Goal: Task Accomplishment & Management: Use online tool/utility

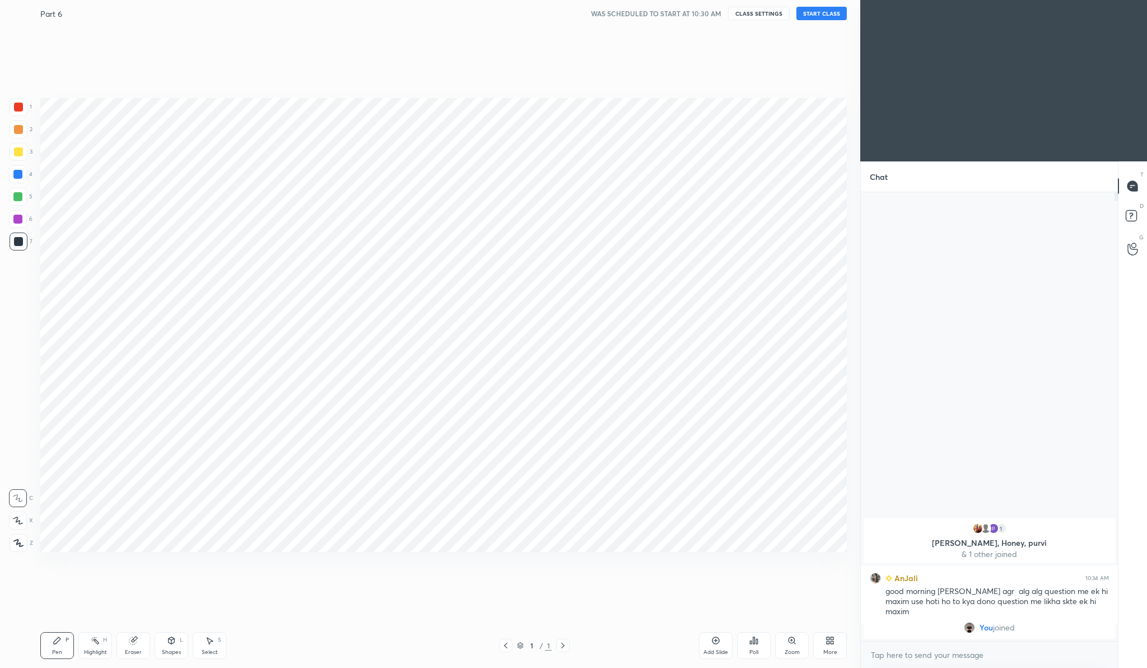
scroll to position [55417, 55198]
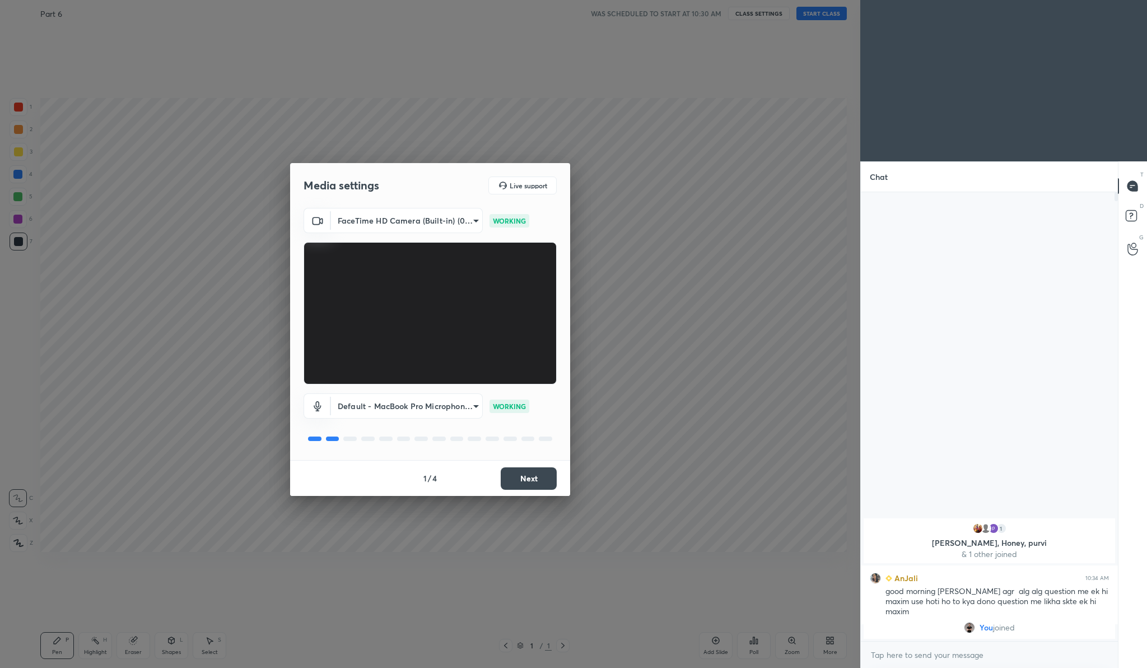
click at [535, 476] on button "Next" at bounding box center [529, 478] width 56 height 22
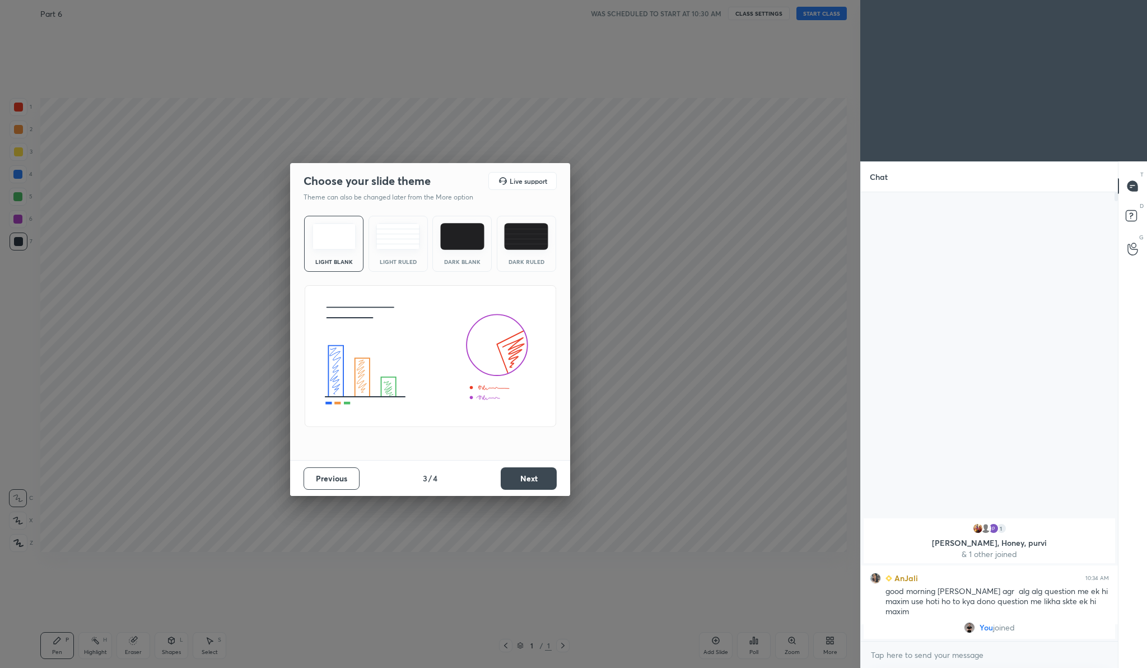
click at [535, 476] on button "Next" at bounding box center [529, 478] width 56 height 22
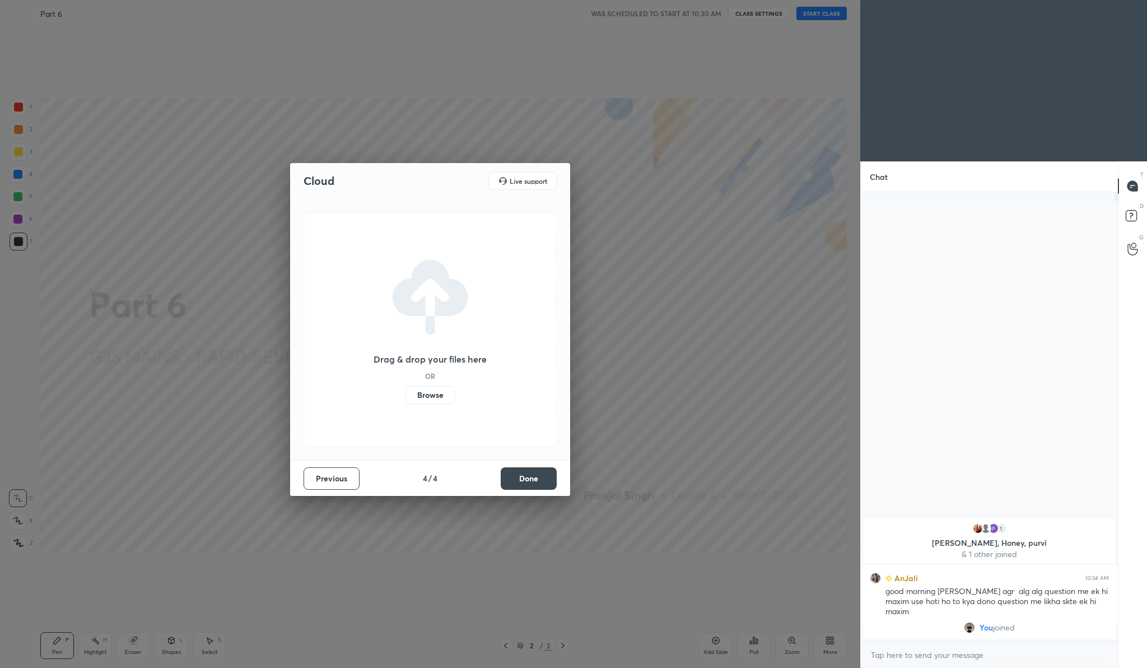
click at [426, 399] on label "Browse" at bounding box center [431, 395] width 50 height 18
click at [406, 399] on input "Browse" at bounding box center [406, 395] width 0 height 18
click at [535, 477] on button "Done" at bounding box center [529, 478] width 56 height 22
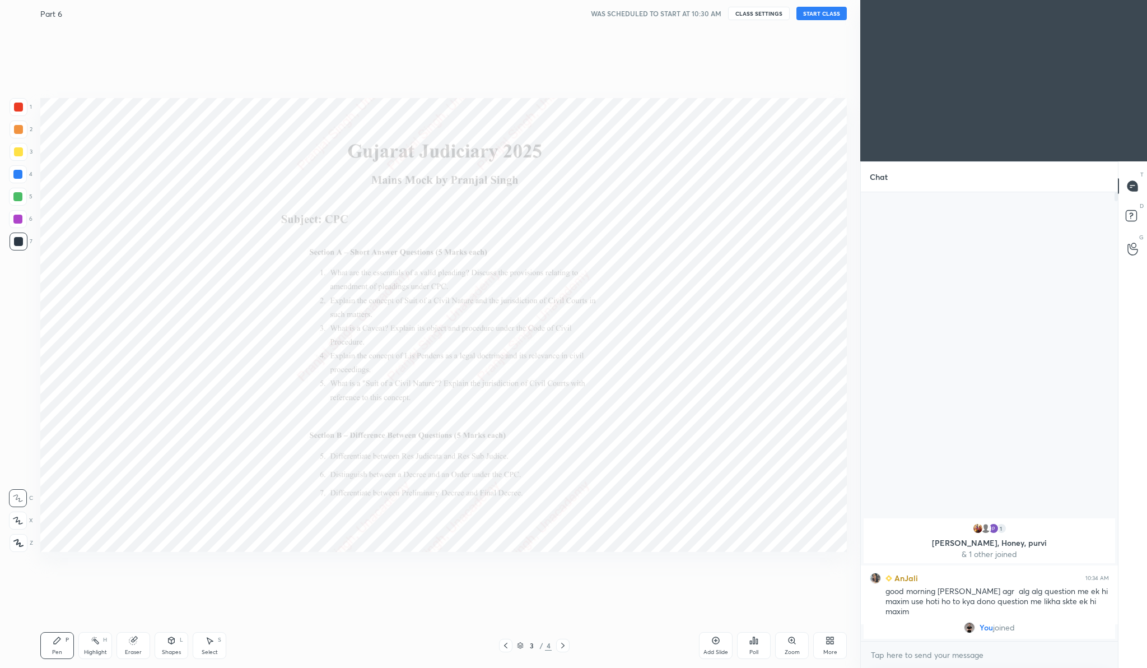
click at [821, 10] on button "START CLASS" at bounding box center [822, 13] width 50 height 13
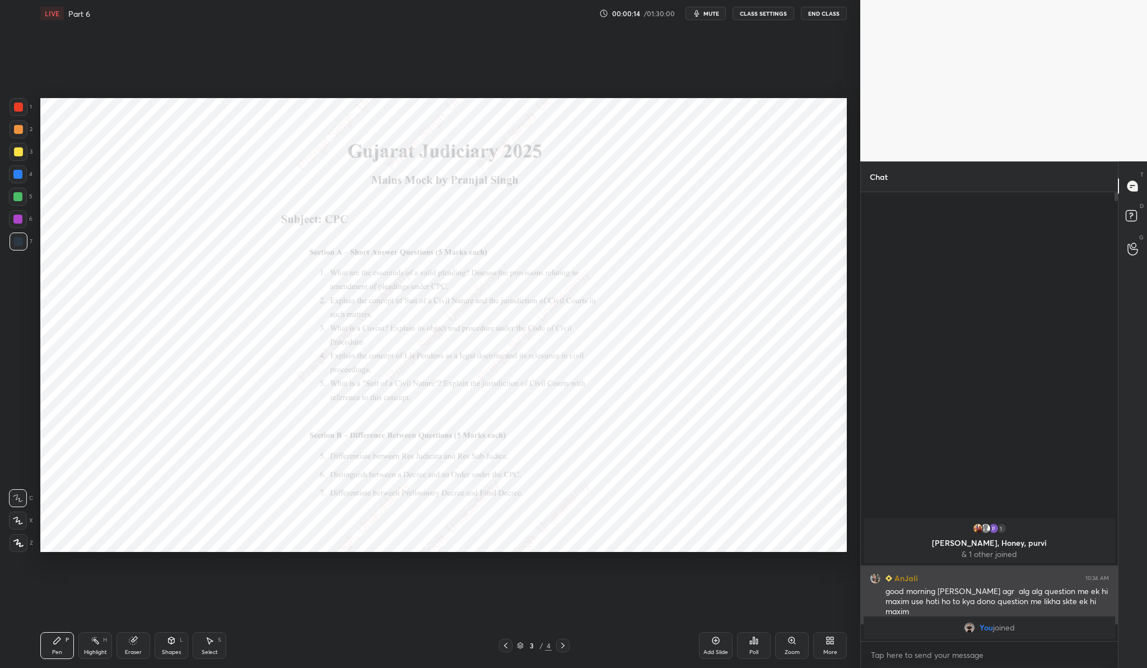
click at [907, 573] on h6 "AnJali" at bounding box center [905, 578] width 26 height 12
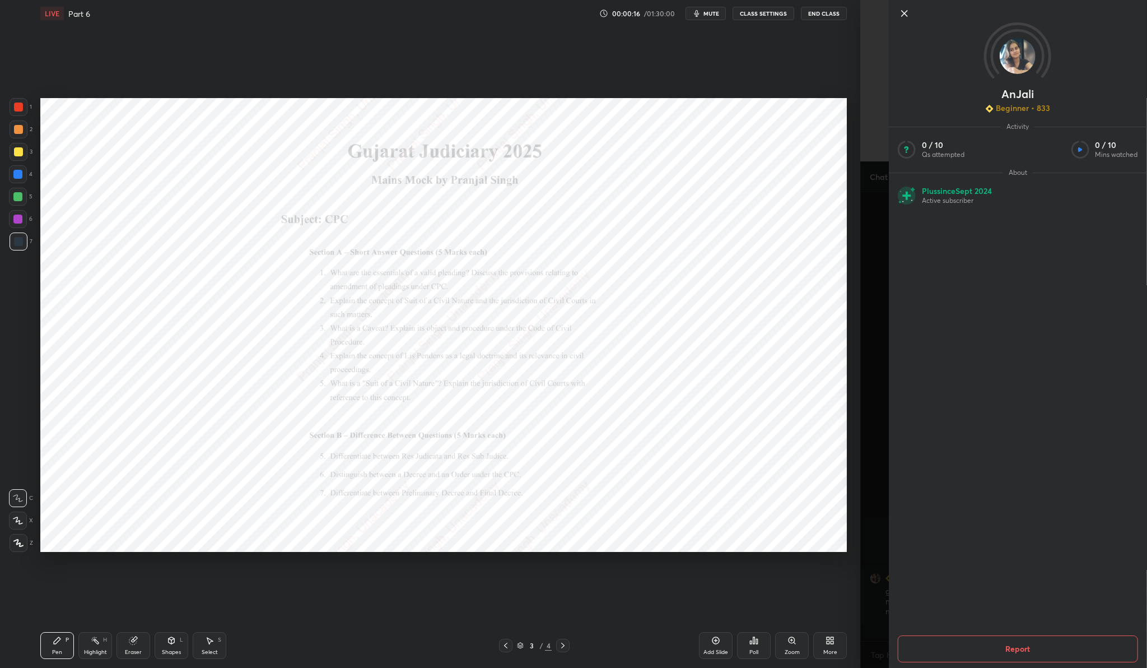
click at [906, 16] on icon at bounding box center [905, 14] width 6 height 6
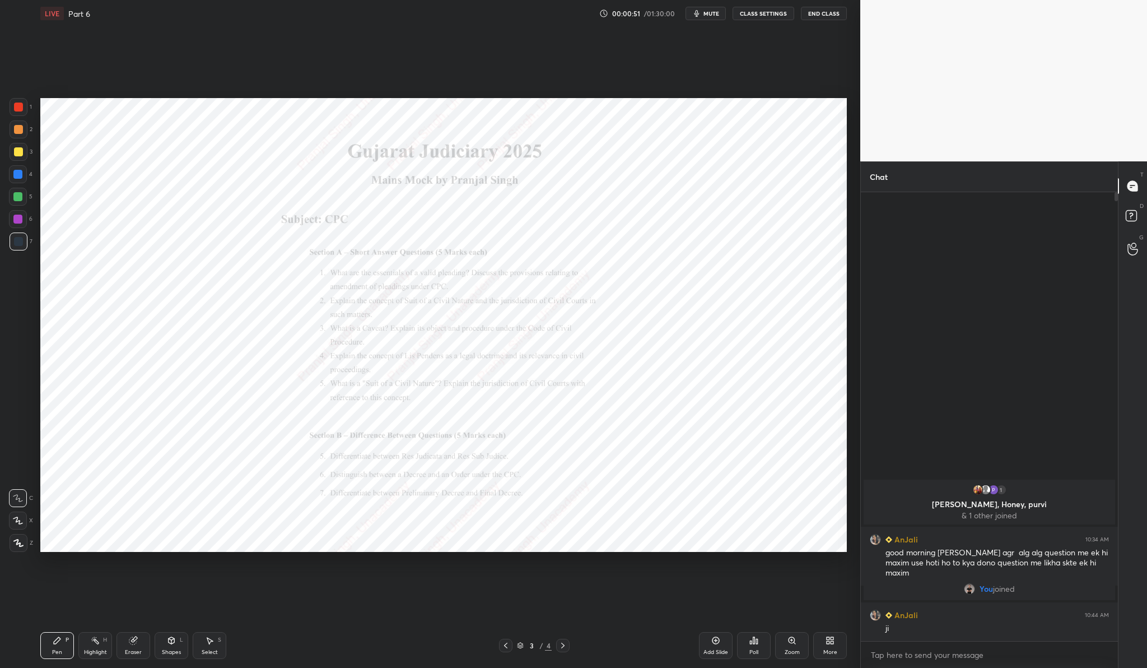
click at [798, 641] on div "Zoom" at bounding box center [792, 645] width 34 height 27
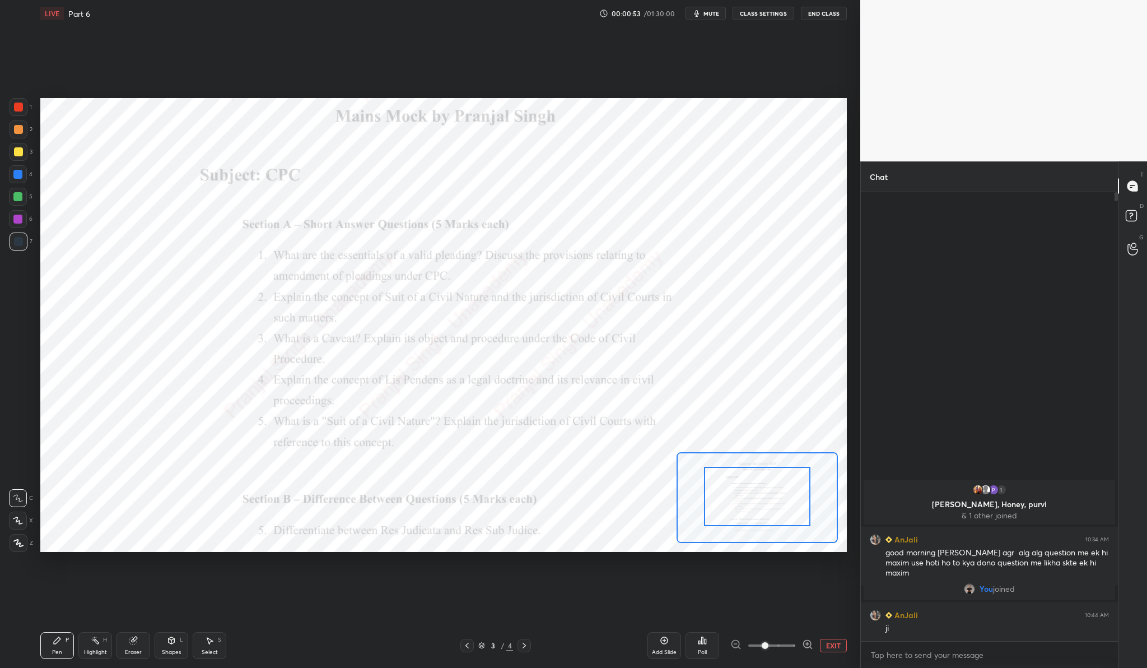
drag, startPoint x: 752, startPoint y: 502, endPoint x: 752, endPoint y: 477, distance: 25.2
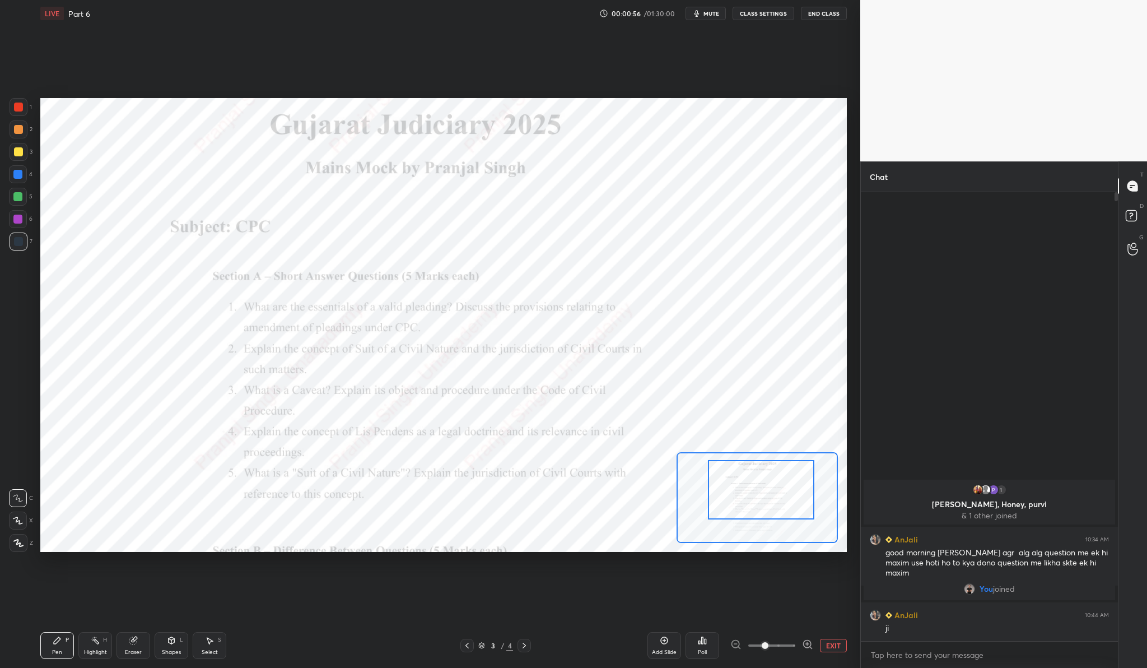
drag, startPoint x: 771, startPoint y: 486, endPoint x: 774, endPoint y: 479, distance: 7.5
click at [774, 479] on div at bounding box center [761, 489] width 106 height 59
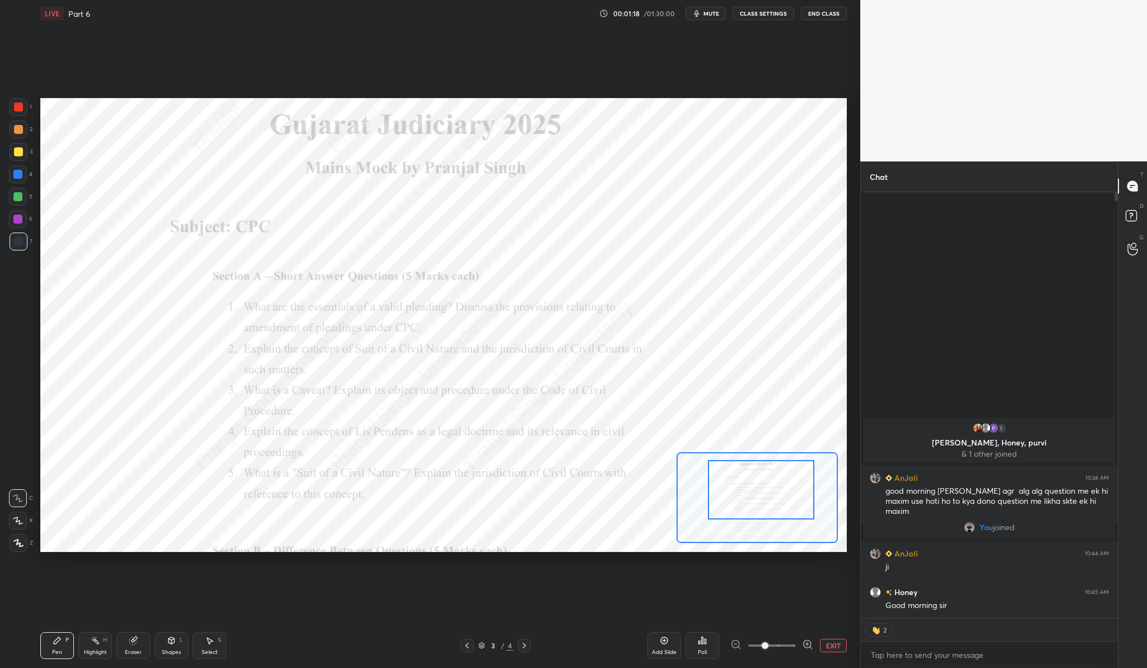
scroll to position [445, 254]
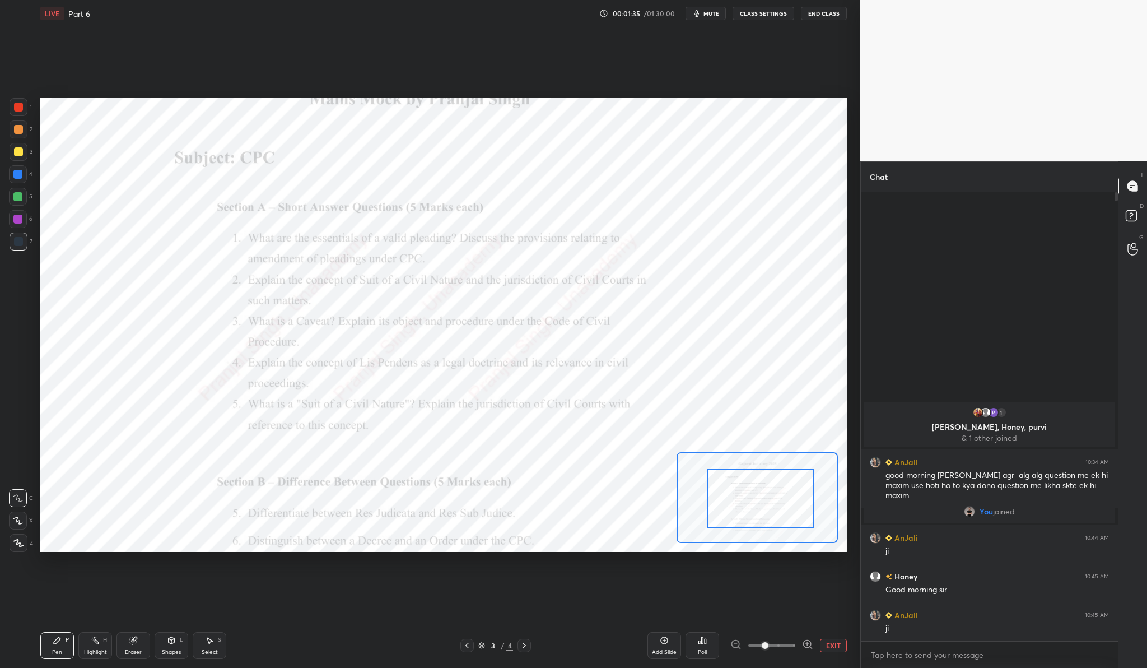
drag, startPoint x: 744, startPoint y: 488, endPoint x: 743, endPoint y: 496, distance: 7.9
click at [743, 496] on div at bounding box center [760, 498] width 106 height 59
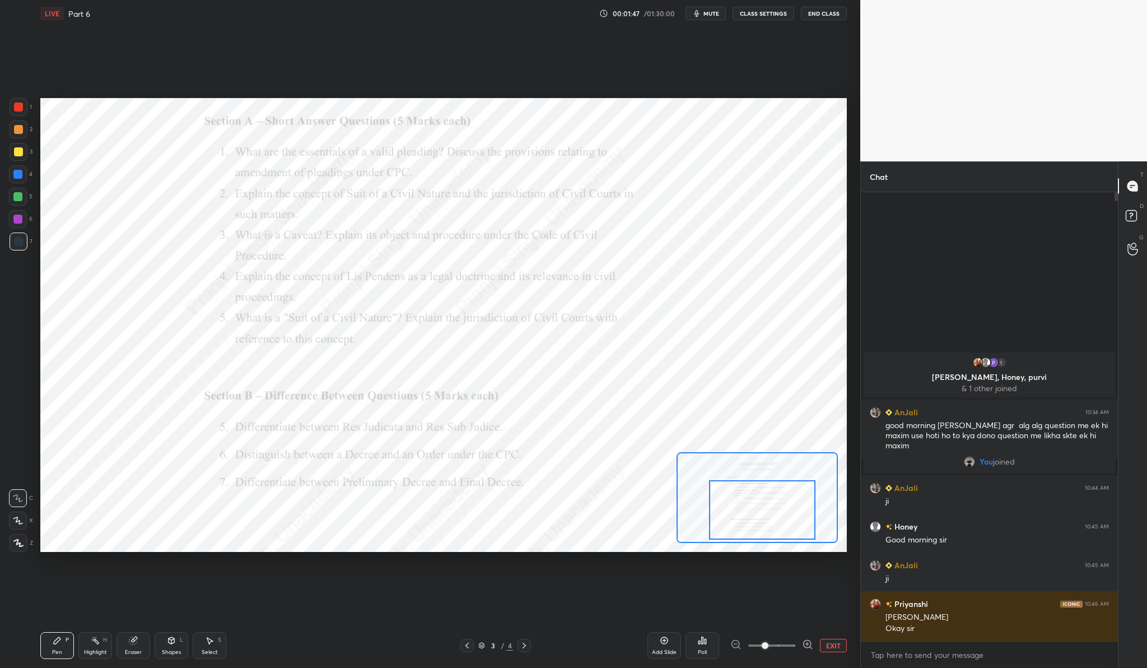
drag, startPoint x: 743, startPoint y: 496, endPoint x: 746, endPoint y: 509, distance: 12.5
click at [746, 509] on div at bounding box center [762, 509] width 106 height 59
click at [747, 510] on div at bounding box center [764, 511] width 106 height 59
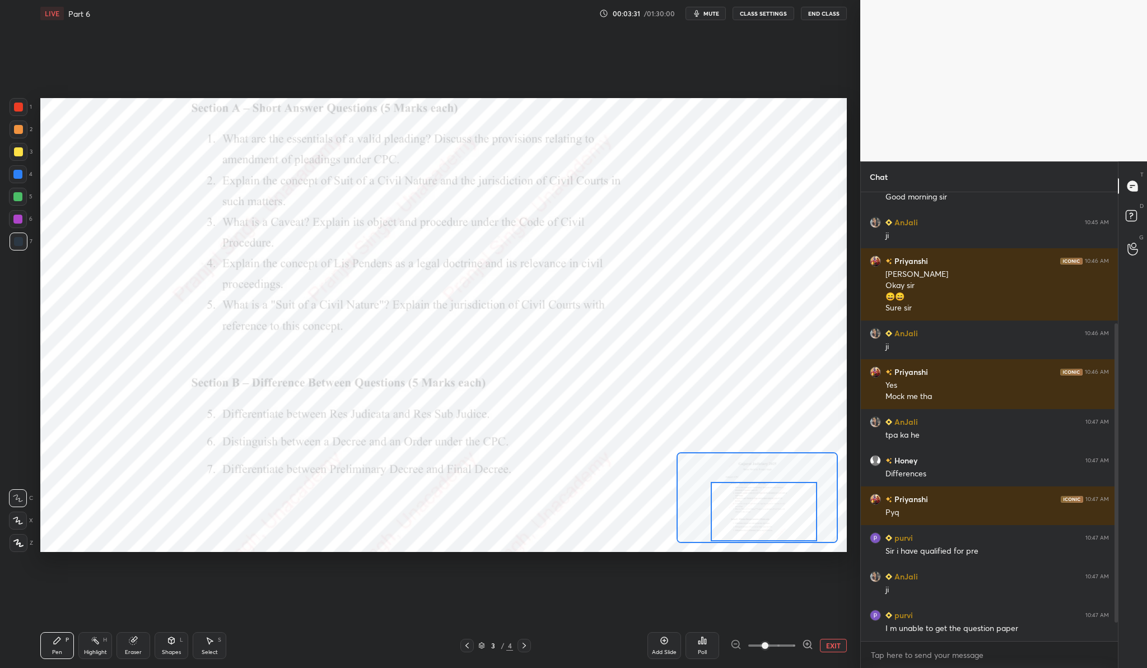
scroll to position [223, 0]
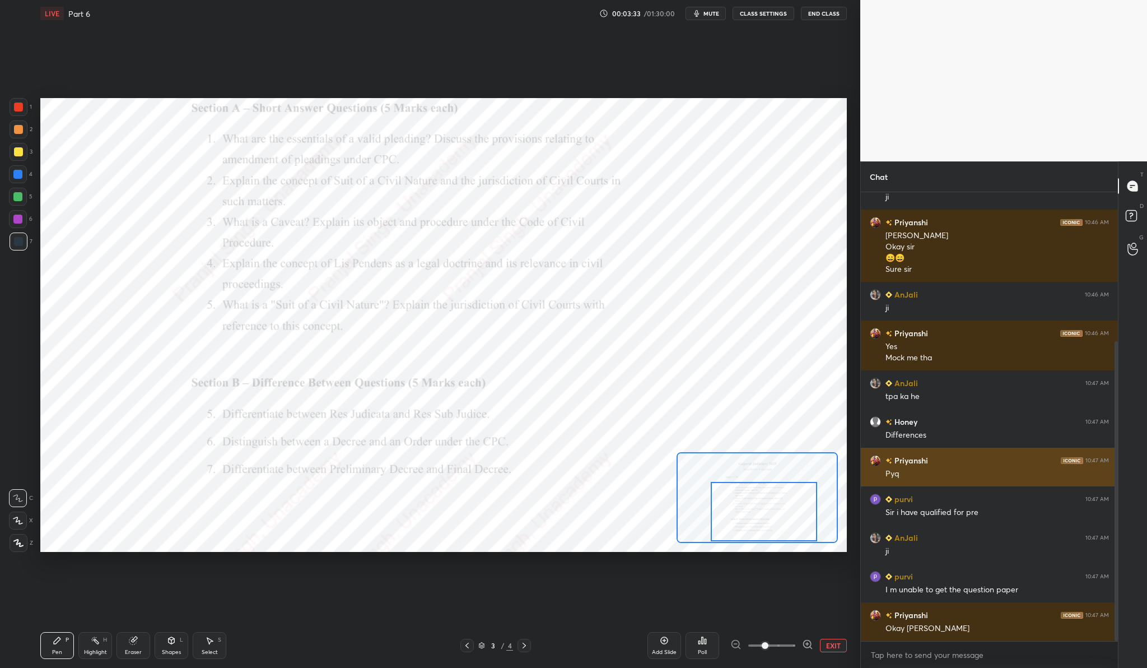
click at [881, 468] on div "Priyanshi 10:47 AM Pyq" at bounding box center [989, 467] width 257 height 39
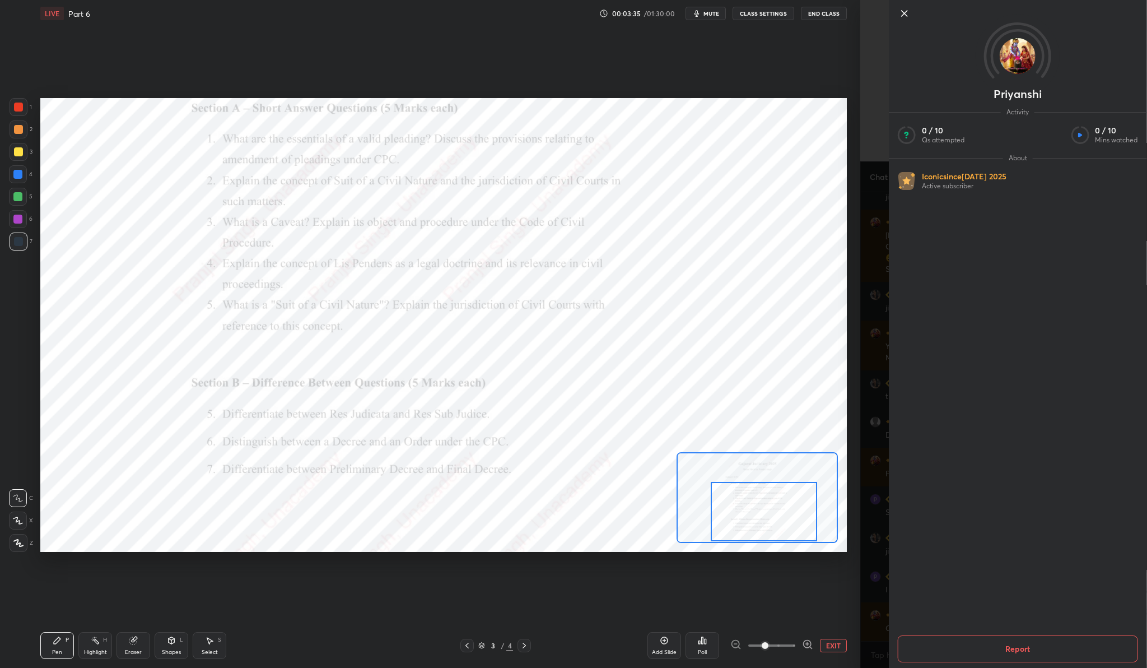
click at [906, 16] on icon at bounding box center [905, 14] width 6 height 6
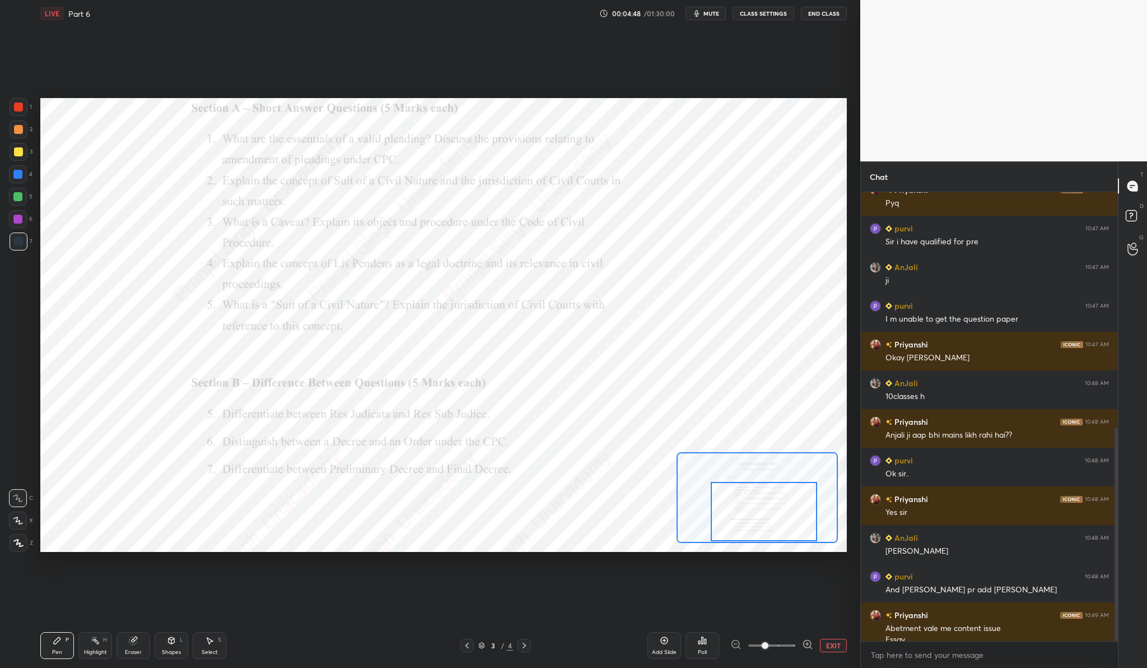
scroll to position [505, 0]
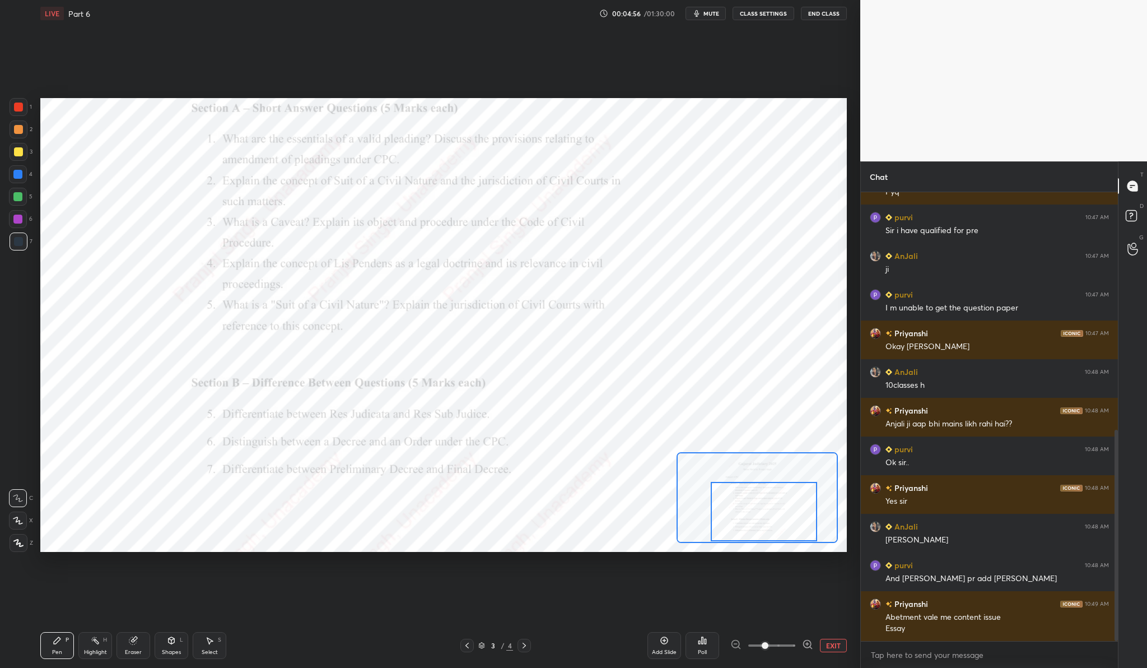
click at [521, 646] on icon at bounding box center [524, 645] width 9 height 9
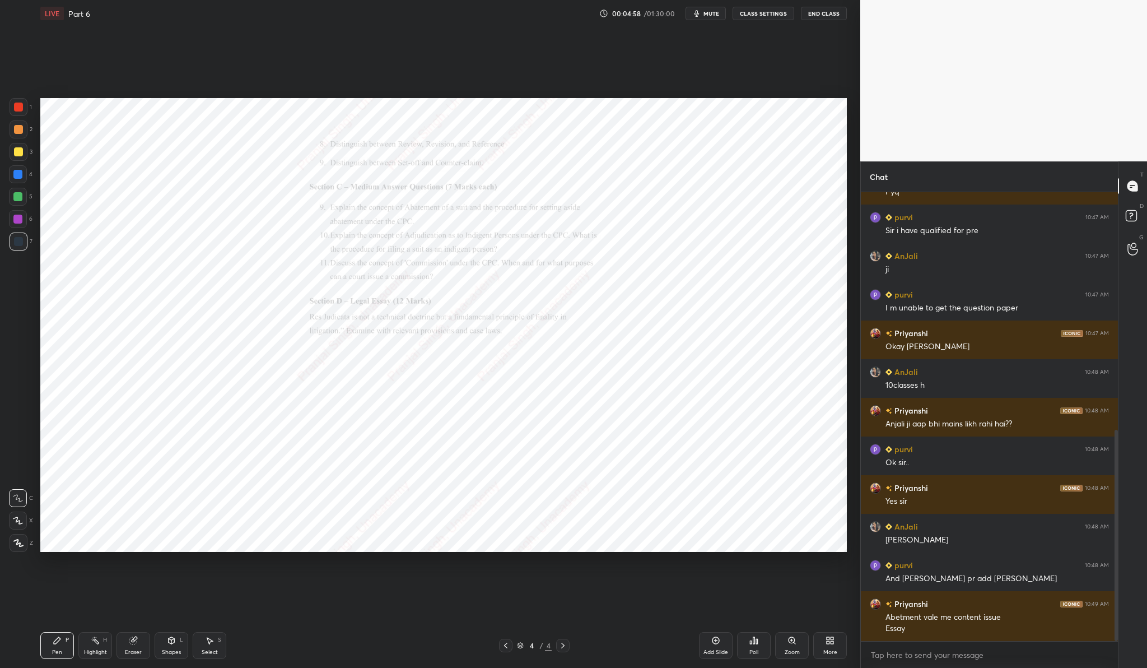
click at [793, 642] on icon at bounding box center [792, 640] width 6 height 6
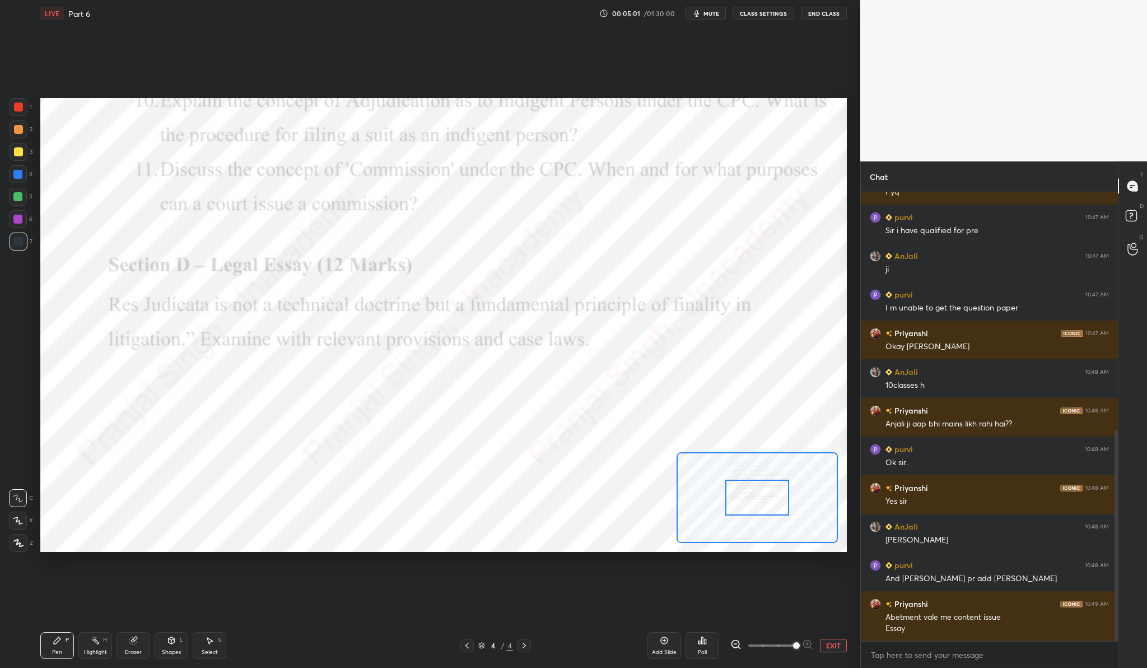
drag, startPoint x: 765, startPoint y: 646, endPoint x: 790, endPoint y: 646, distance: 25.2
click at [793, 646] on span at bounding box center [796, 645] width 7 height 7
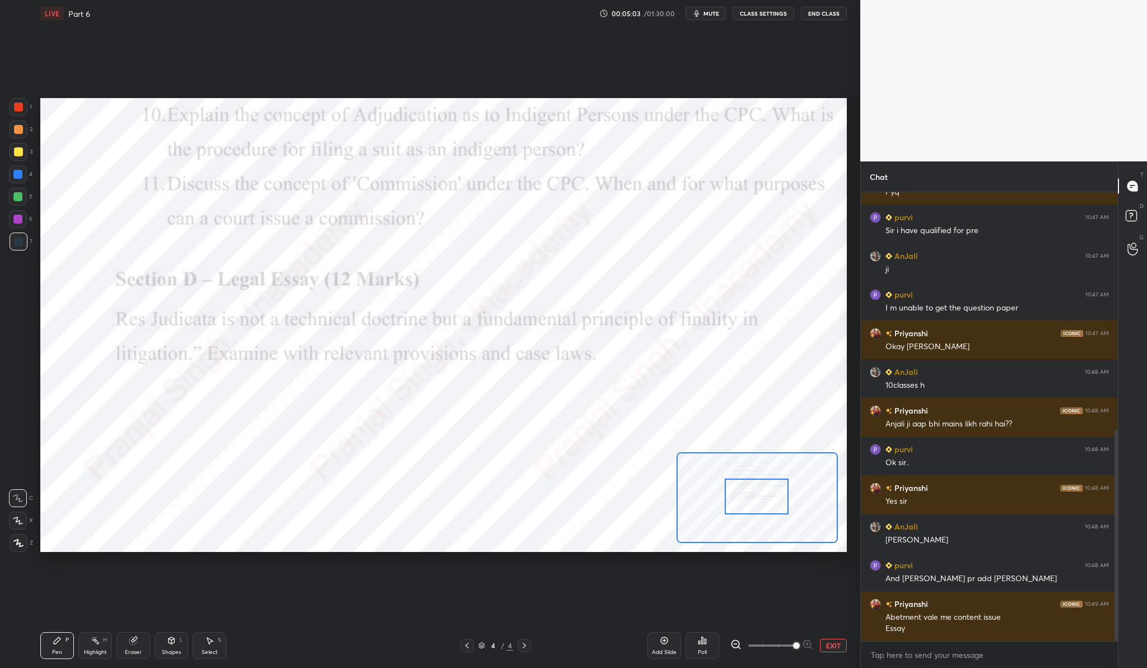
click at [761, 491] on div at bounding box center [757, 495] width 64 height 35
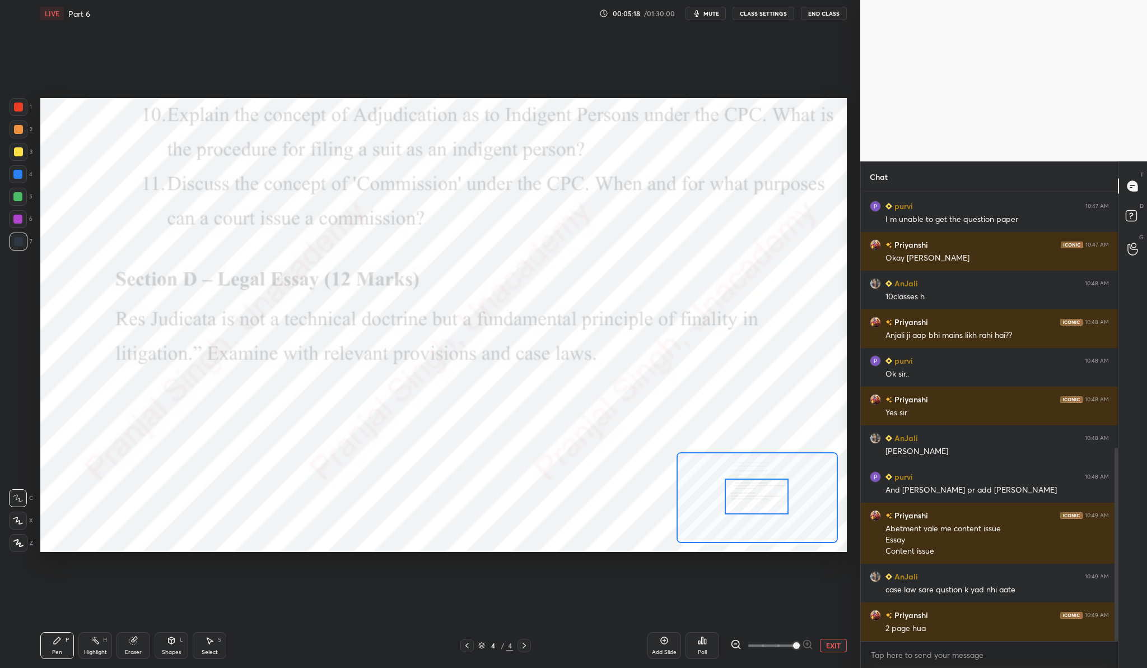
scroll to position [632, 0]
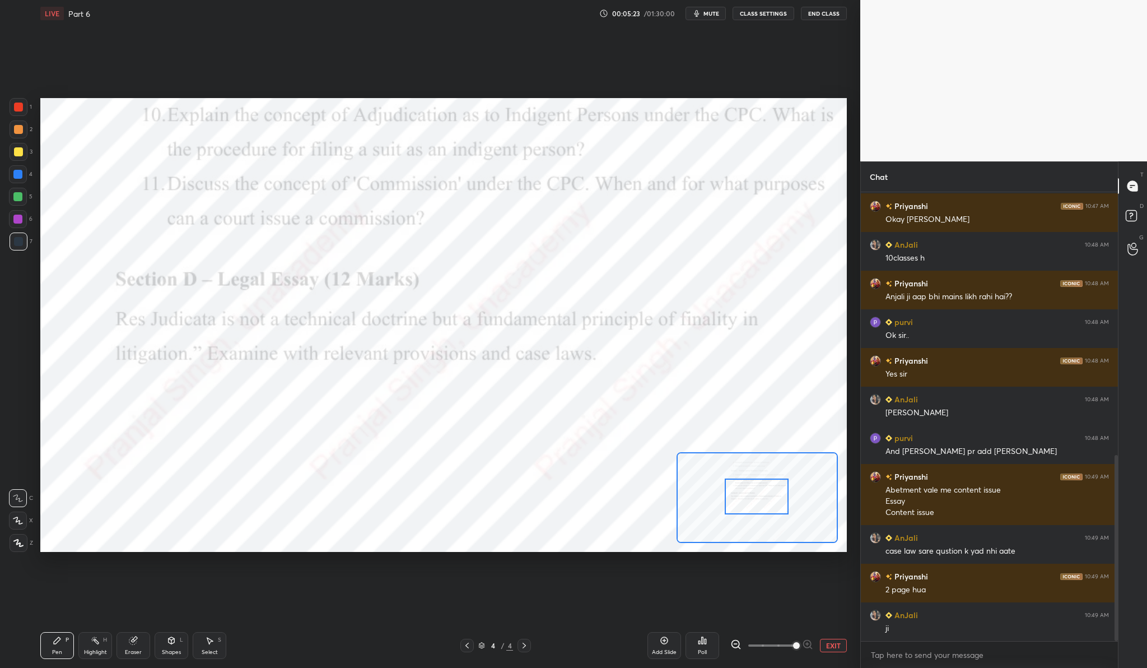
click at [761, 491] on div at bounding box center [757, 495] width 64 height 35
click at [470, 645] on icon at bounding box center [467, 645] width 9 height 9
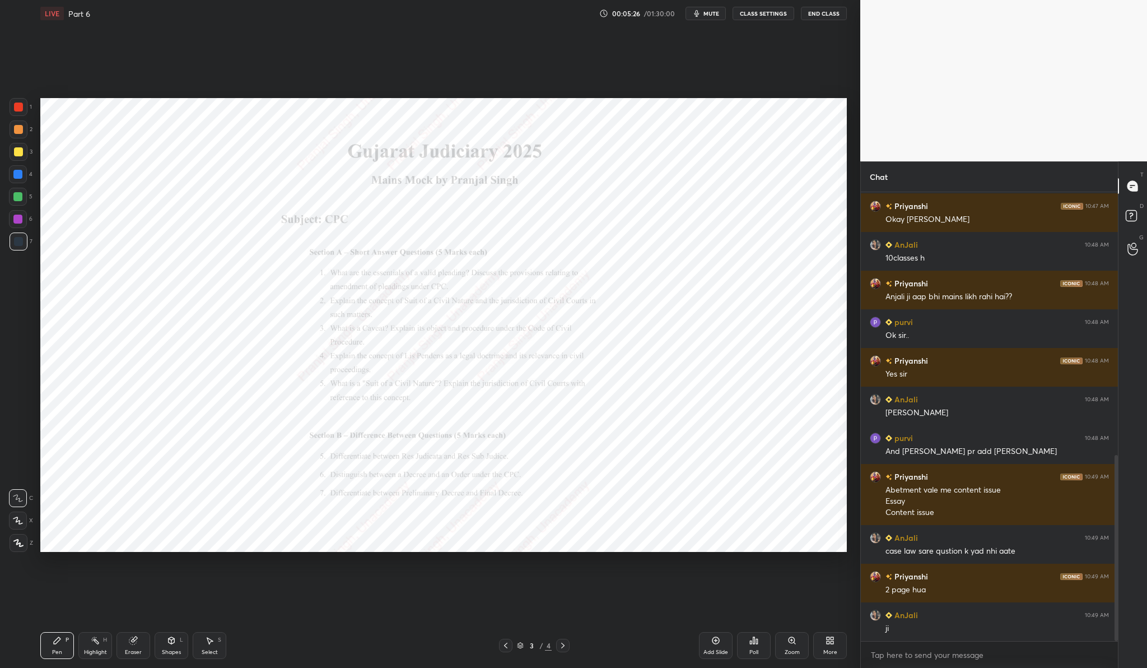
click at [800, 645] on div "Zoom" at bounding box center [792, 645] width 34 height 27
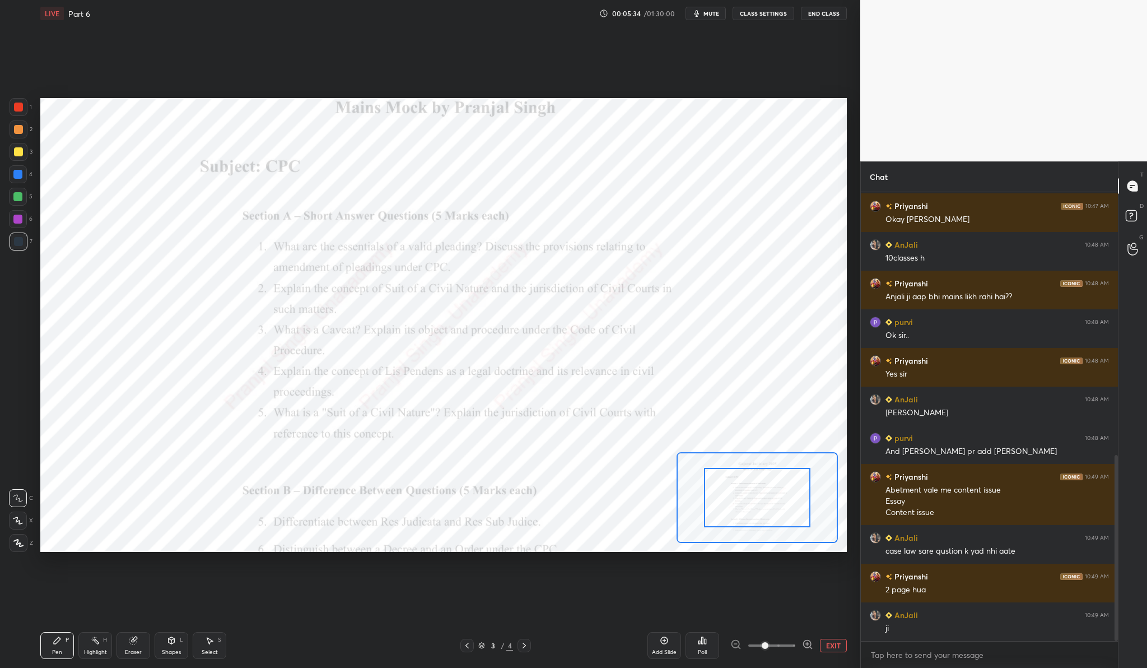
click at [18, 113] on div at bounding box center [19, 107] width 18 height 18
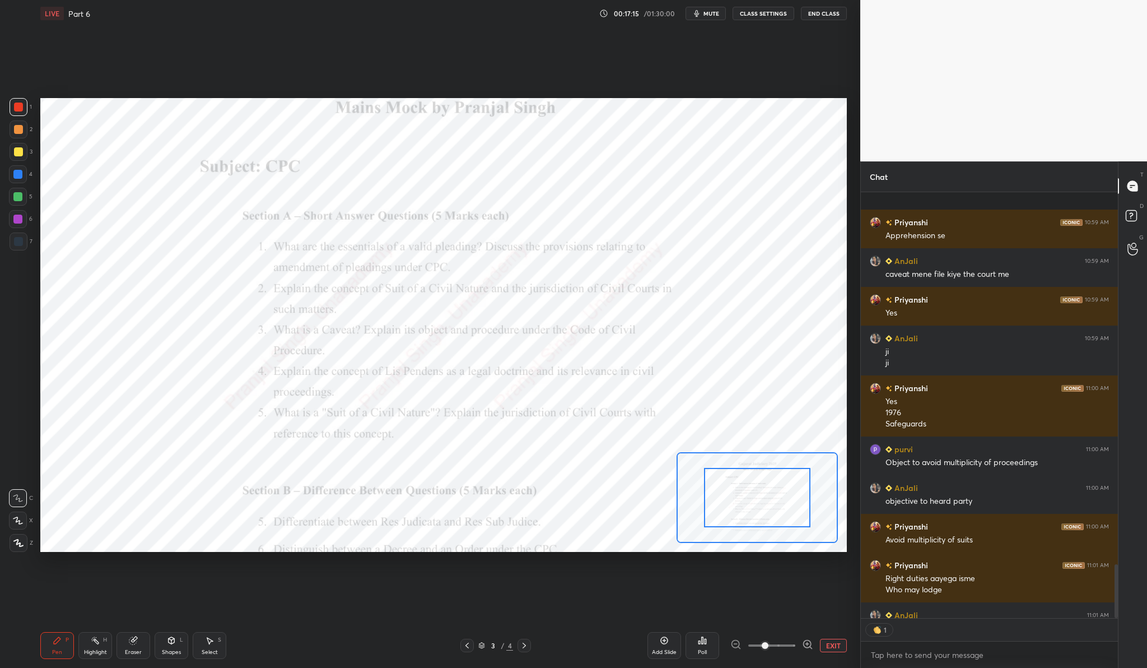
scroll to position [2944, 0]
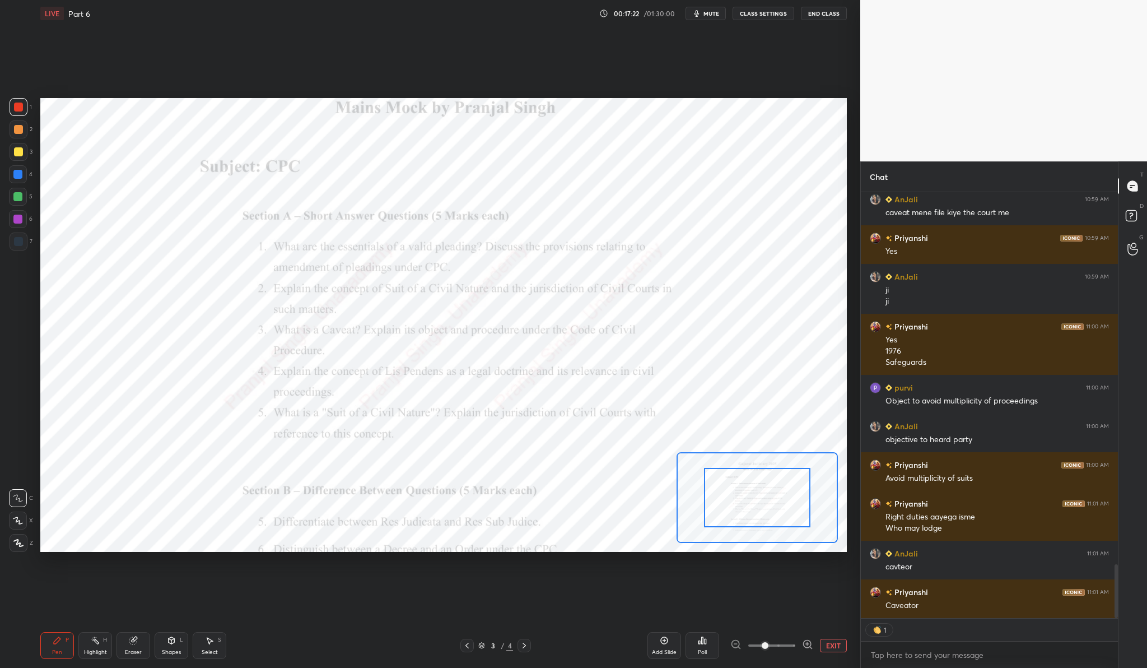
type textarea "x"
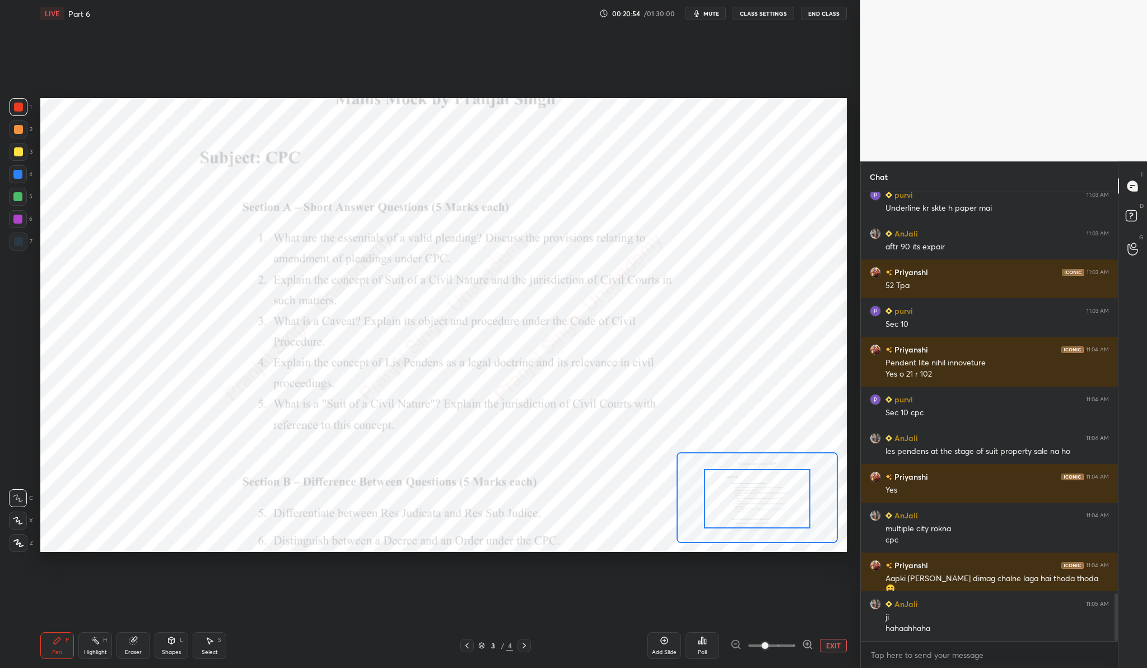
scroll to position [3816, 0]
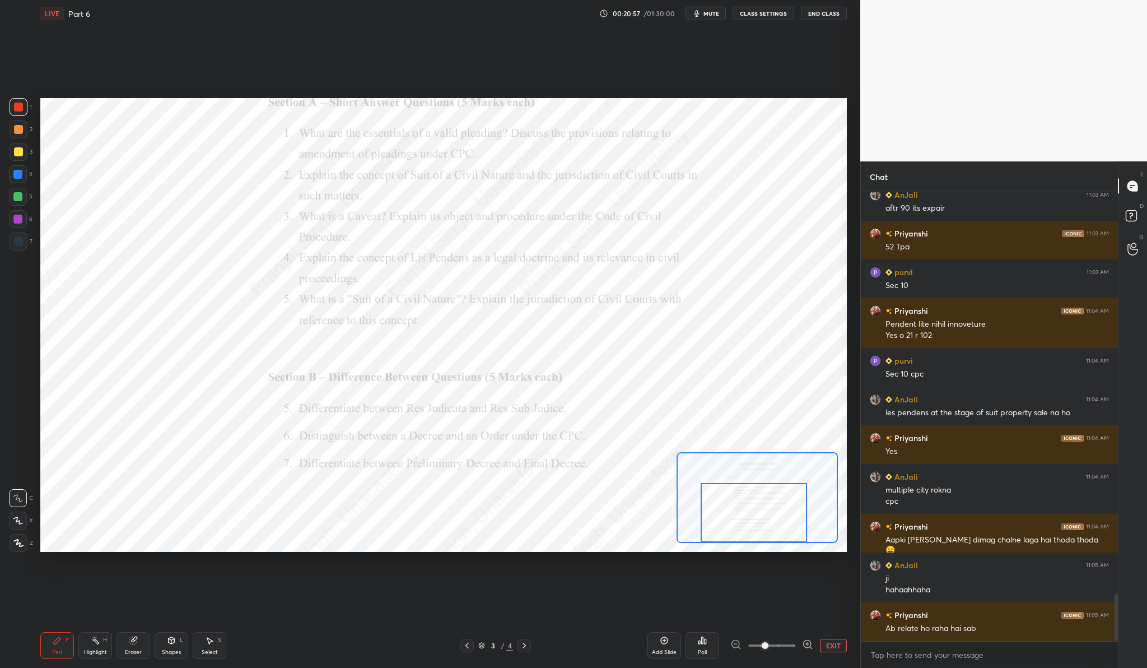
drag, startPoint x: 763, startPoint y: 500, endPoint x: 760, endPoint y: 524, distance: 24.3
click at [760, 524] on div at bounding box center [754, 512] width 106 height 59
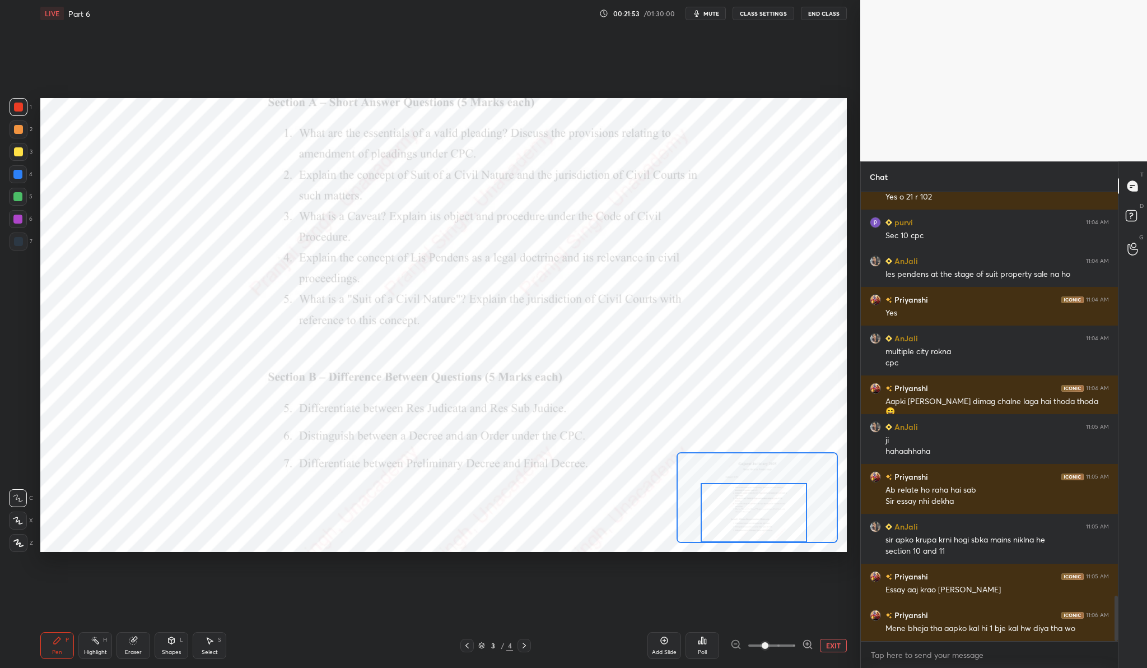
scroll to position [3993, 0]
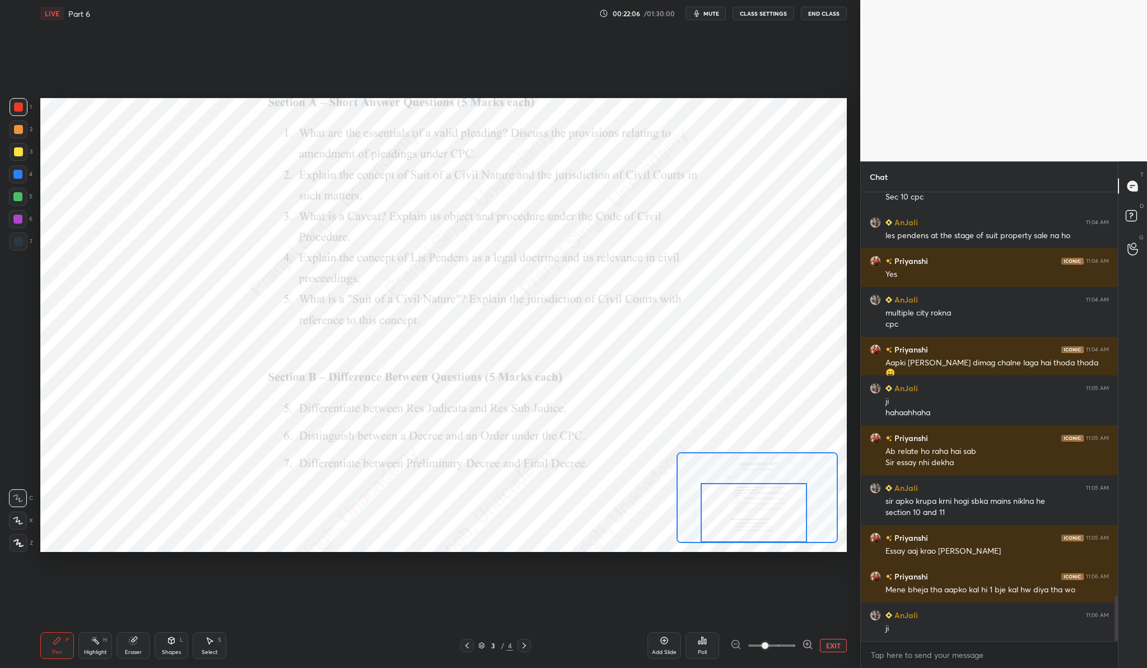
click at [676, 642] on div "Add Slide" at bounding box center [665, 645] width 34 height 27
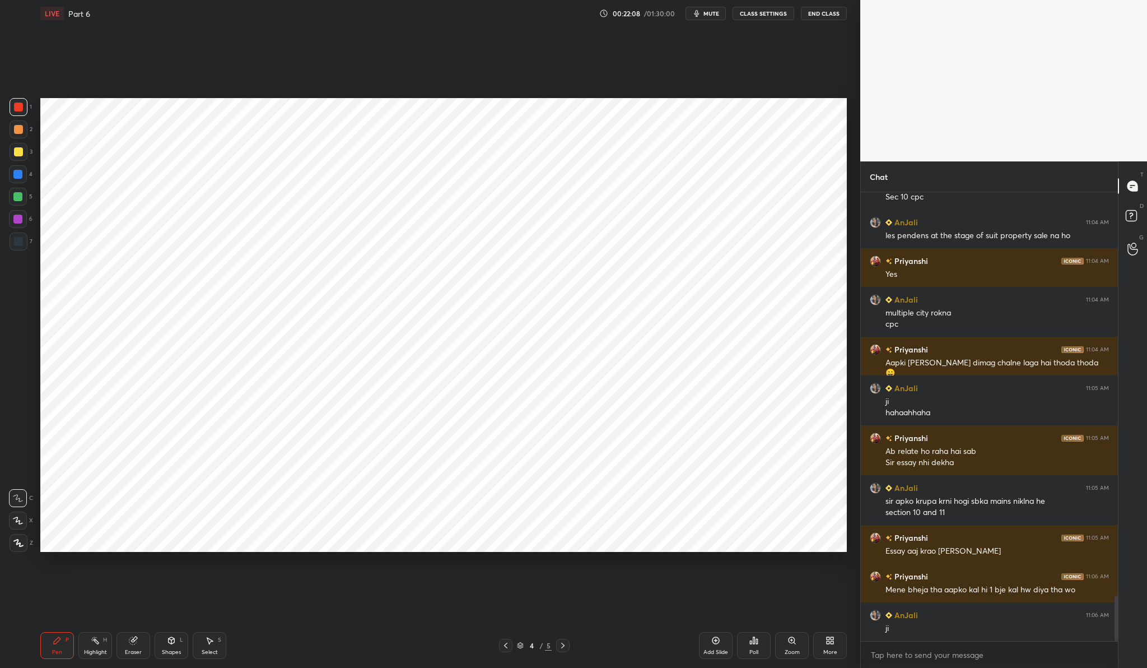
click at [24, 538] on div at bounding box center [19, 543] width 18 height 18
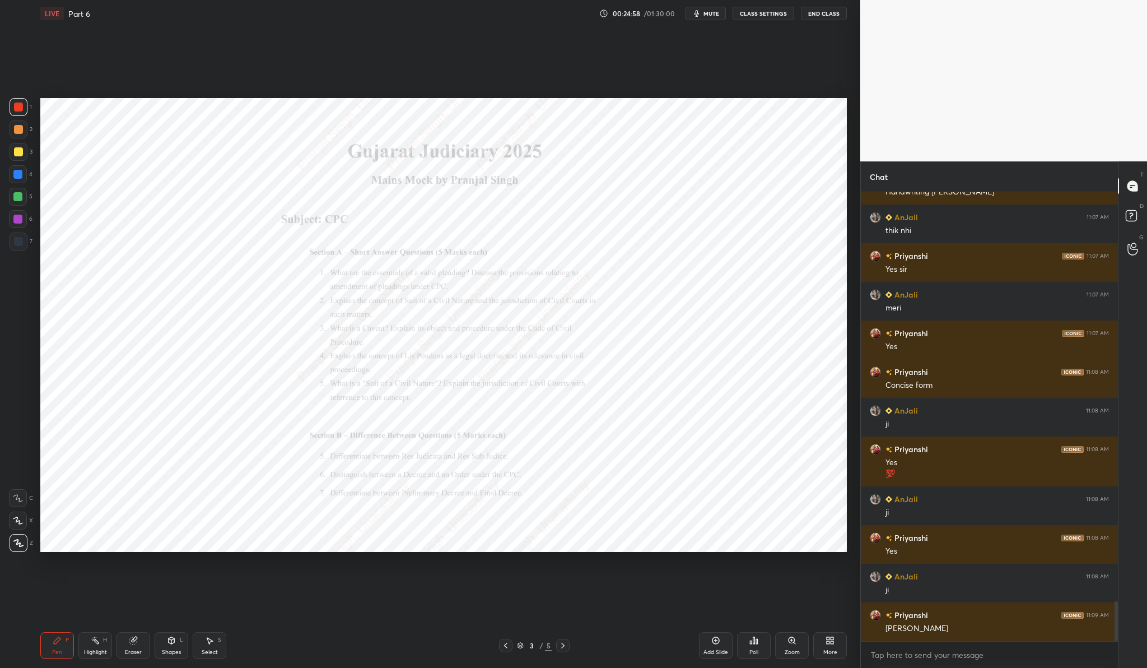
scroll to position [4584, 0]
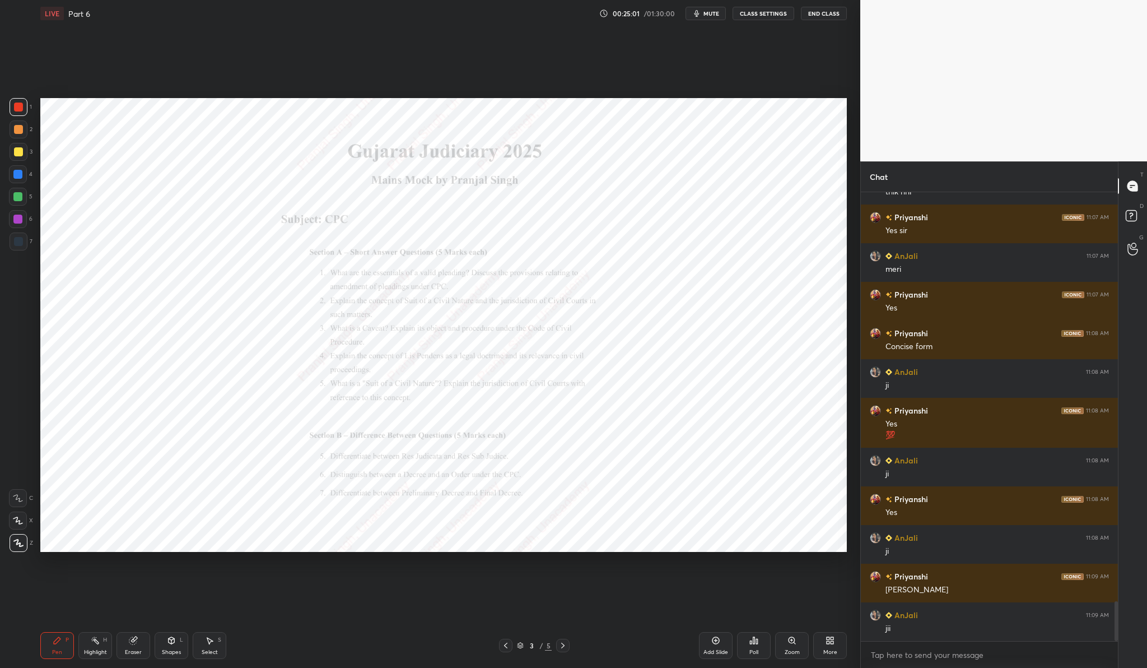
click at [795, 641] on icon at bounding box center [792, 640] width 9 height 9
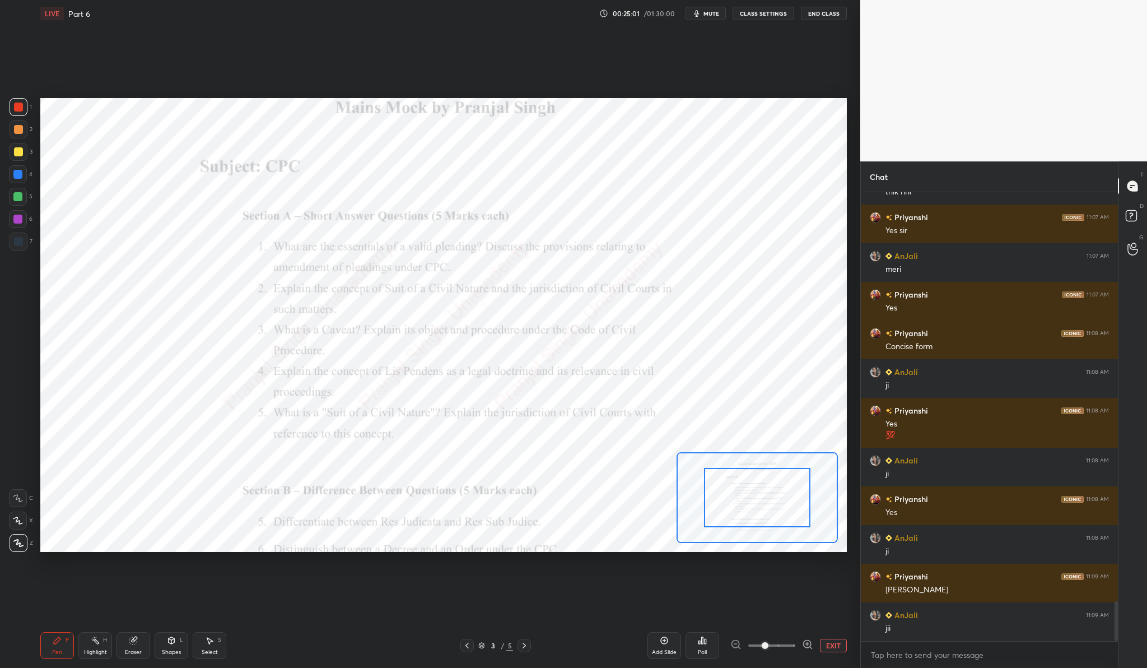
click at [795, 641] on span at bounding box center [771, 645] width 47 height 17
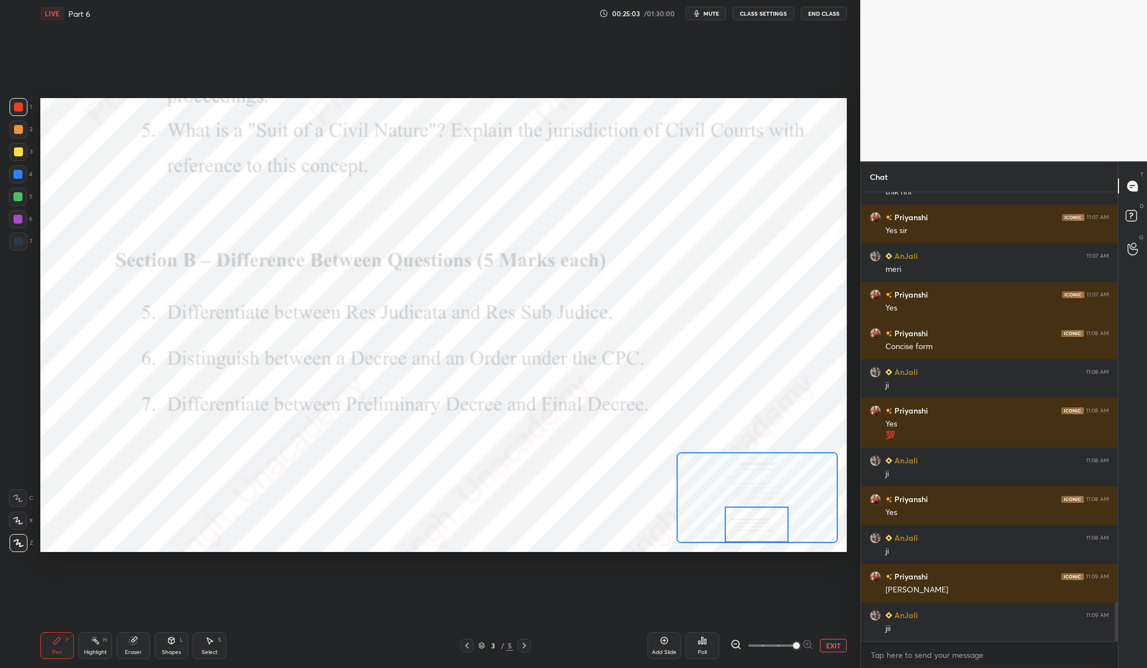
drag, startPoint x: 767, startPoint y: 499, endPoint x: 767, endPoint y: 593, distance: 94.7
click at [767, 593] on div "Setting up your live class Poll for secs No correct answer Start poll" at bounding box center [444, 325] width 816 height 596
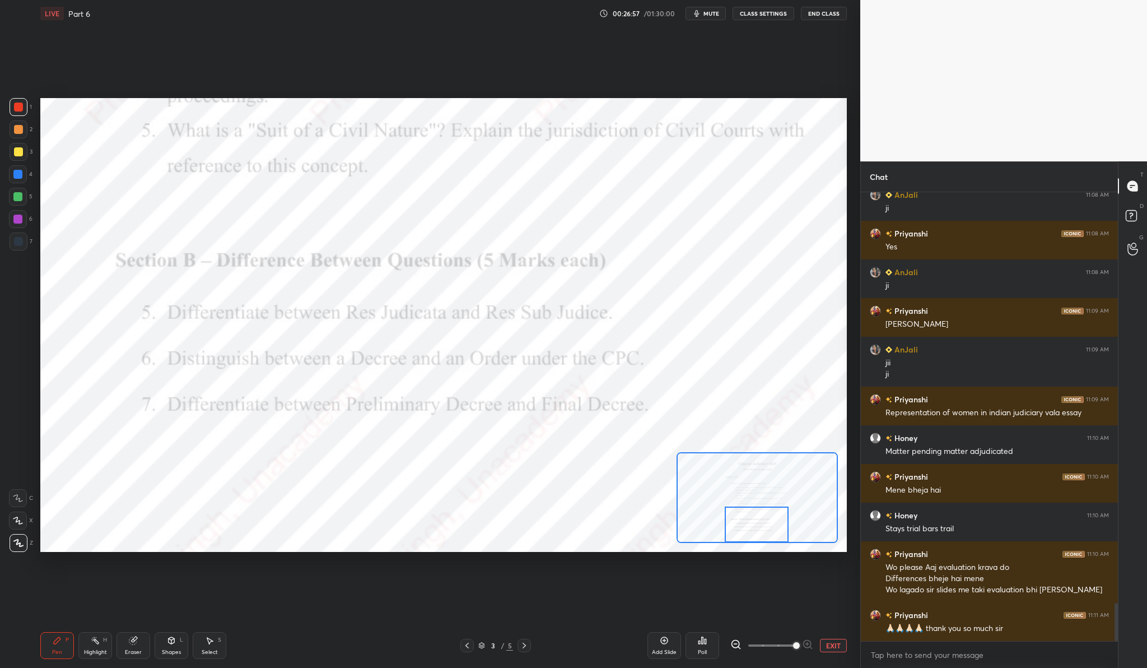
scroll to position [4919, 0]
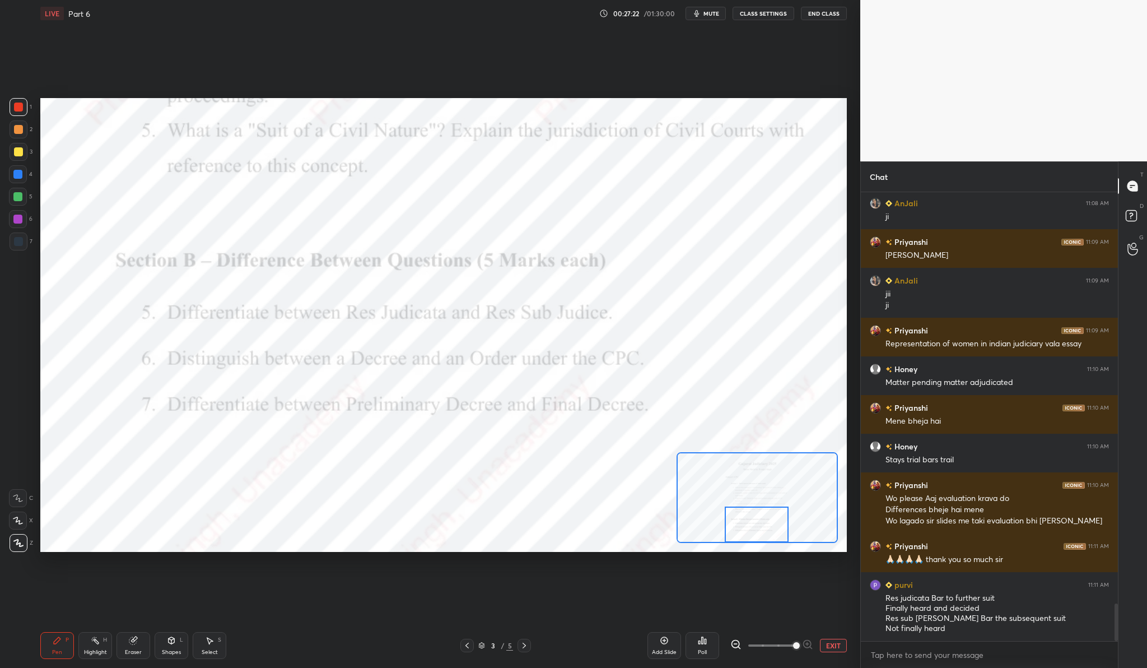
click at [668, 640] on icon at bounding box center [664, 640] width 9 height 9
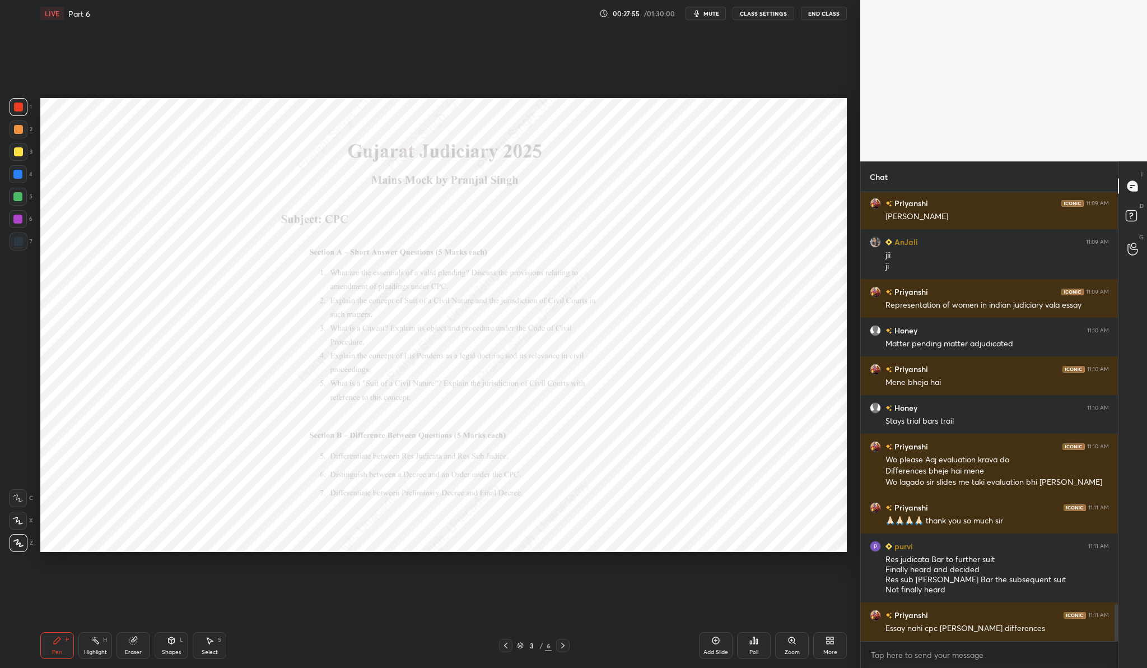
scroll to position [4996, 0]
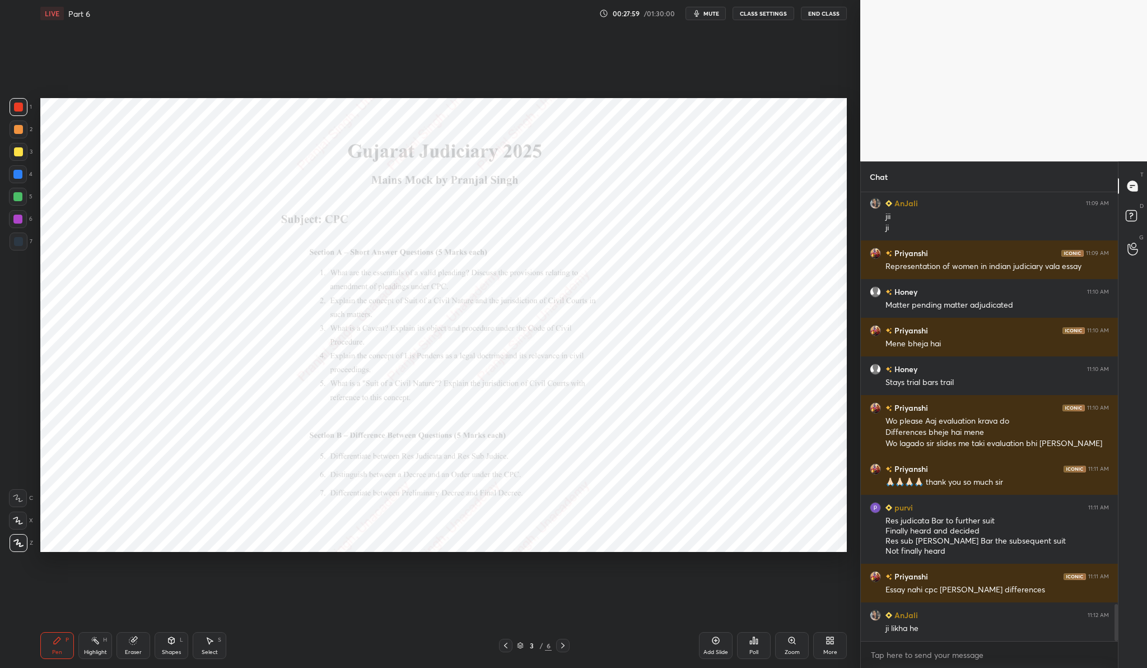
click at [834, 635] on div "More" at bounding box center [830, 645] width 34 height 27
click at [761, 524] on div "Upload File" at bounding box center [766, 528] width 45 height 27
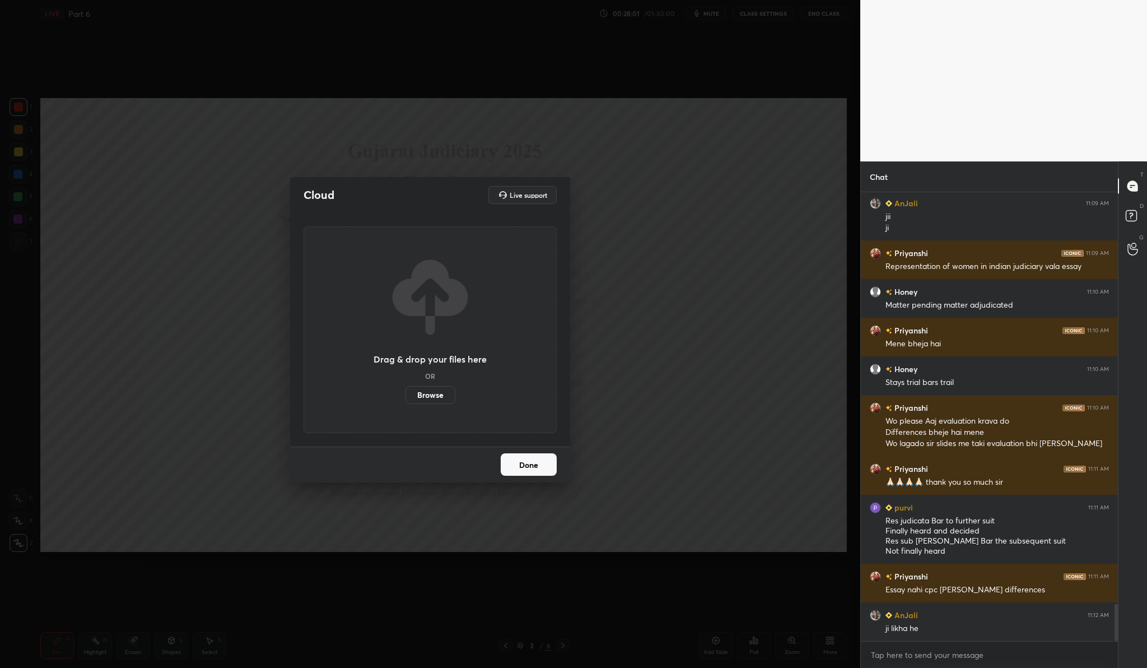
click at [444, 397] on label "Browse" at bounding box center [431, 395] width 50 height 18
click at [406, 397] on input "Browse" at bounding box center [406, 395] width 0 height 18
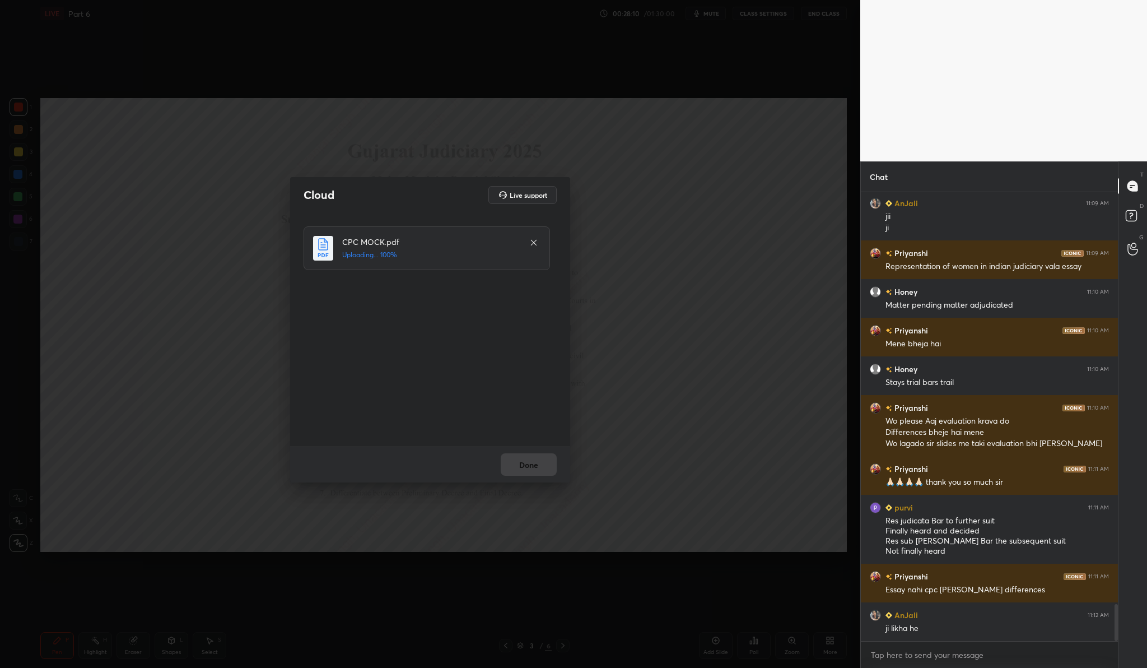
click at [548, 464] on div "Done" at bounding box center [430, 464] width 280 height 36
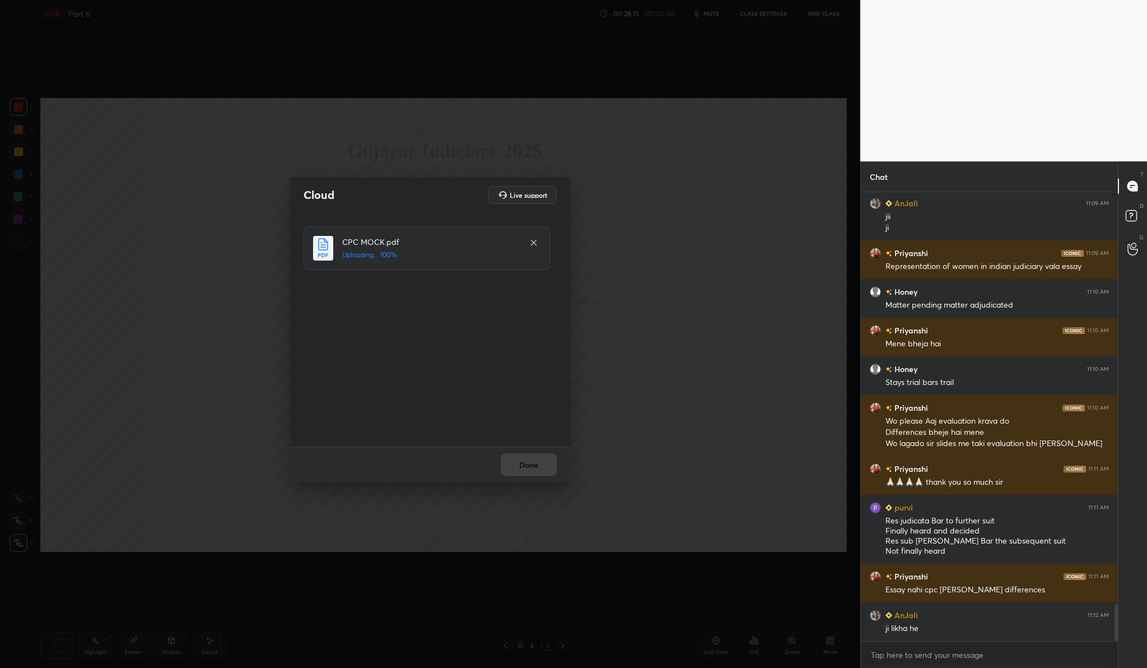
click at [548, 464] on div "Done" at bounding box center [430, 464] width 280 height 36
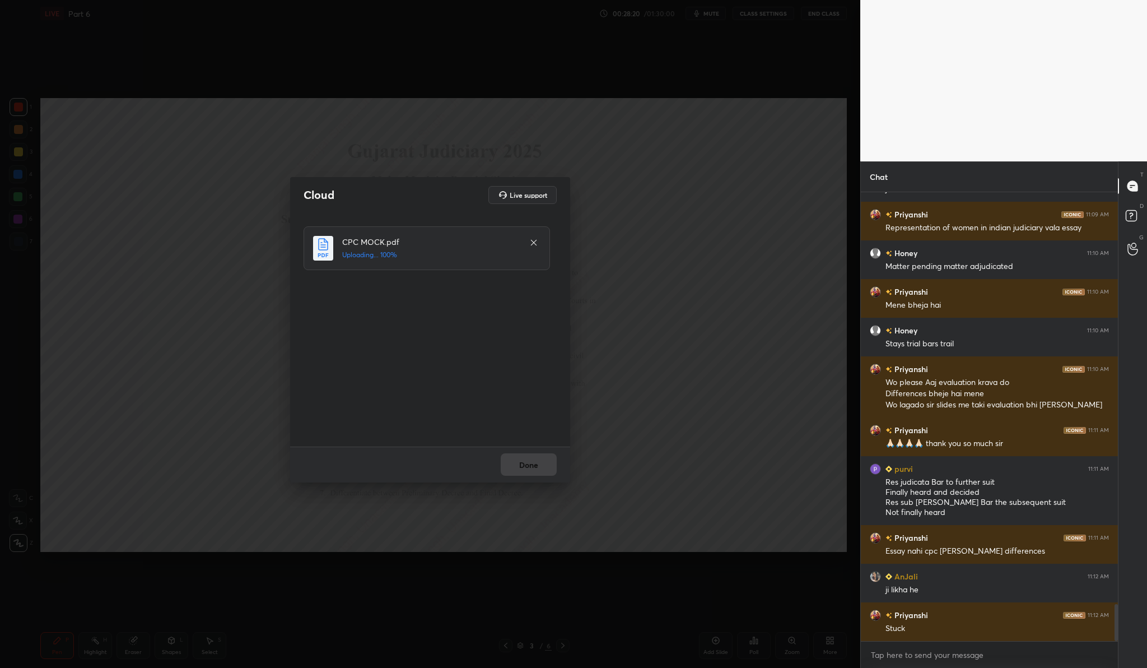
scroll to position [5073, 0]
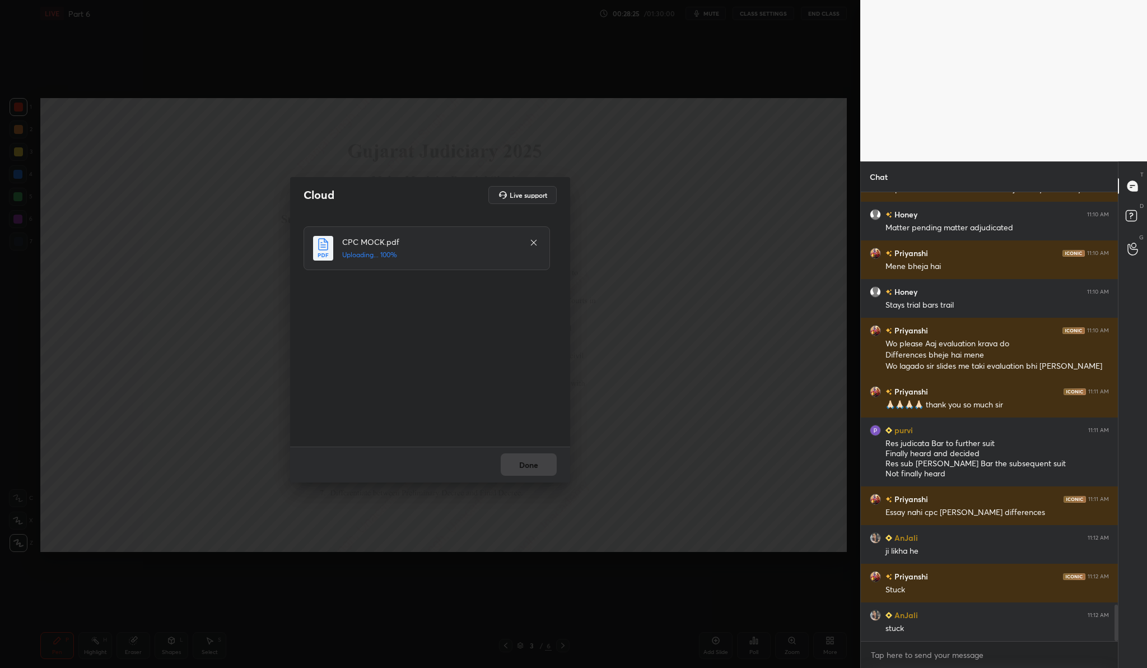
click at [553, 299] on div "CPC MOCK.pdf Uploading... 100%" at bounding box center [431, 329] width 255 height 207
click at [534, 464] on div "Done" at bounding box center [430, 464] width 280 height 36
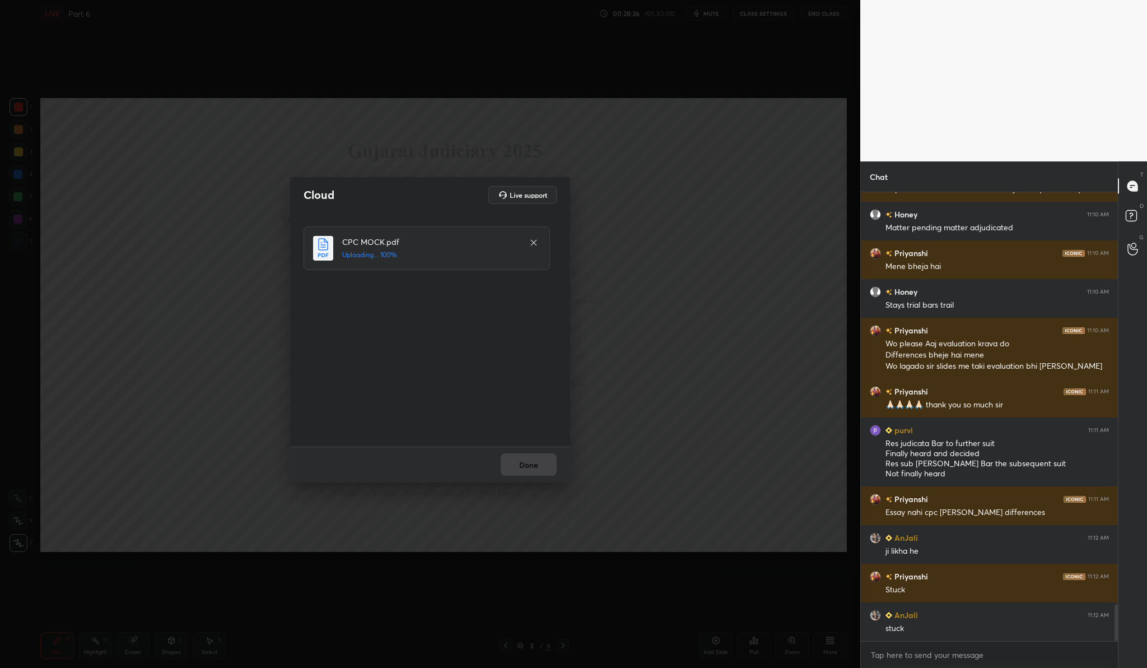
click at [534, 464] on div "Done" at bounding box center [430, 464] width 280 height 36
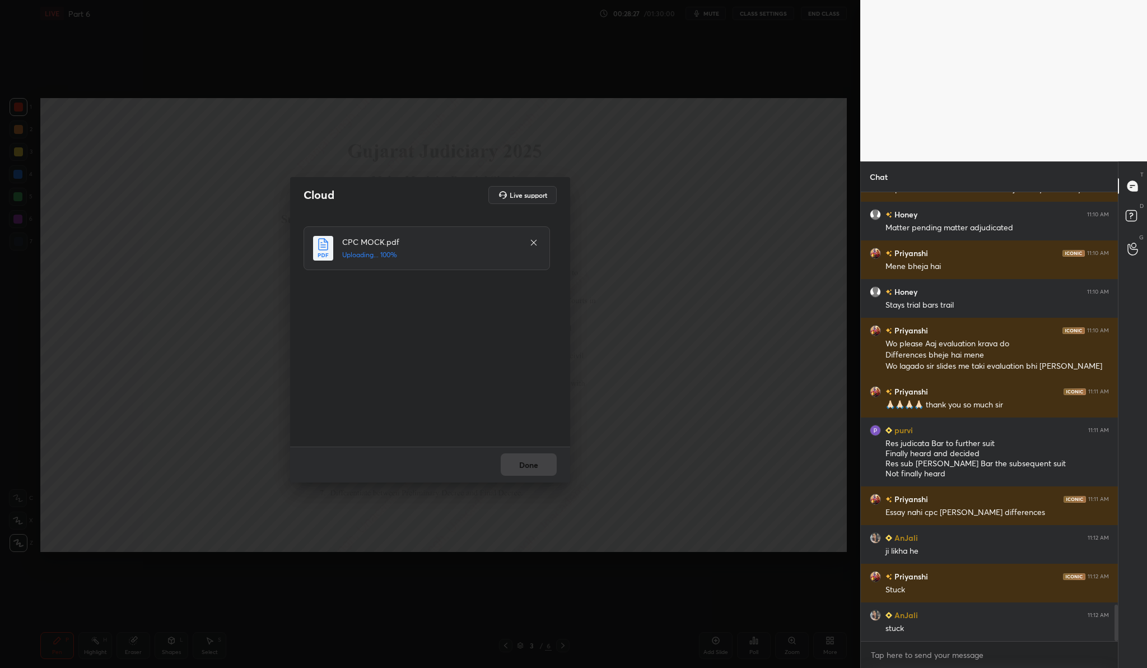
click at [534, 464] on div "Done" at bounding box center [430, 464] width 280 height 36
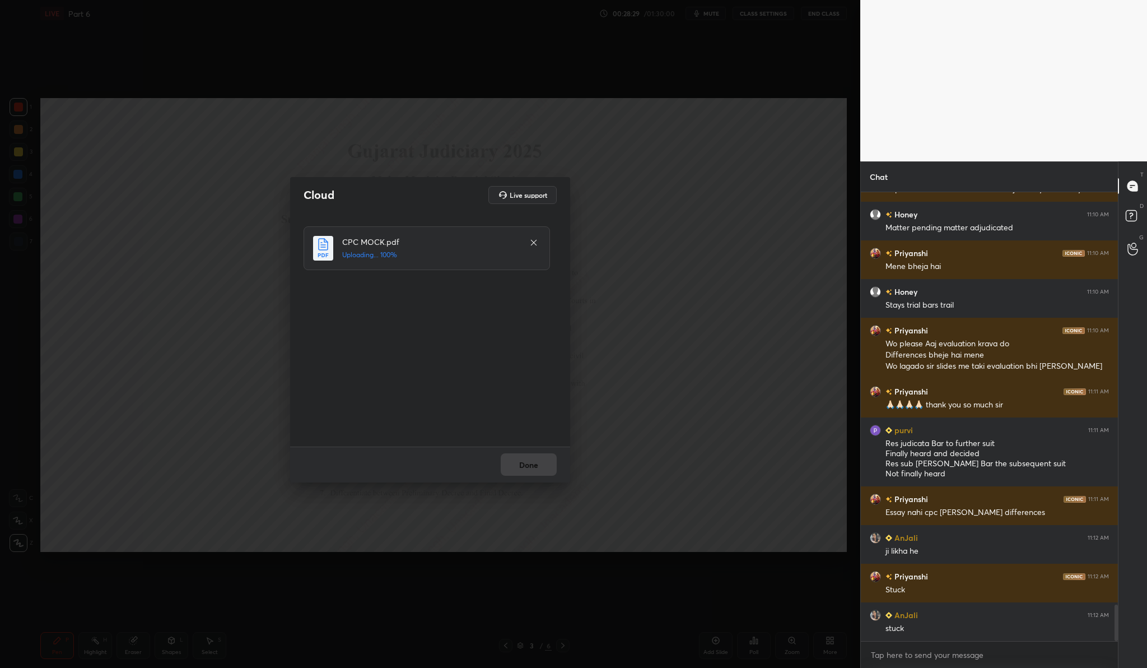
click at [534, 464] on div "Done" at bounding box center [430, 464] width 280 height 36
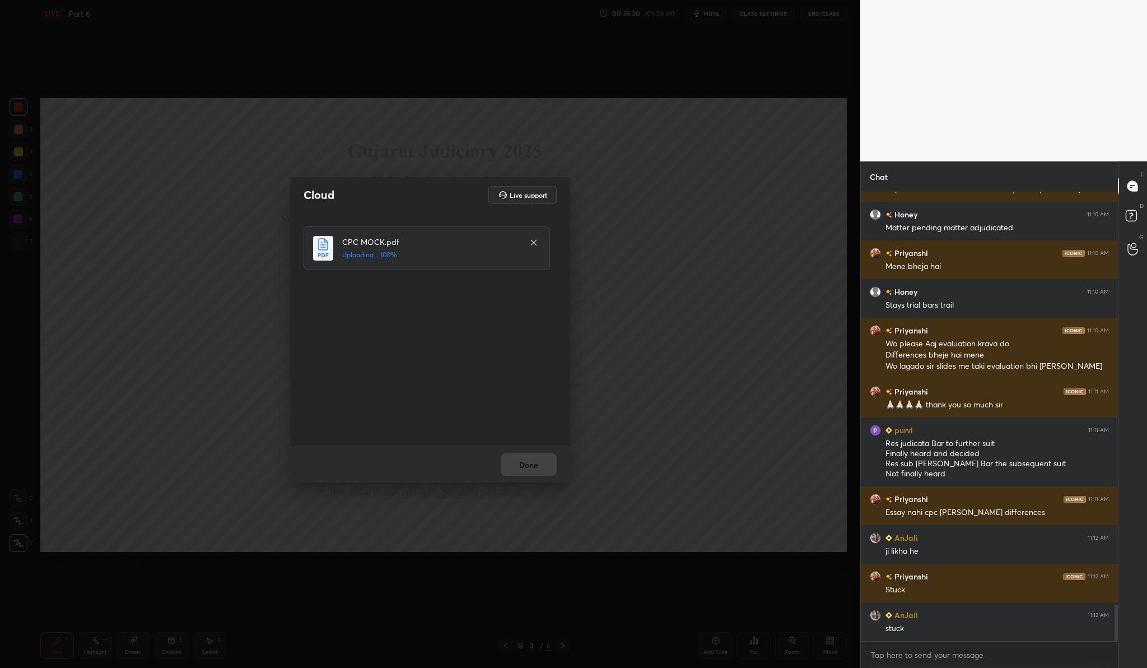
click at [534, 464] on div "Done" at bounding box center [430, 464] width 280 height 36
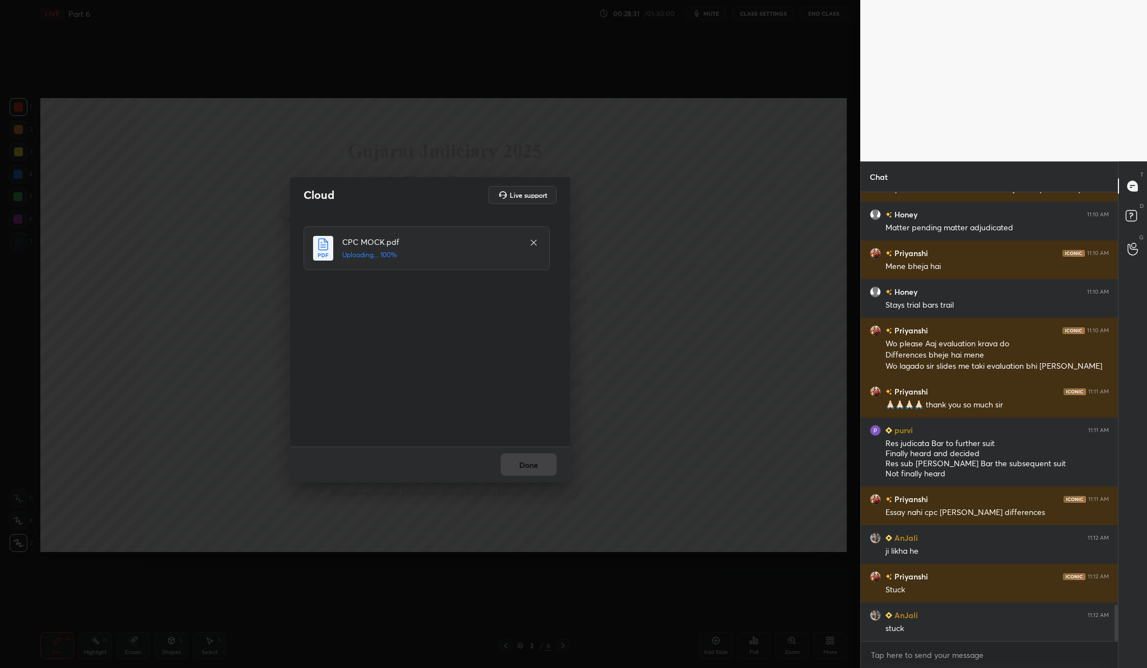
click at [534, 464] on div "Done" at bounding box center [430, 464] width 280 height 36
click at [527, 471] on button "Done" at bounding box center [529, 464] width 56 height 22
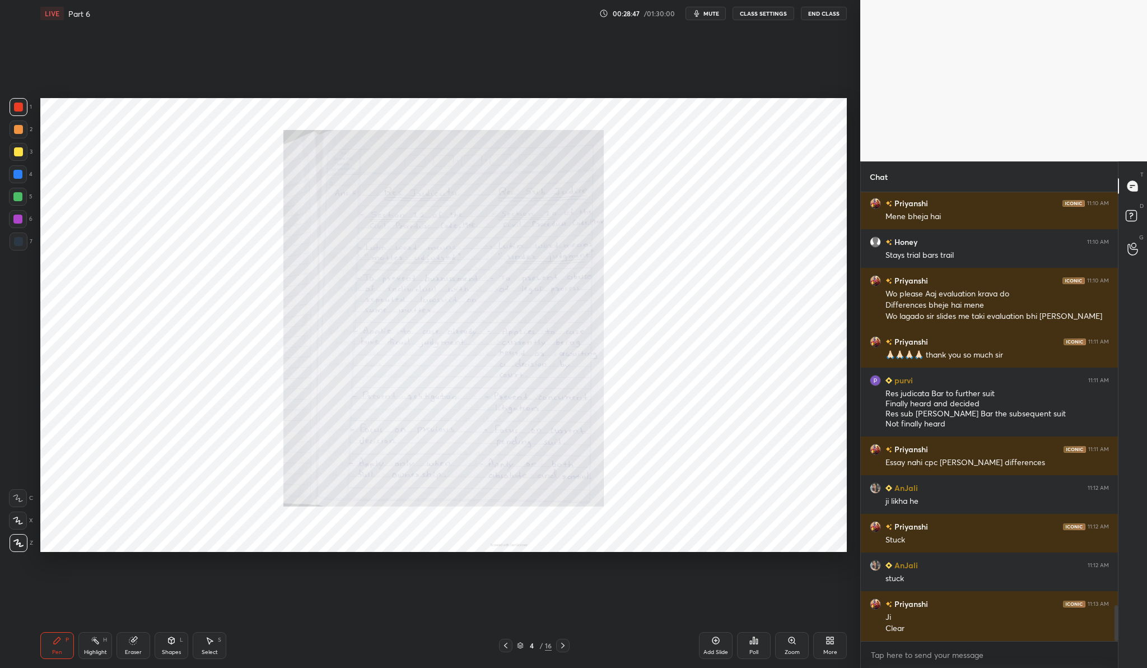
scroll to position [5162, 0]
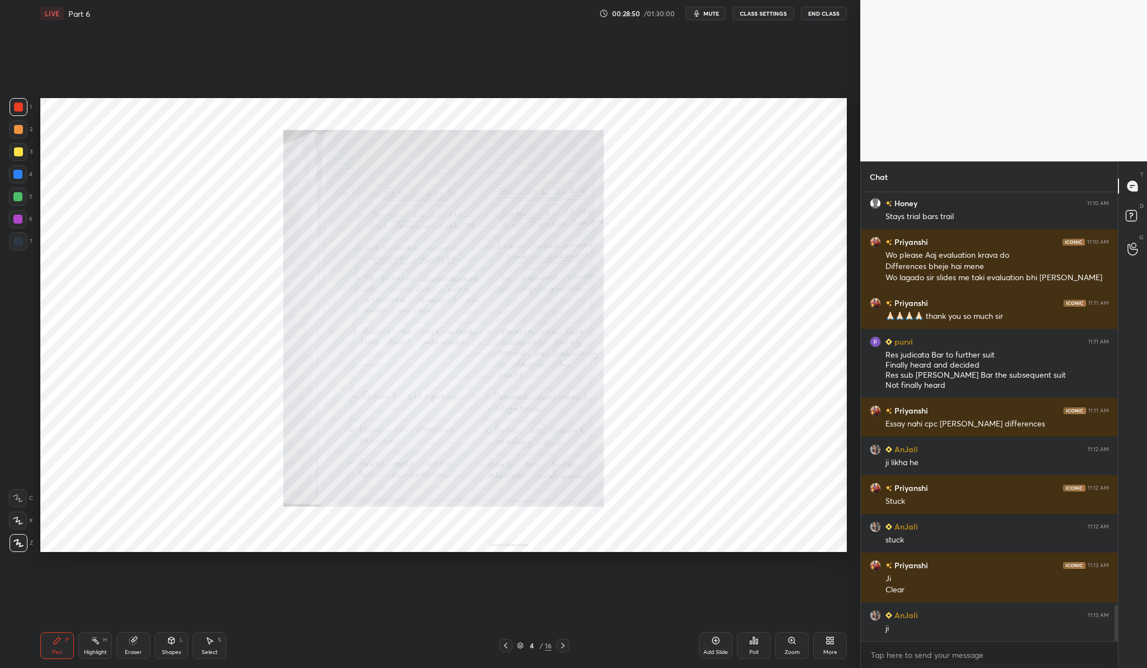
click at [803, 650] on div "Zoom" at bounding box center [792, 645] width 34 height 27
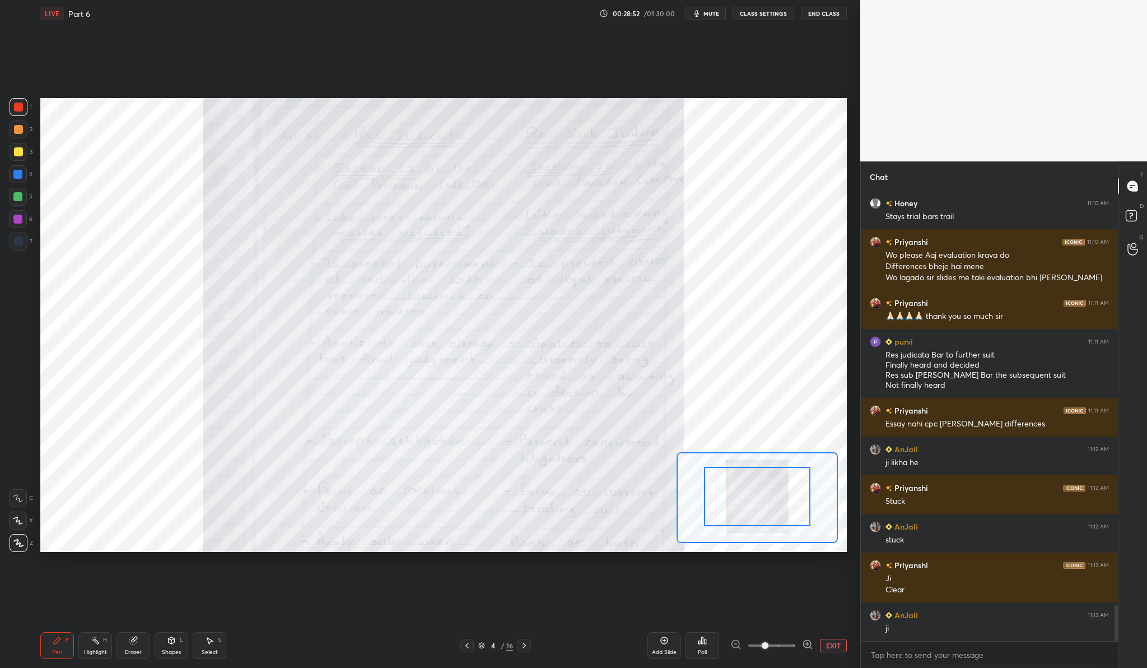
drag, startPoint x: 762, startPoint y: 505, endPoint x: 763, endPoint y: 478, distance: 27.5
drag, startPoint x: 773, startPoint y: 486, endPoint x: 772, endPoint y: 480, distance: 5.7
click at [772, 480] on div at bounding box center [758, 490] width 106 height 59
click at [809, 644] on icon at bounding box center [807, 644] width 11 height 11
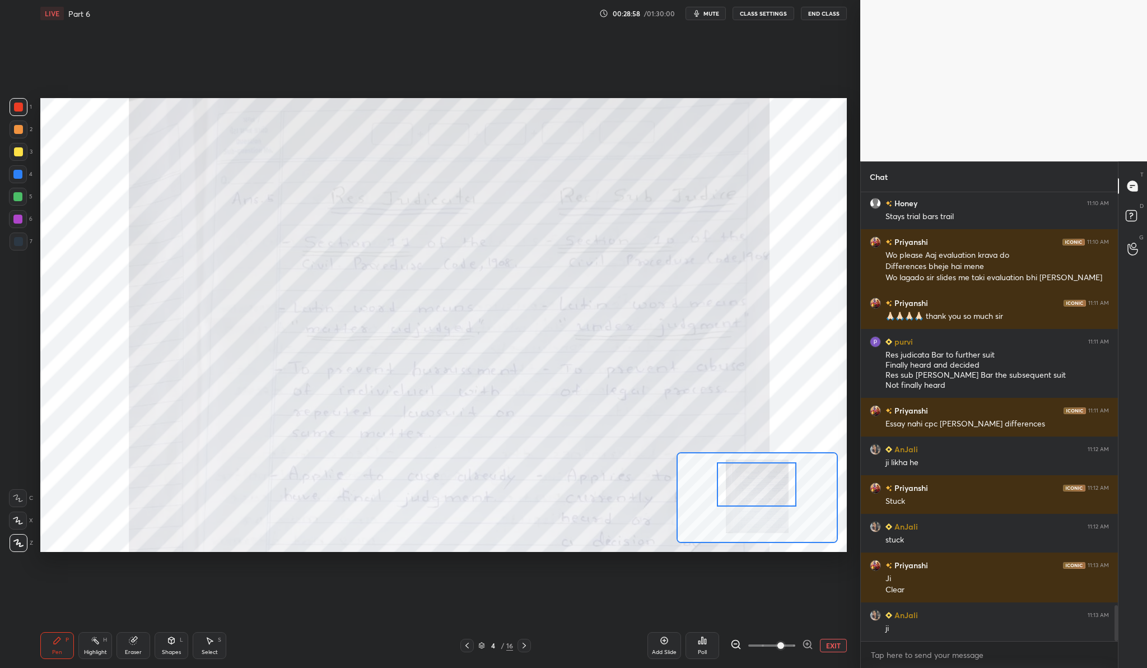
drag, startPoint x: 756, startPoint y: 499, endPoint x: 756, endPoint y: 492, distance: 6.7
click at [756, 492] on div at bounding box center [757, 484] width 80 height 44
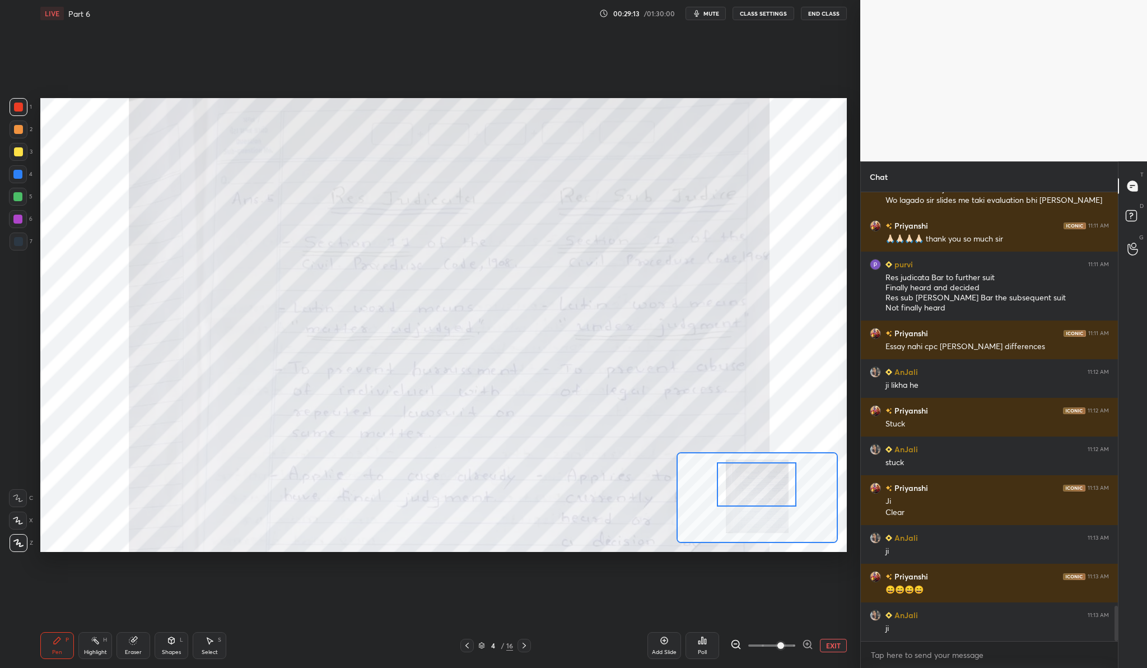
scroll to position [5278, 0]
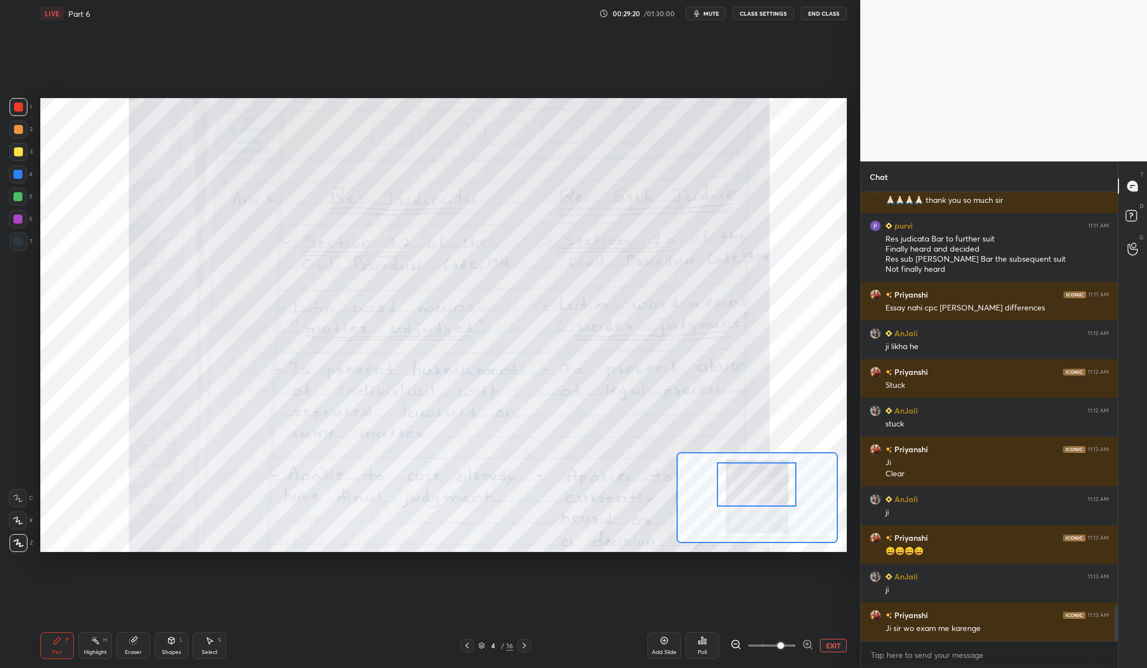
click at [22, 501] on icon at bounding box center [18, 498] width 10 height 8
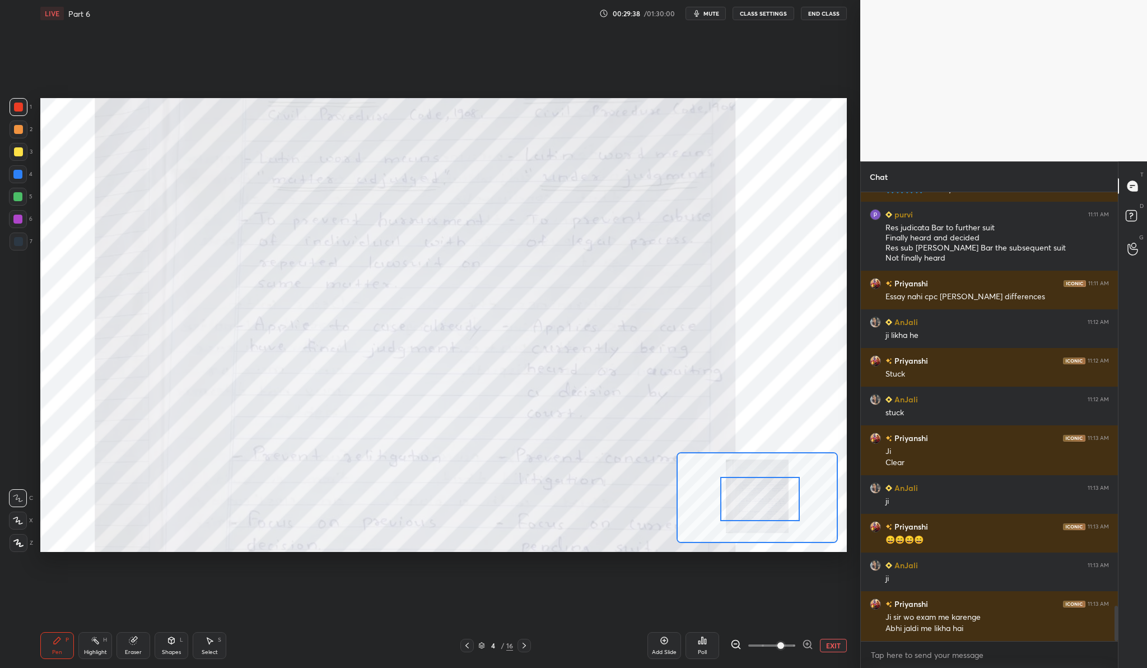
drag, startPoint x: 743, startPoint y: 470, endPoint x: 747, endPoint y: 485, distance: 14.9
click at [747, 485] on div at bounding box center [760, 499] width 80 height 44
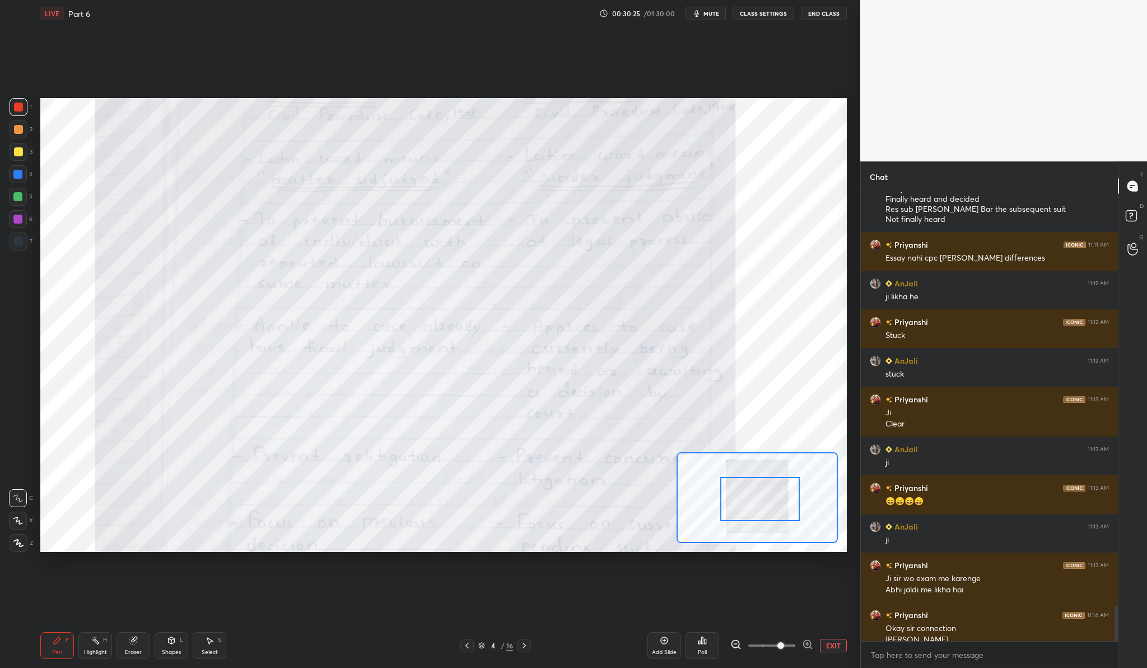
scroll to position [5339, 0]
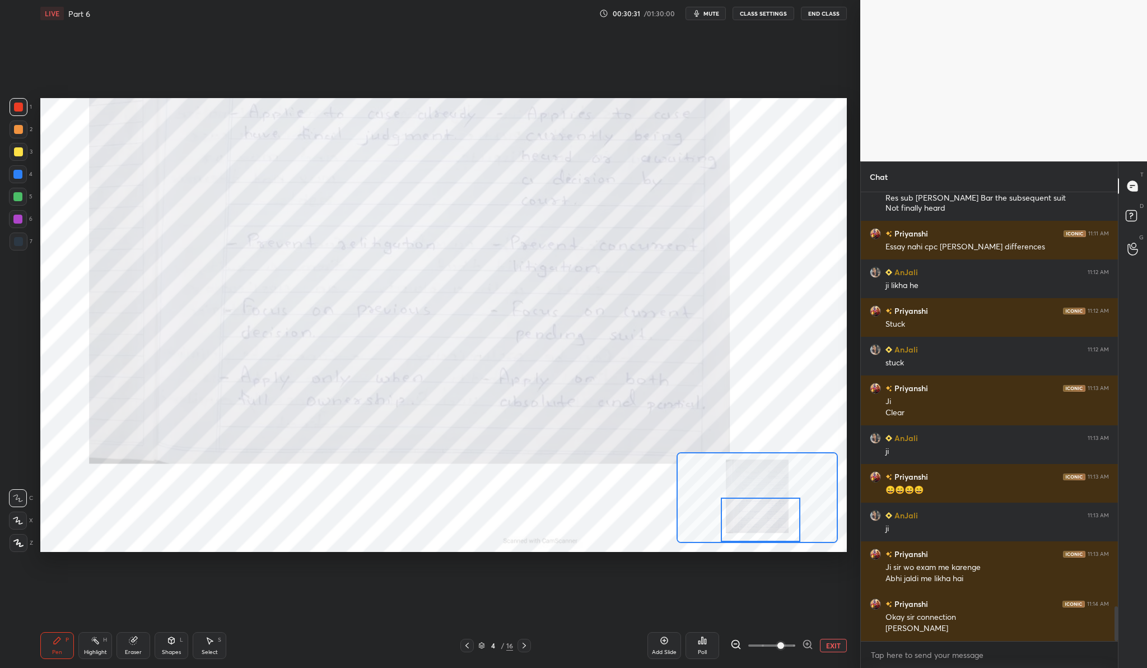
drag, startPoint x: 752, startPoint y: 495, endPoint x: 753, endPoint y: 518, distance: 23.5
click at [753, 518] on div at bounding box center [761, 519] width 80 height 44
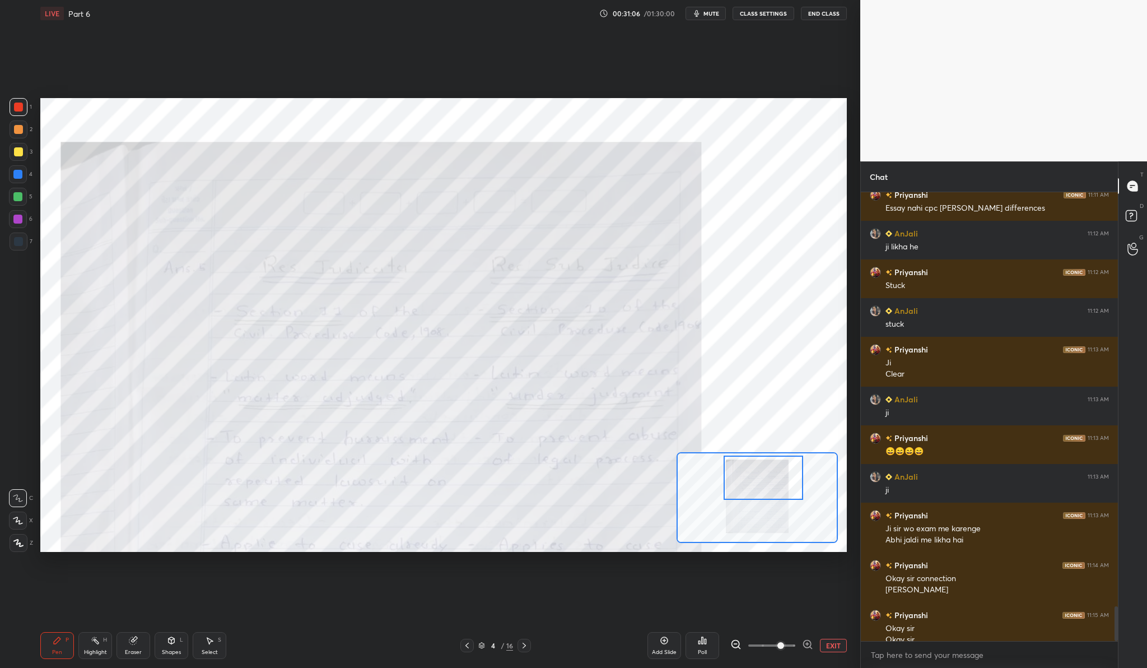
scroll to position [5388, 0]
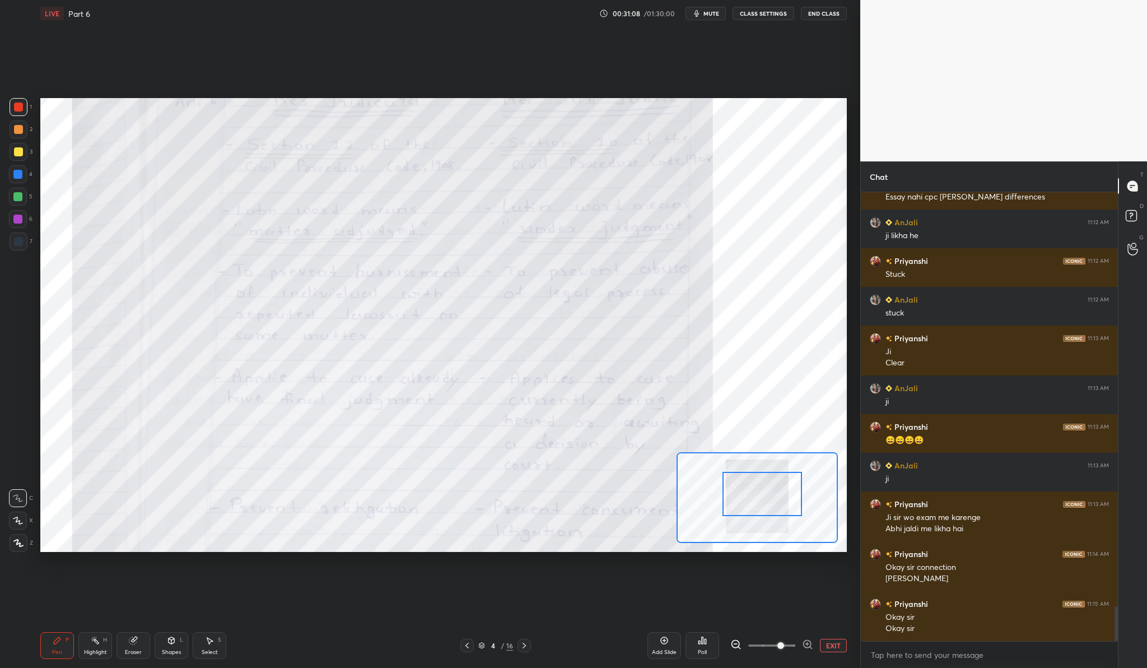
drag, startPoint x: 745, startPoint y: 530, endPoint x: 747, endPoint y: 504, distance: 26.4
click at [747, 504] on div at bounding box center [763, 494] width 80 height 44
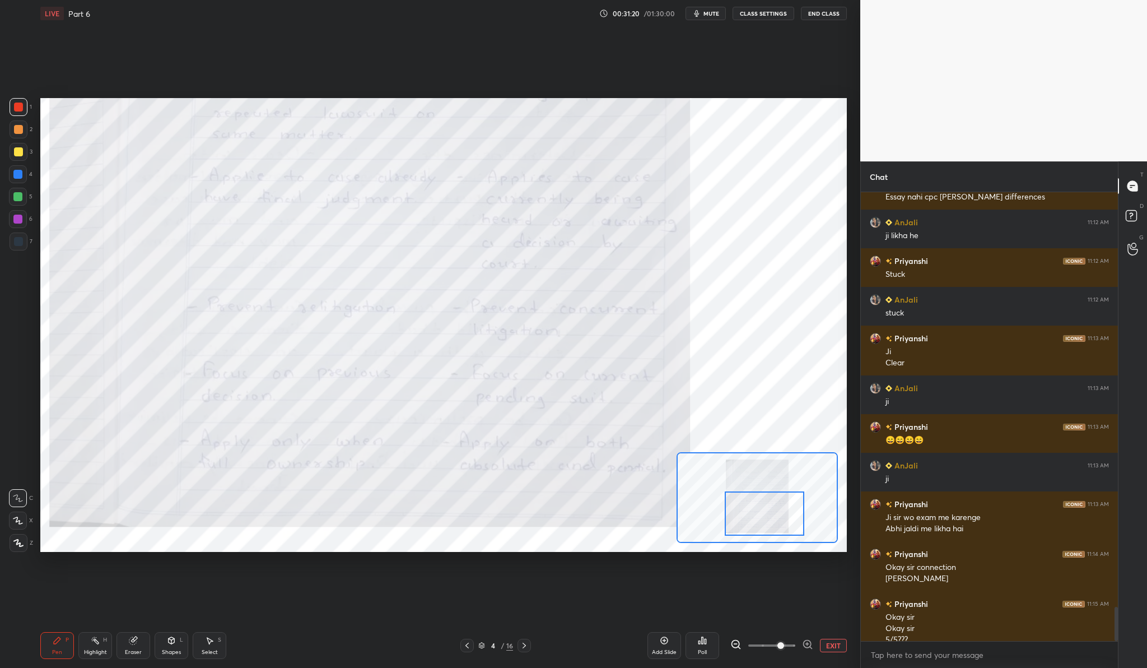
scroll to position [5400, 0]
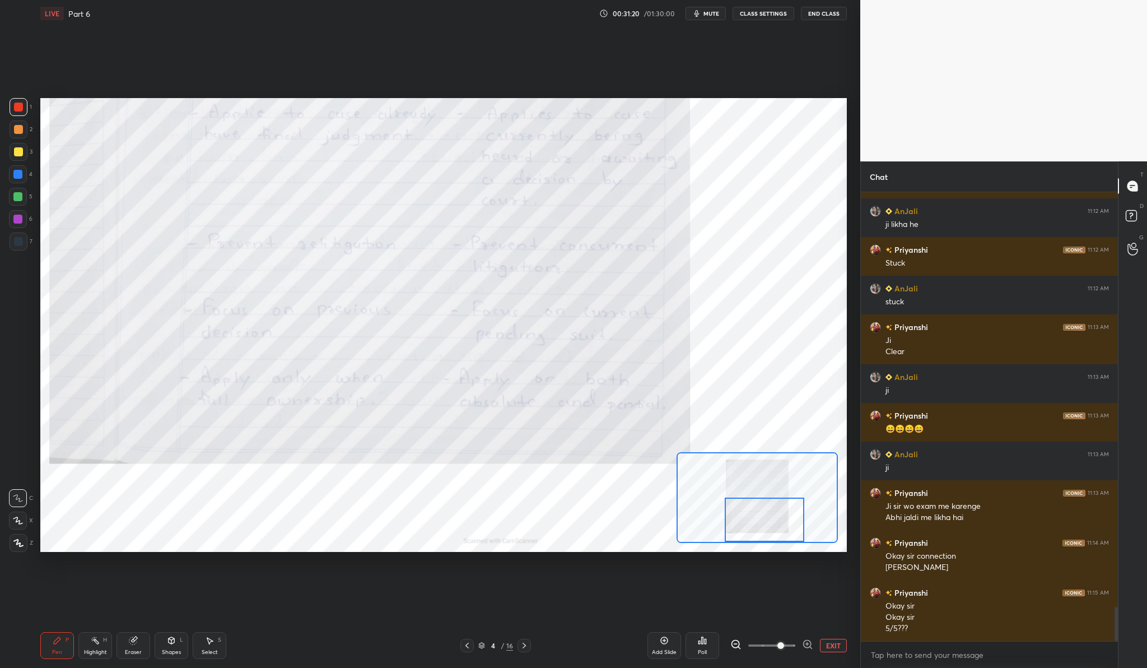
drag, startPoint x: 775, startPoint y: 494, endPoint x: 776, endPoint y: 523, distance: 28.6
click at [776, 523] on div at bounding box center [765, 519] width 80 height 44
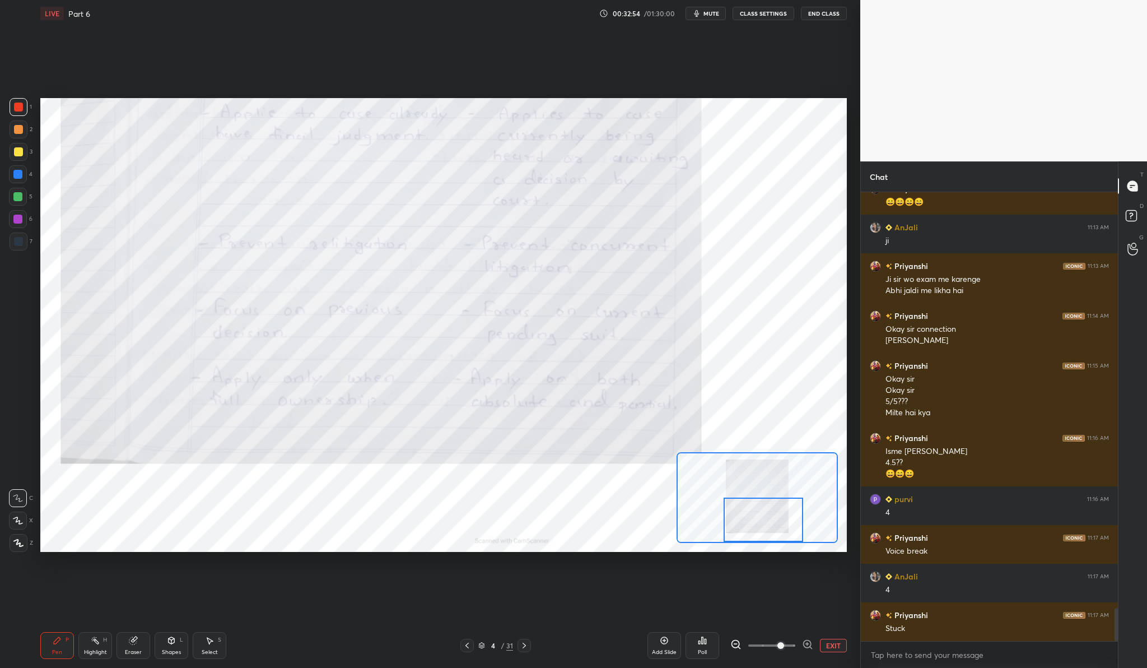
scroll to position [5665, 0]
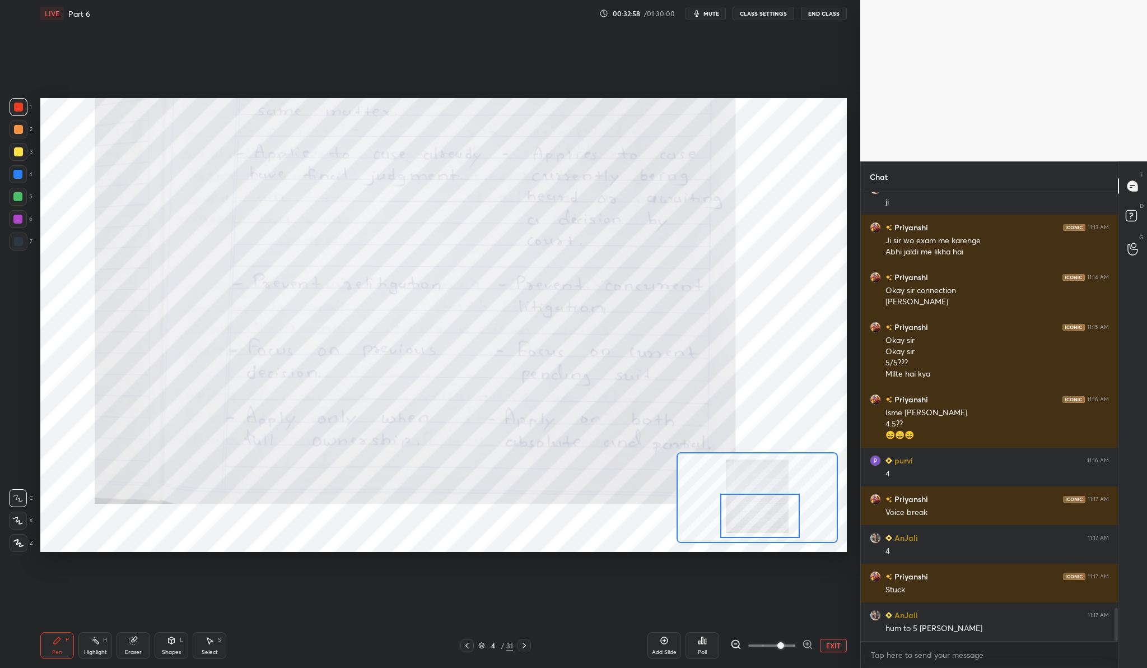
click at [752, 515] on div at bounding box center [760, 515] width 80 height 44
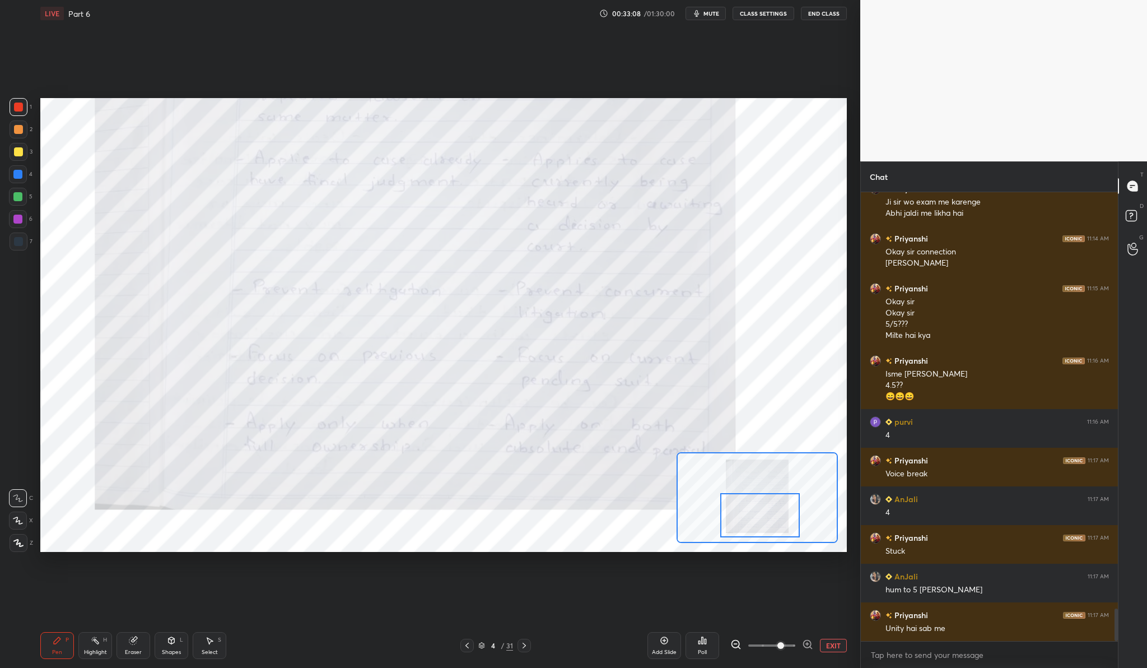
scroll to position [5742, 0]
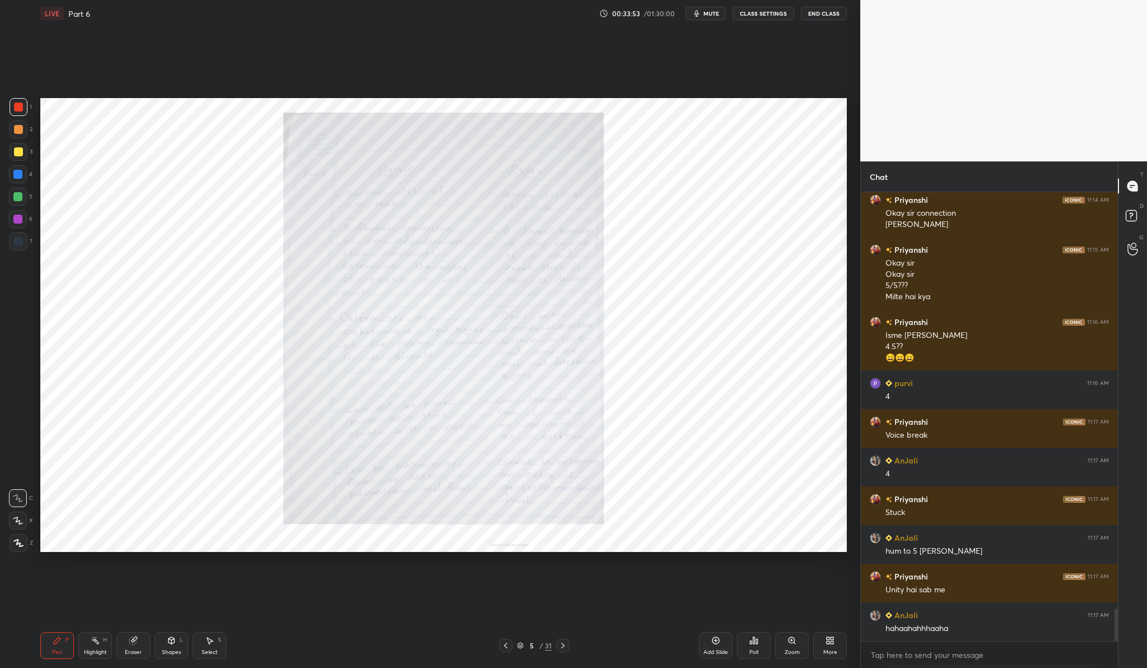
click at [795, 643] on icon at bounding box center [792, 640] width 9 height 9
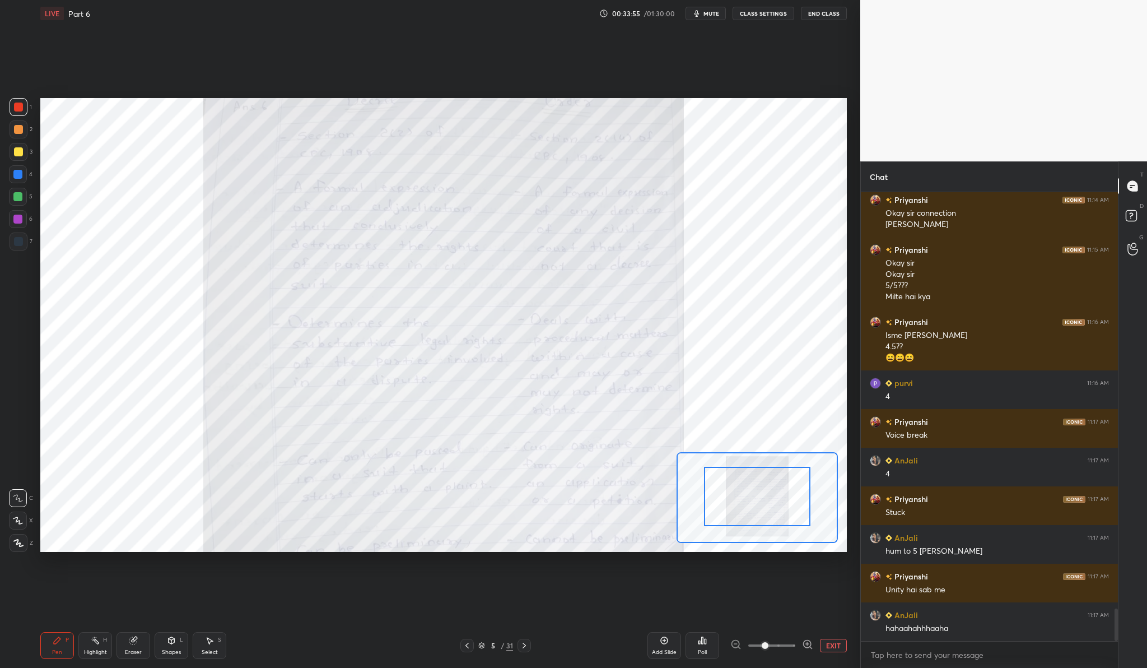
drag, startPoint x: 768, startPoint y: 525, endPoint x: 768, endPoint y: 516, distance: 9.5
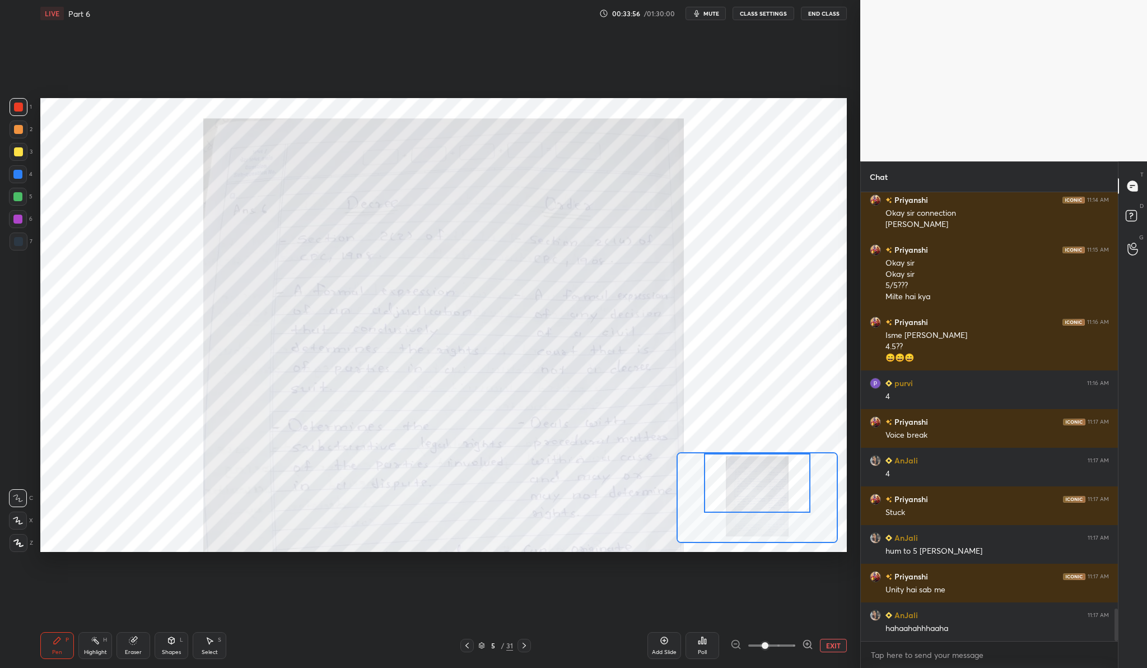
drag, startPoint x: 767, startPoint y: 510, endPoint x: 767, endPoint y: 490, distance: 20.2
click at [767, 490] on div at bounding box center [757, 482] width 106 height 59
click at [807, 644] on icon at bounding box center [807, 644] width 3 height 0
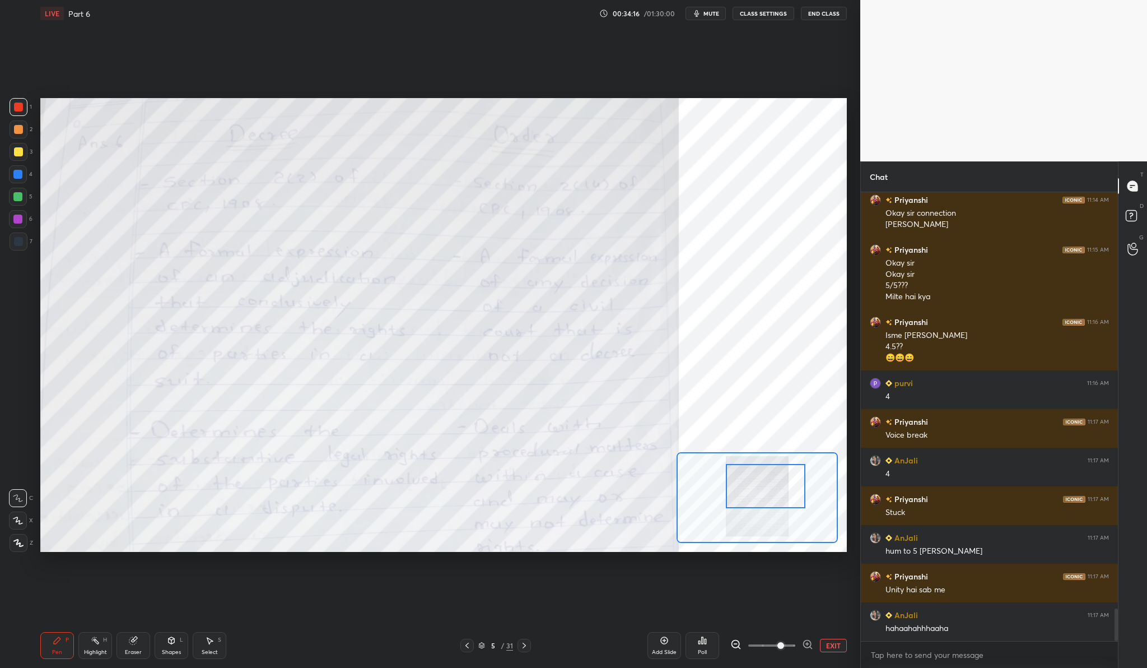
scroll to position [5781, 0]
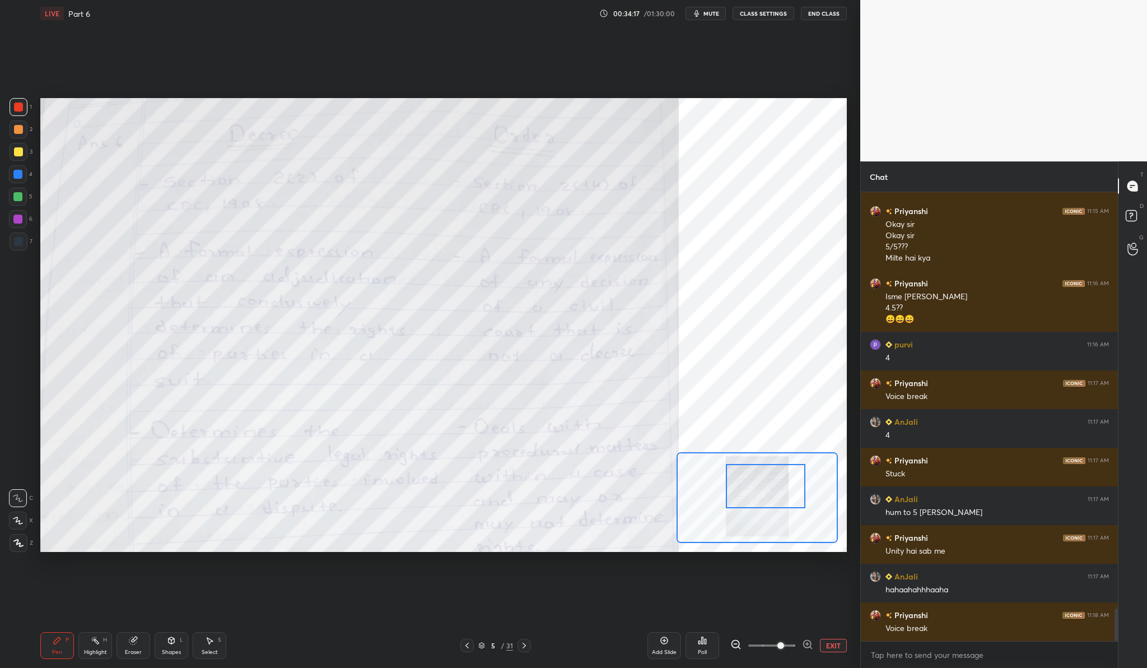
drag, startPoint x: 773, startPoint y: 474, endPoint x: 781, endPoint y: 477, distance: 8.9
click at [781, 477] on div at bounding box center [766, 486] width 80 height 44
click at [714, 43] on div "Setting up your live class Poll for secs No correct answer Start poll" at bounding box center [444, 325] width 816 height 596
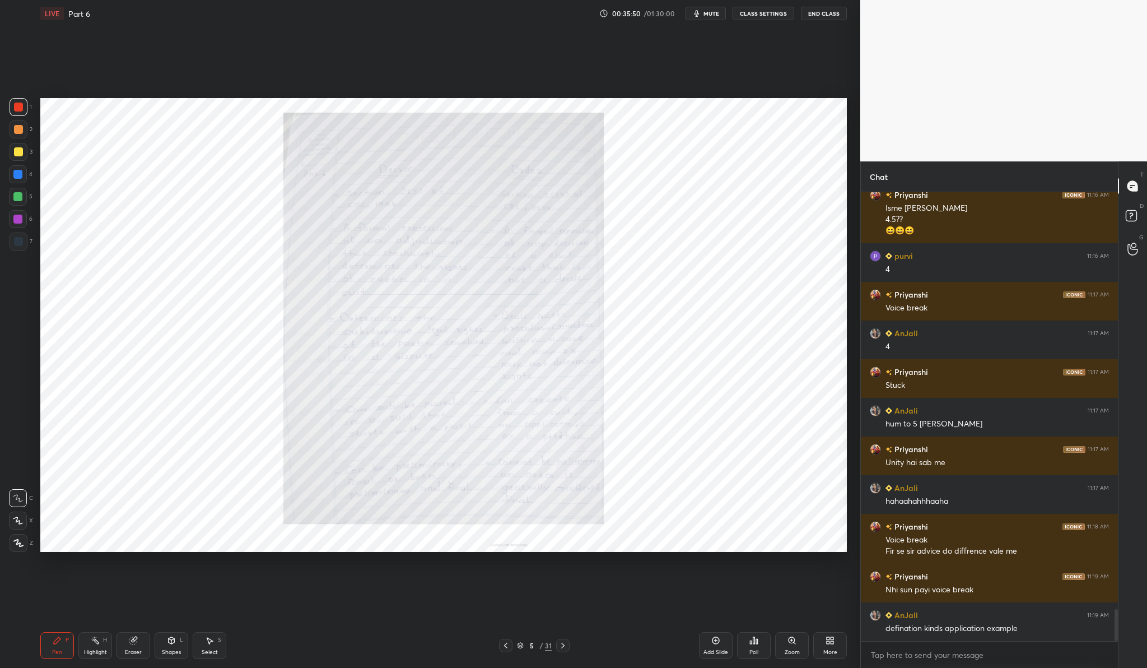
scroll to position [5908, 0]
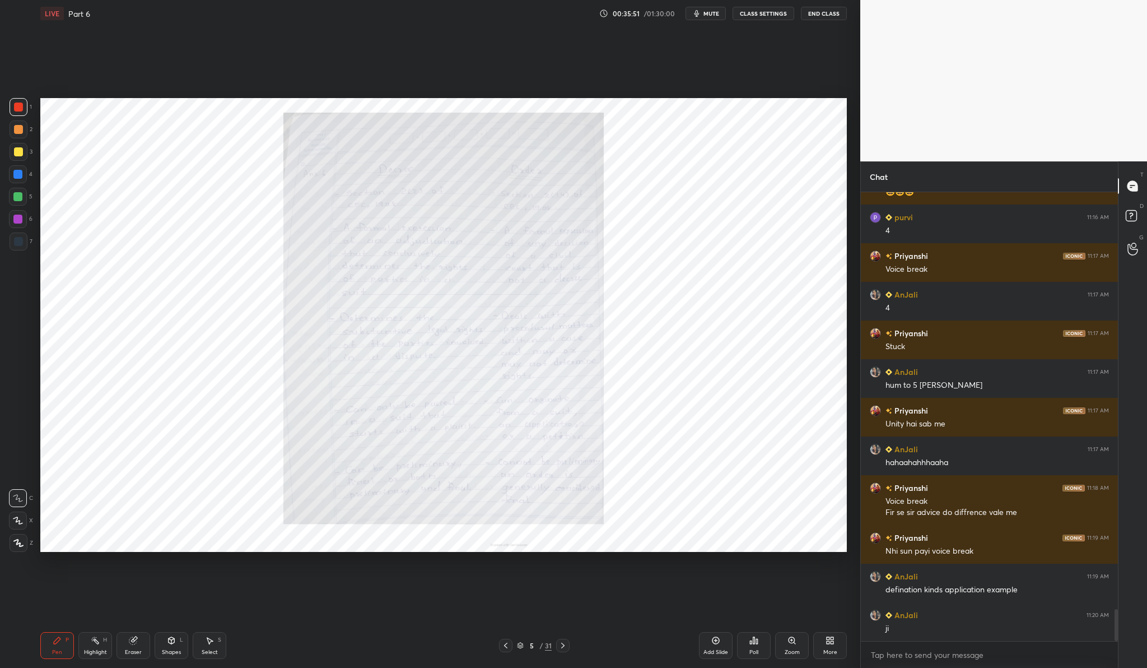
click at [790, 638] on icon at bounding box center [792, 640] width 6 height 6
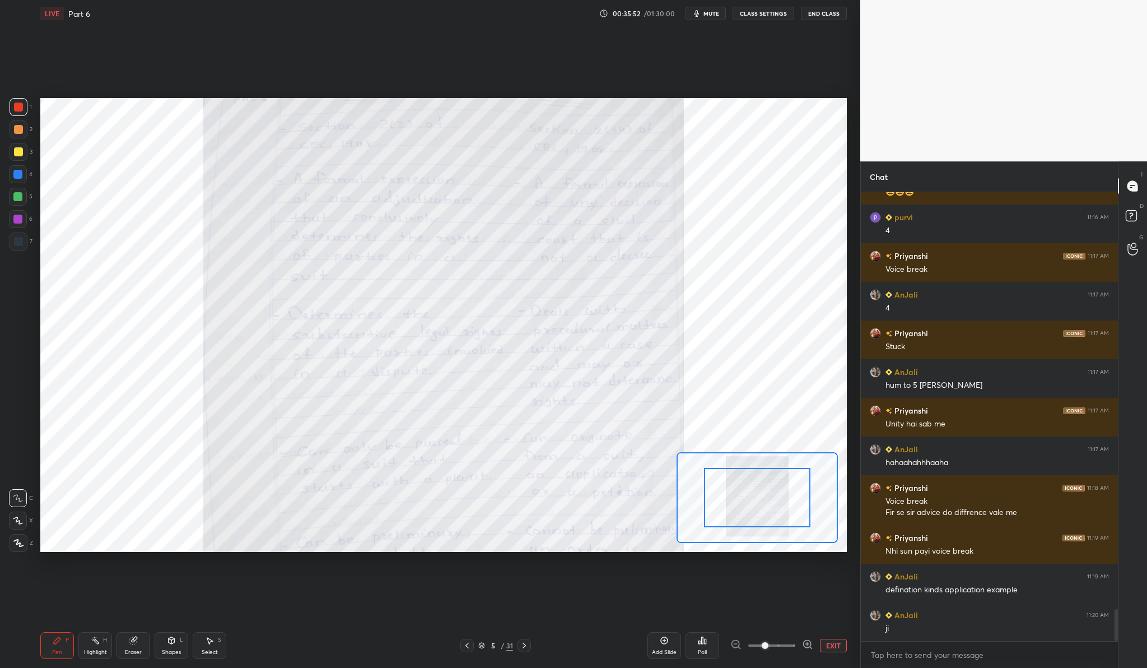
click at [790, 638] on span at bounding box center [771, 645] width 47 height 17
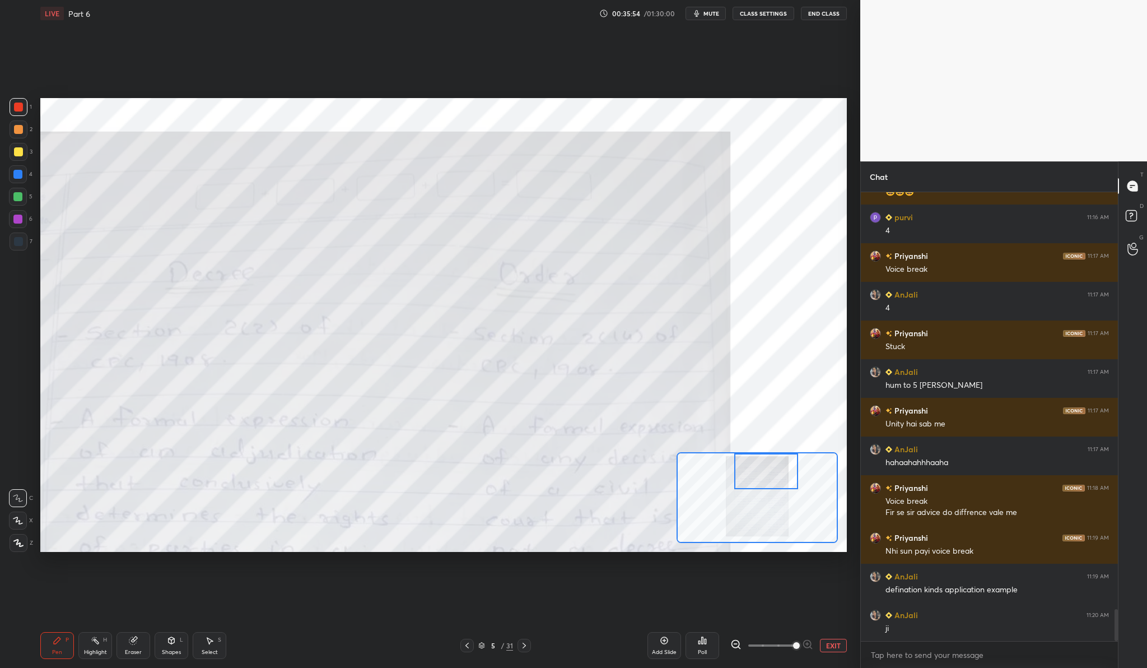
drag, startPoint x: 760, startPoint y: 491, endPoint x: 768, endPoint y: 453, distance: 38.5
click at [768, 453] on div at bounding box center [766, 470] width 64 height 35
click at [738, 644] on icon at bounding box center [735, 644] width 11 height 11
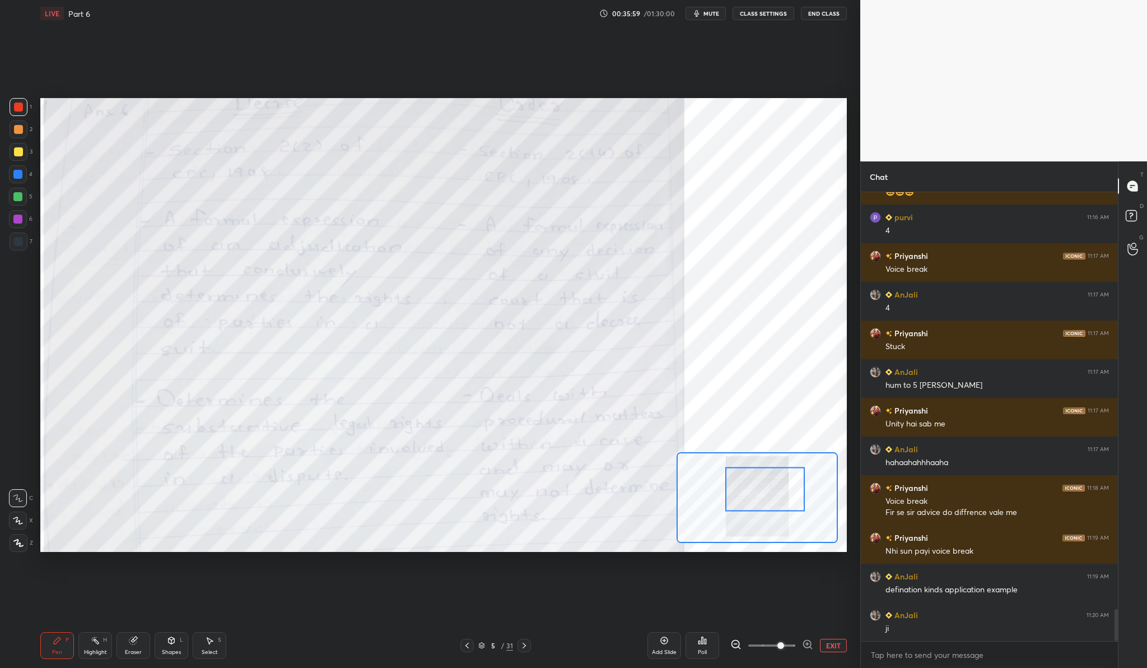
drag, startPoint x: 747, startPoint y: 490, endPoint x: 746, endPoint y: 502, distance: 12.9
click at [746, 502] on div at bounding box center [765, 489] width 80 height 44
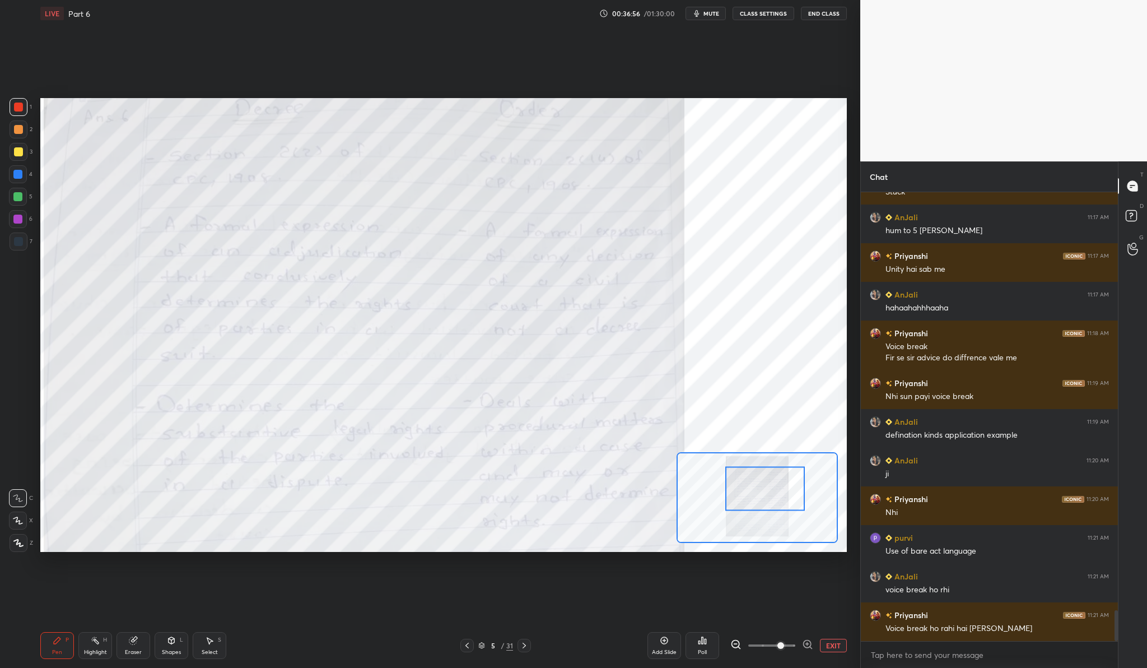
scroll to position [6074, 0]
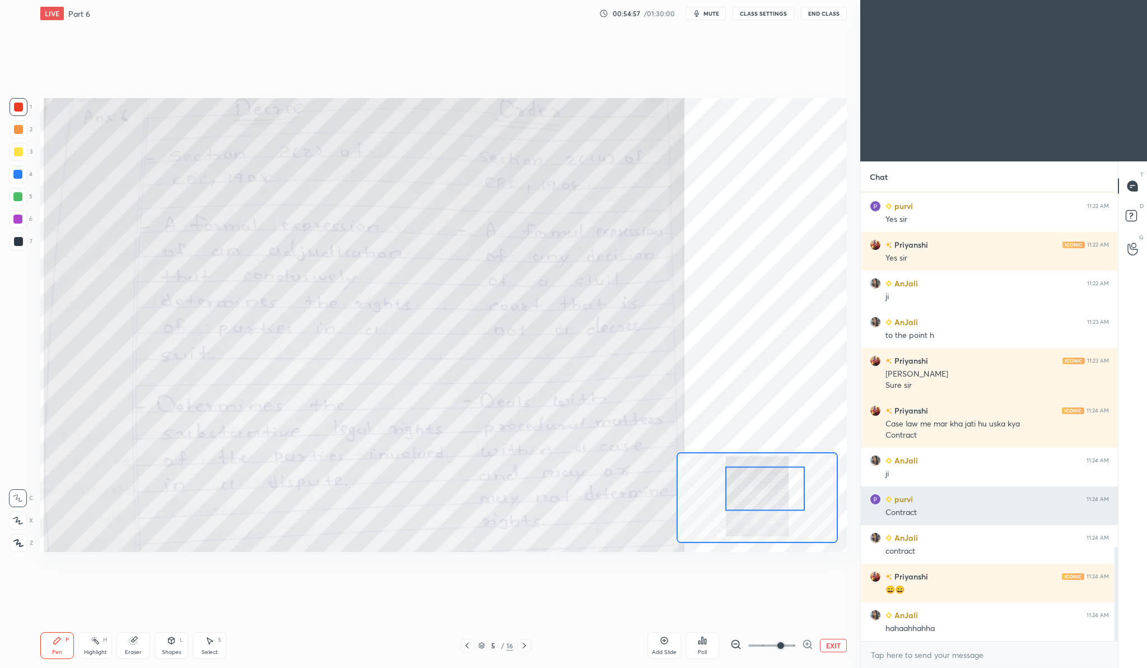
scroll to position [1732, 0]
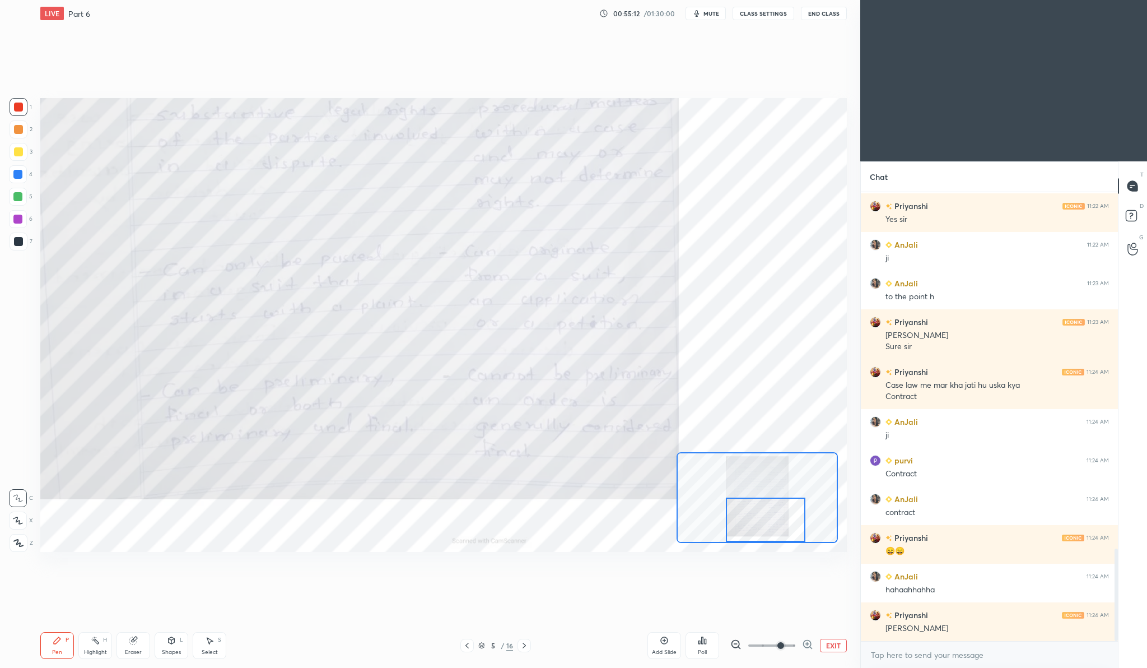
drag, startPoint x: 764, startPoint y: 487, endPoint x: 762, endPoint y: 518, distance: 30.9
click at [762, 518] on div at bounding box center [766, 519] width 80 height 44
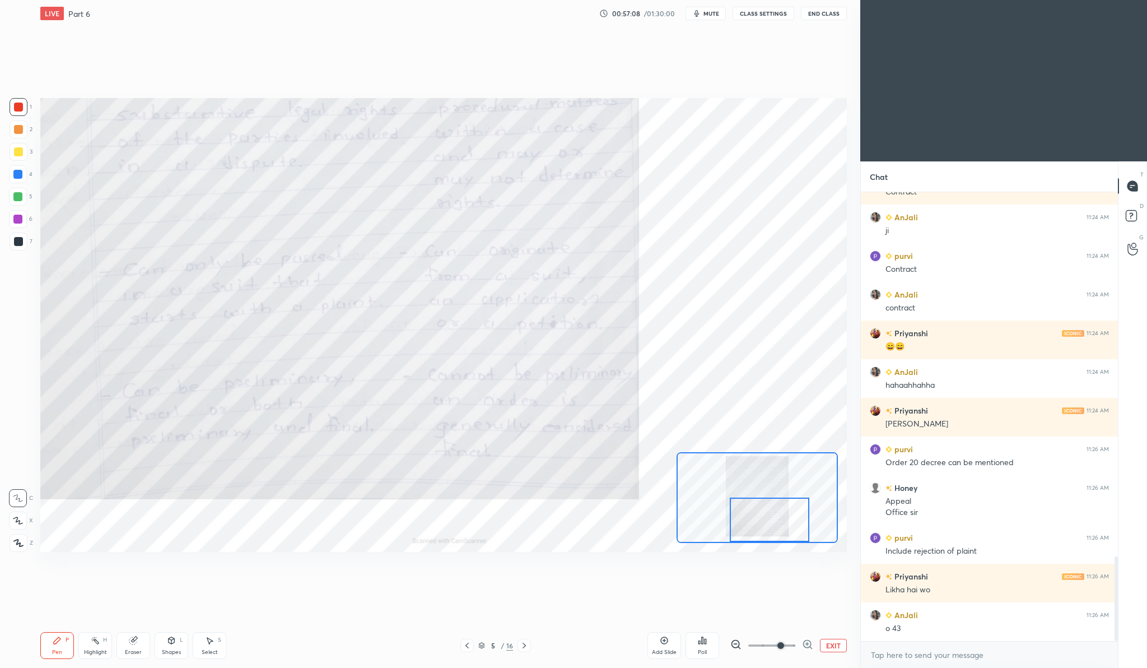
scroll to position [1975, 0]
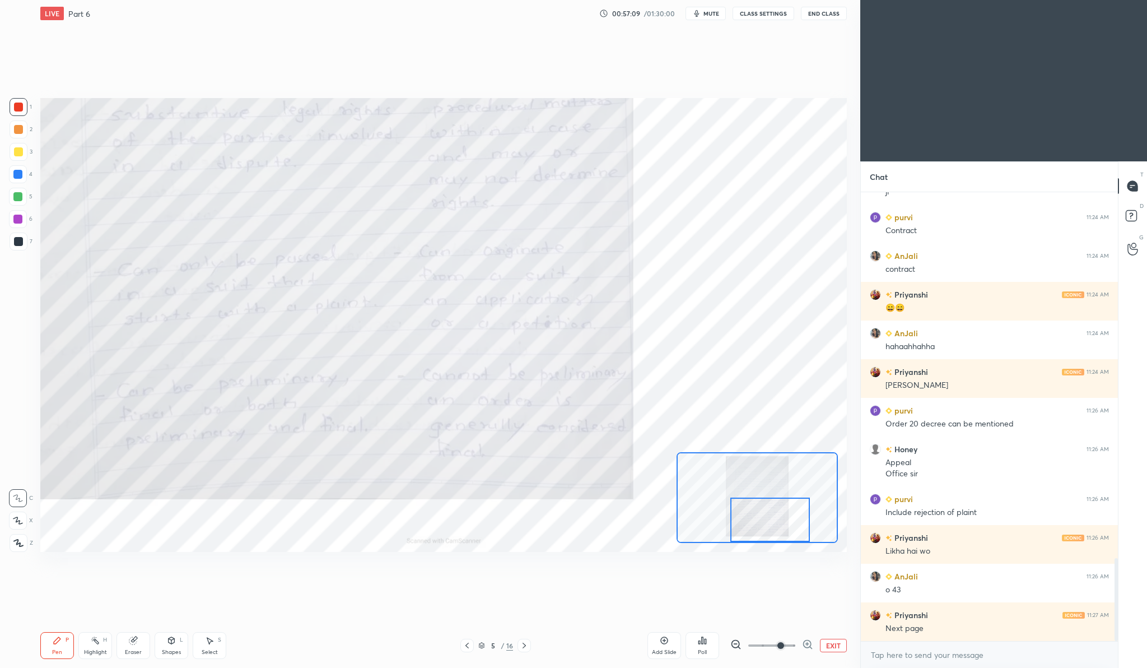
drag, startPoint x: 776, startPoint y: 505, endPoint x: 781, endPoint y: 569, distance: 63.5
click at [781, 569] on div "Setting up your live class Poll for secs No correct answer Start poll" at bounding box center [444, 325] width 816 height 596
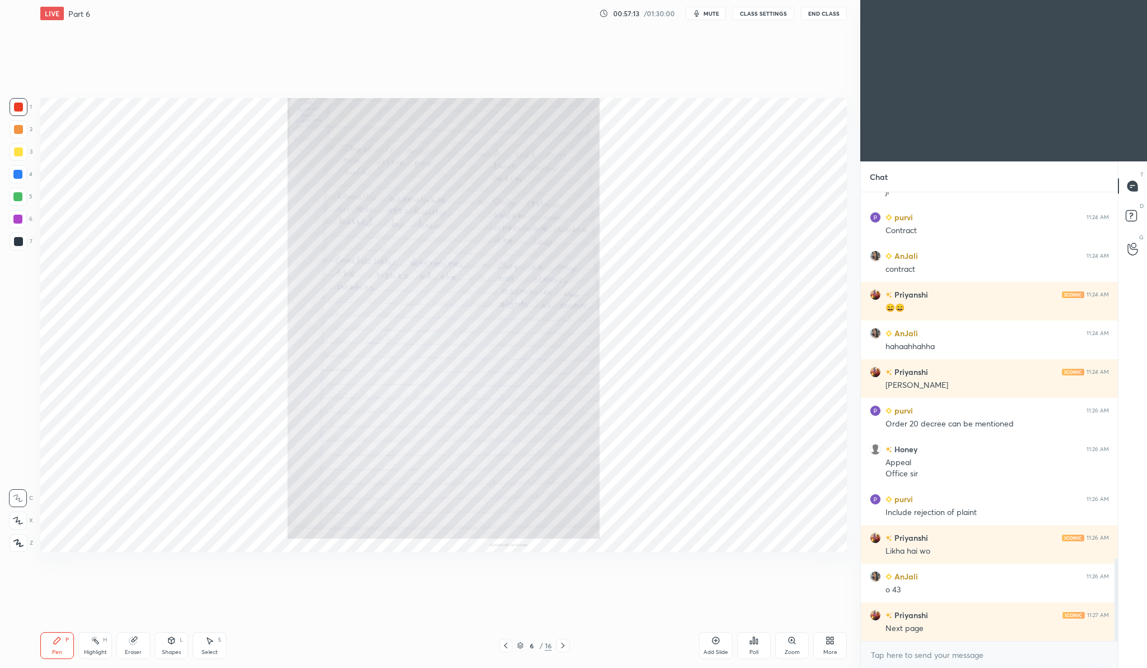
click at [790, 650] on div "Zoom" at bounding box center [792, 652] width 15 height 6
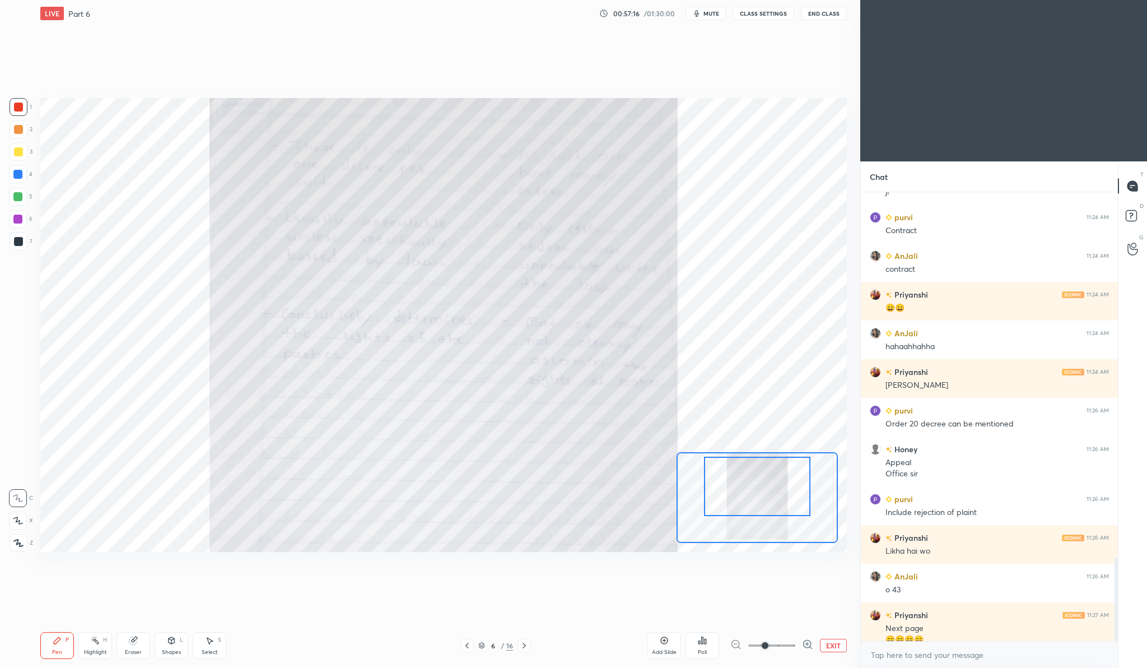
scroll to position [1986, 0]
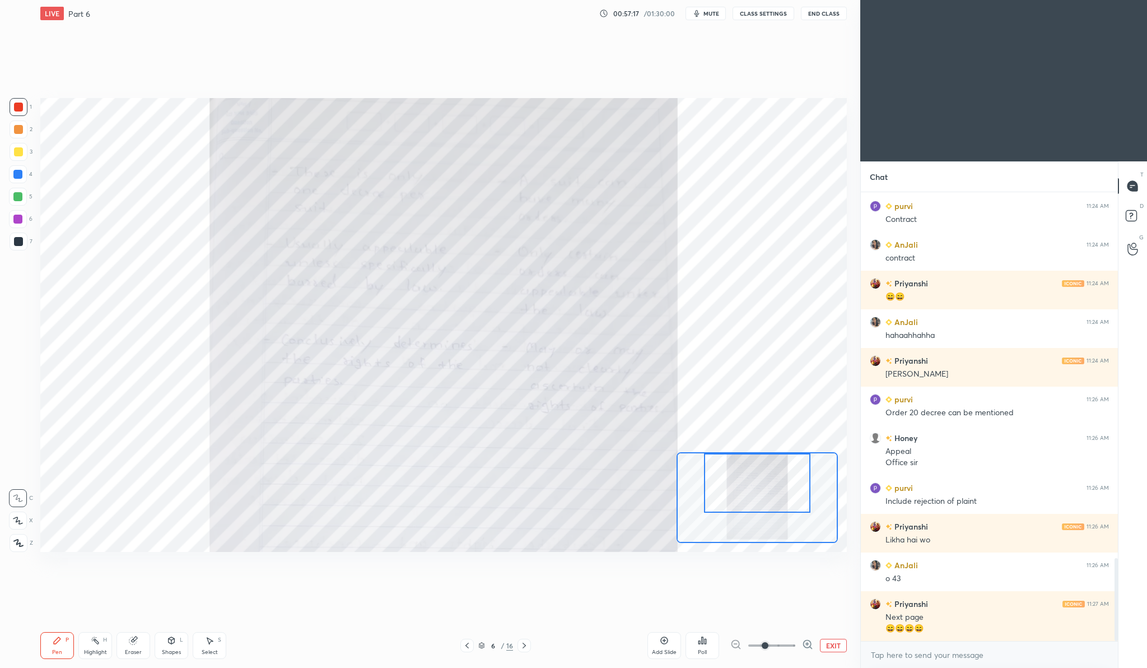
drag, startPoint x: 774, startPoint y: 486, endPoint x: 774, endPoint y: 462, distance: 24.1
click at [774, 462] on div at bounding box center [757, 482] width 106 height 59
click at [807, 641] on icon at bounding box center [807, 644] width 11 height 11
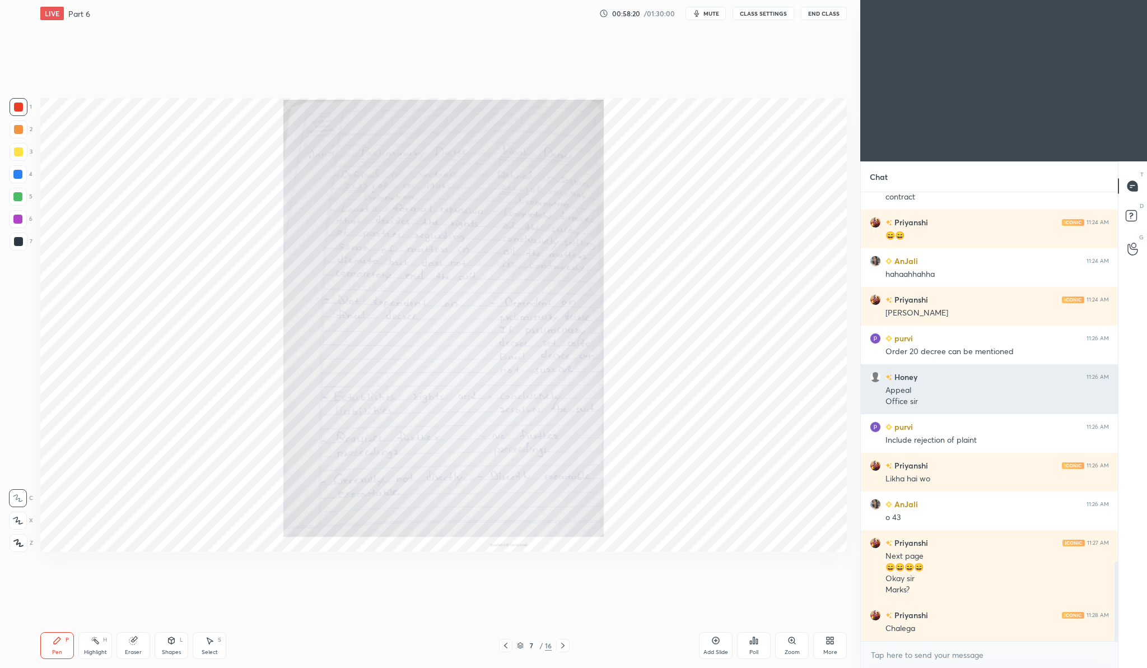
scroll to position [2086, 0]
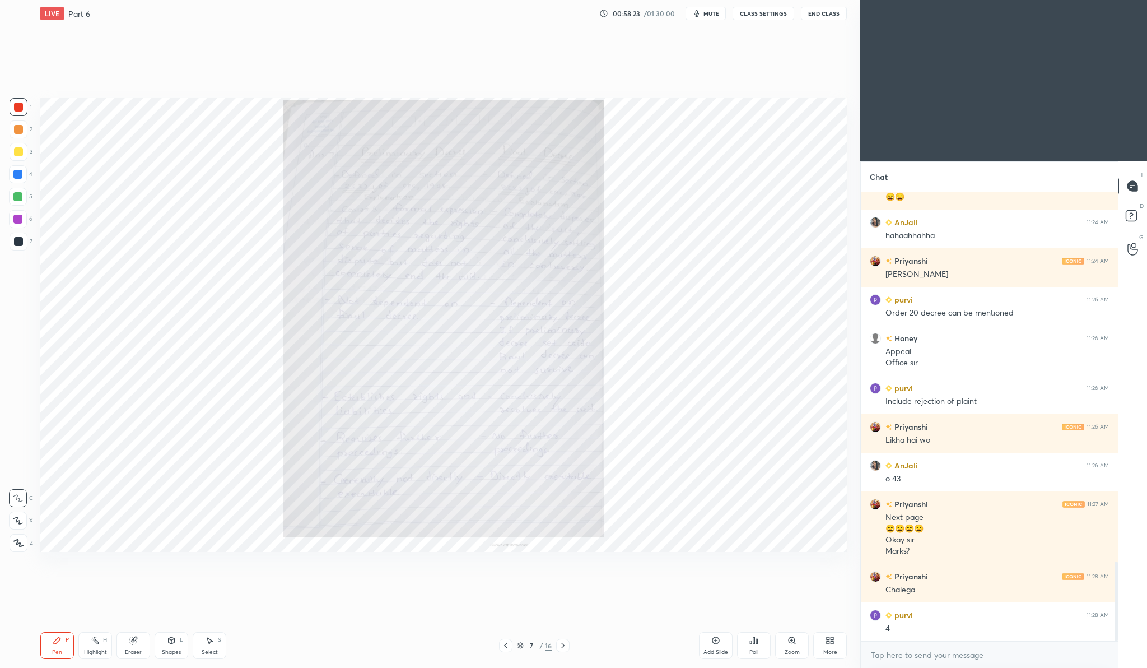
click at [789, 642] on icon at bounding box center [792, 640] width 9 height 9
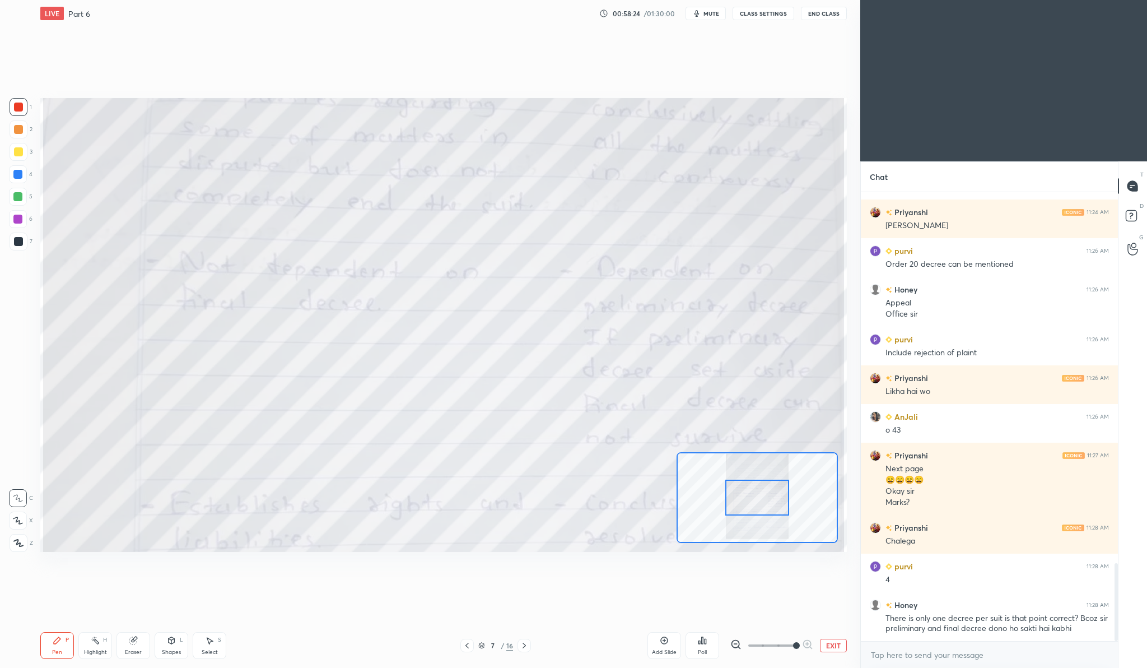
click at [789, 642] on span at bounding box center [771, 645] width 47 height 17
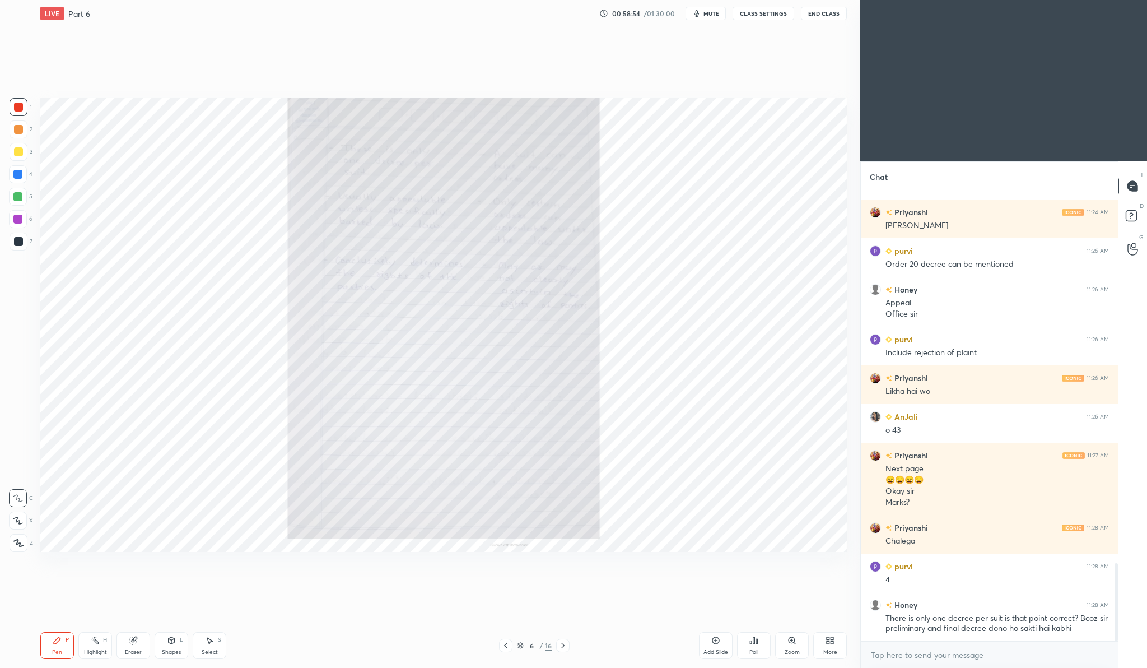
scroll to position [2146, 0]
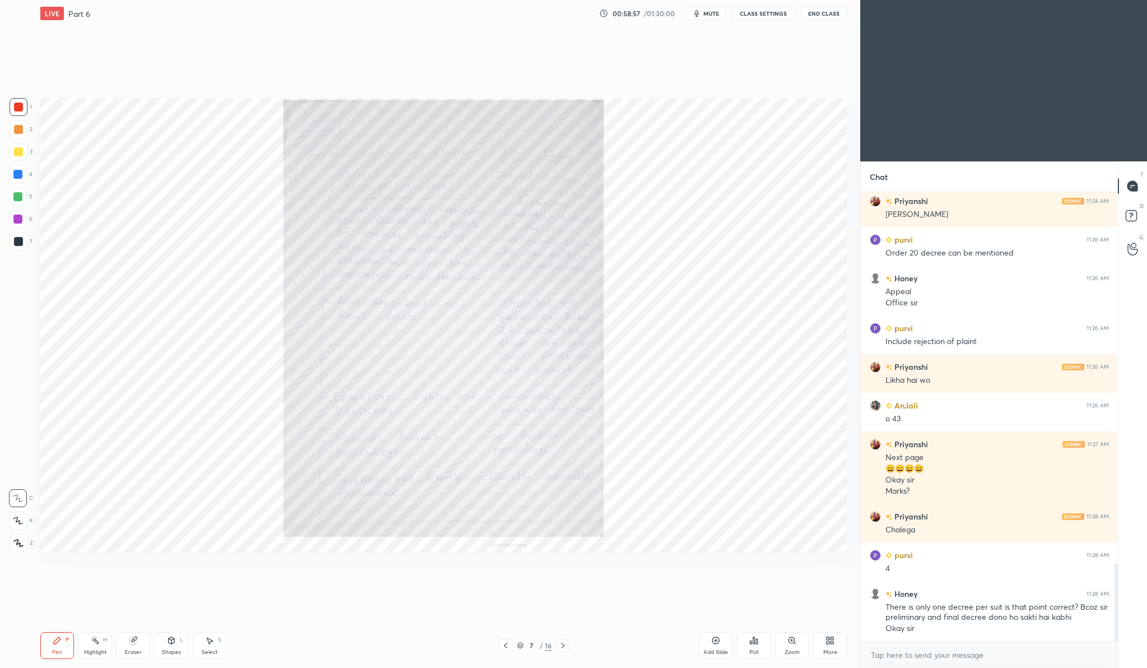
click at [793, 640] on icon at bounding box center [792, 640] width 6 height 6
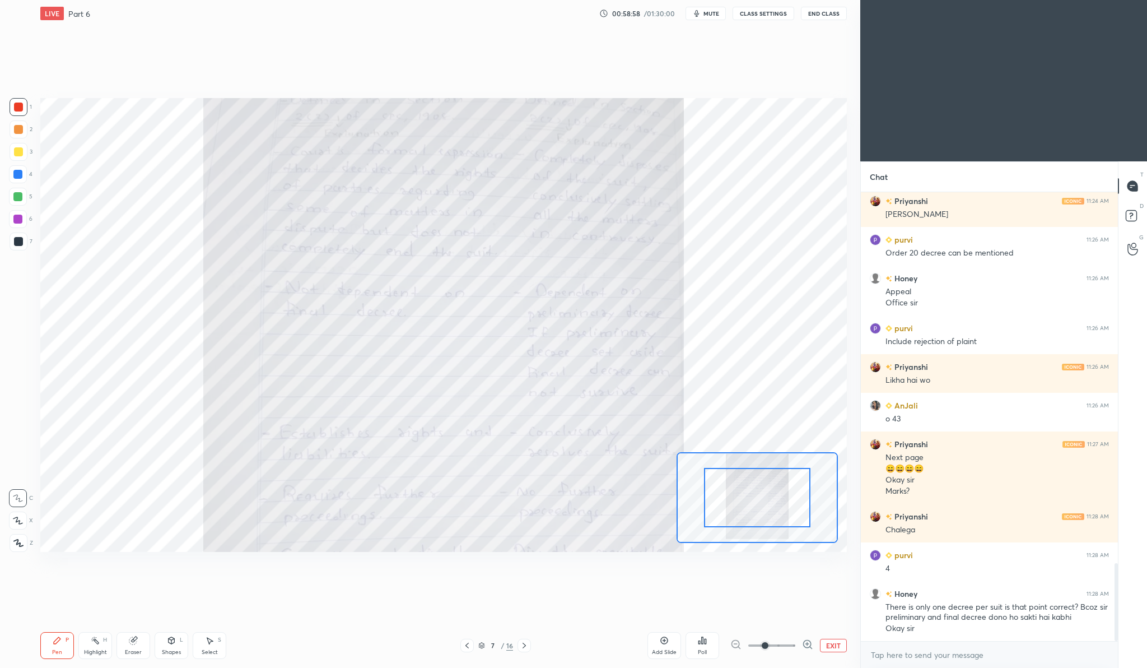
scroll to position [2185, 0]
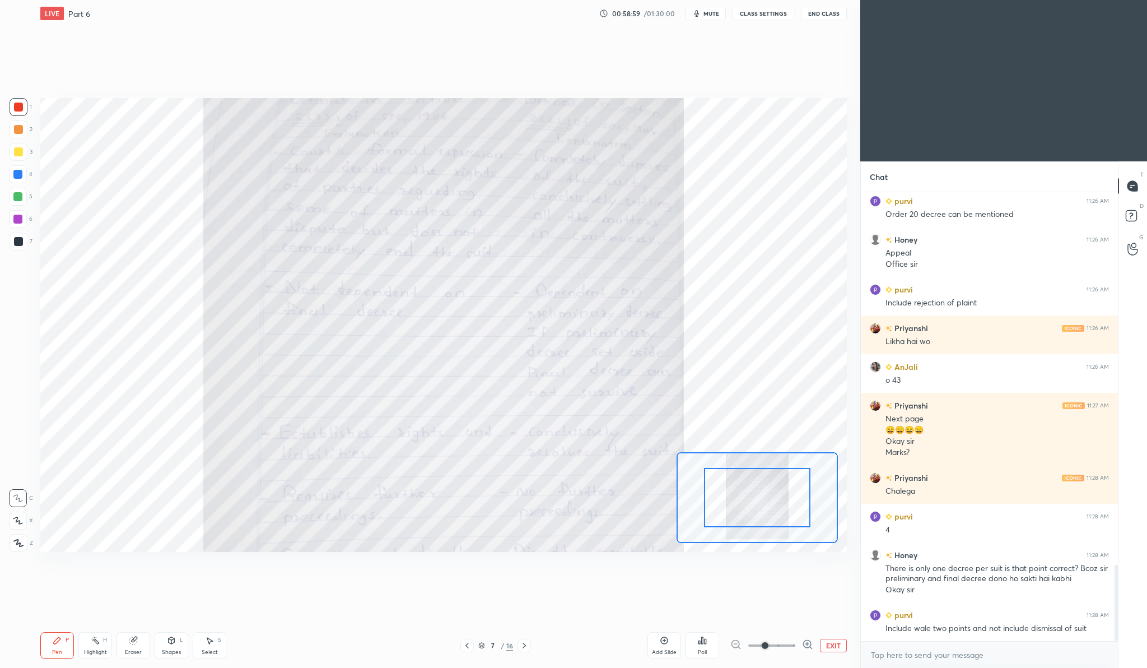
click at [808, 640] on icon at bounding box center [807, 644] width 11 height 11
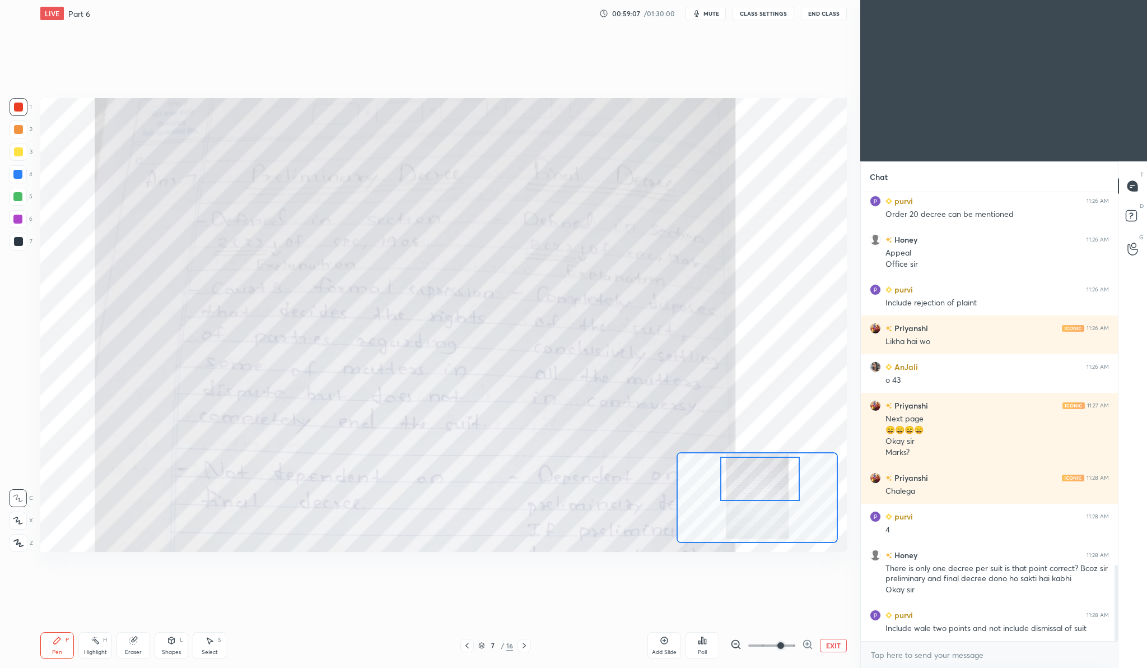
drag, startPoint x: 765, startPoint y: 486, endPoint x: 768, endPoint y: 467, distance: 19.2
click at [768, 467] on div at bounding box center [760, 479] width 80 height 44
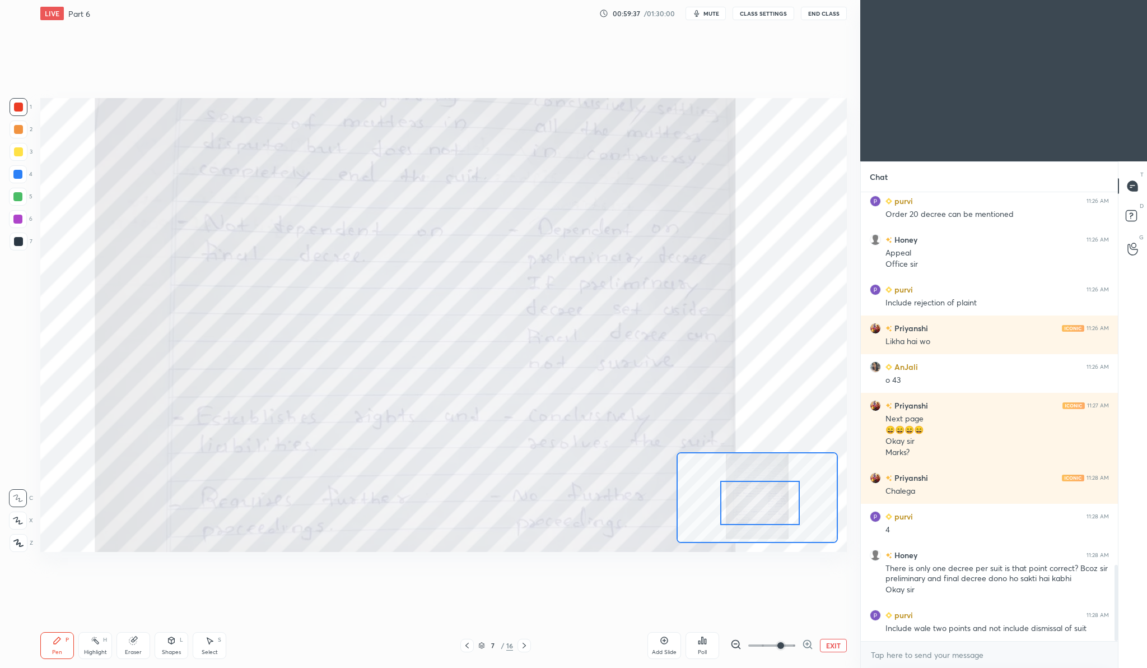
drag, startPoint x: 766, startPoint y: 464, endPoint x: 765, endPoint y: 486, distance: 21.9
click at [765, 486] on div at bounding box center [760, 503] width 80 height 44
click at [765, 488] on div at bounding box center [760, 503] width 80 height 44
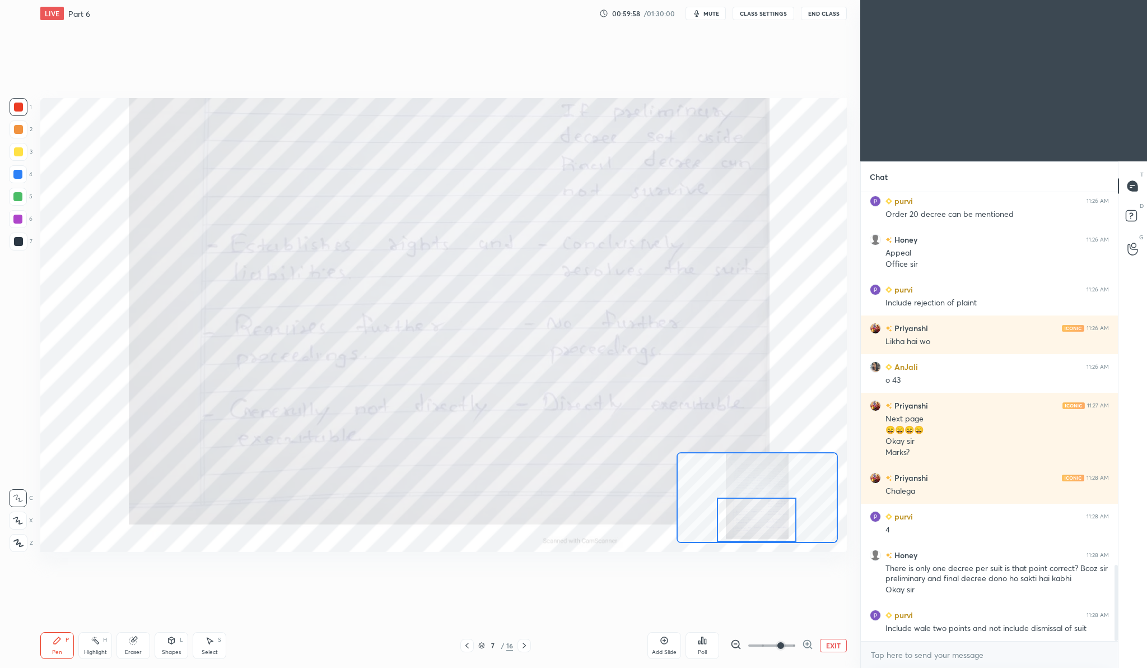
drag, startPoint x: 765, startPoint y: 488, endPoint x: 762, endPoint y: 507, distance: 18.7
click at [762, 507] on div at bounding box center [757, 519] width 80 height 44
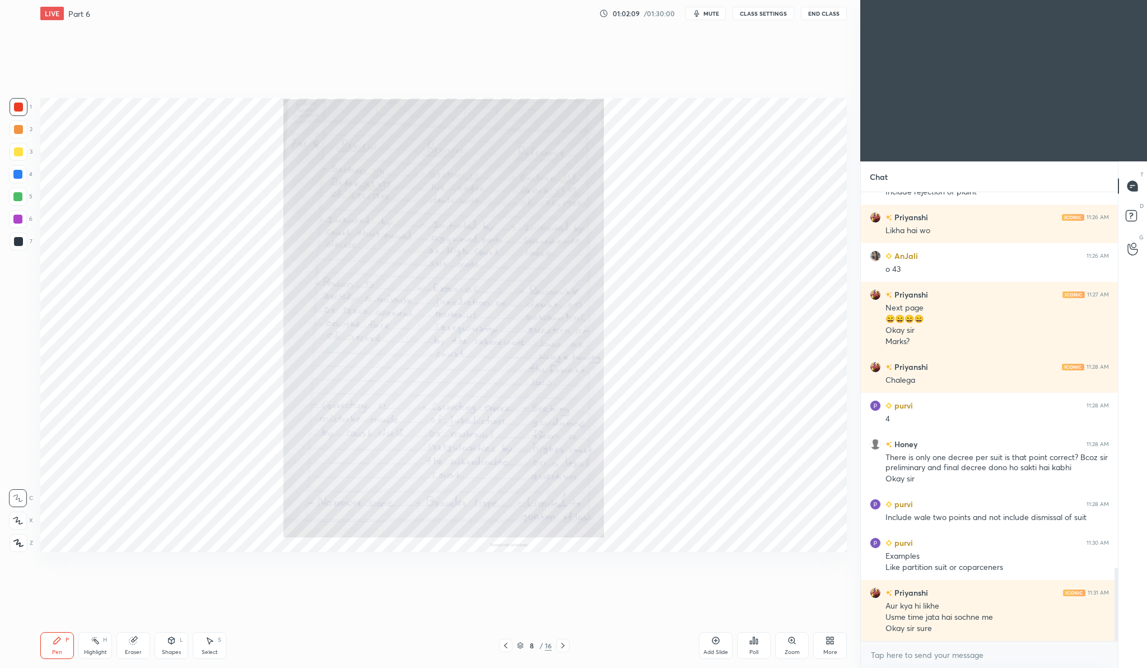
scroll to position [2334, 0]
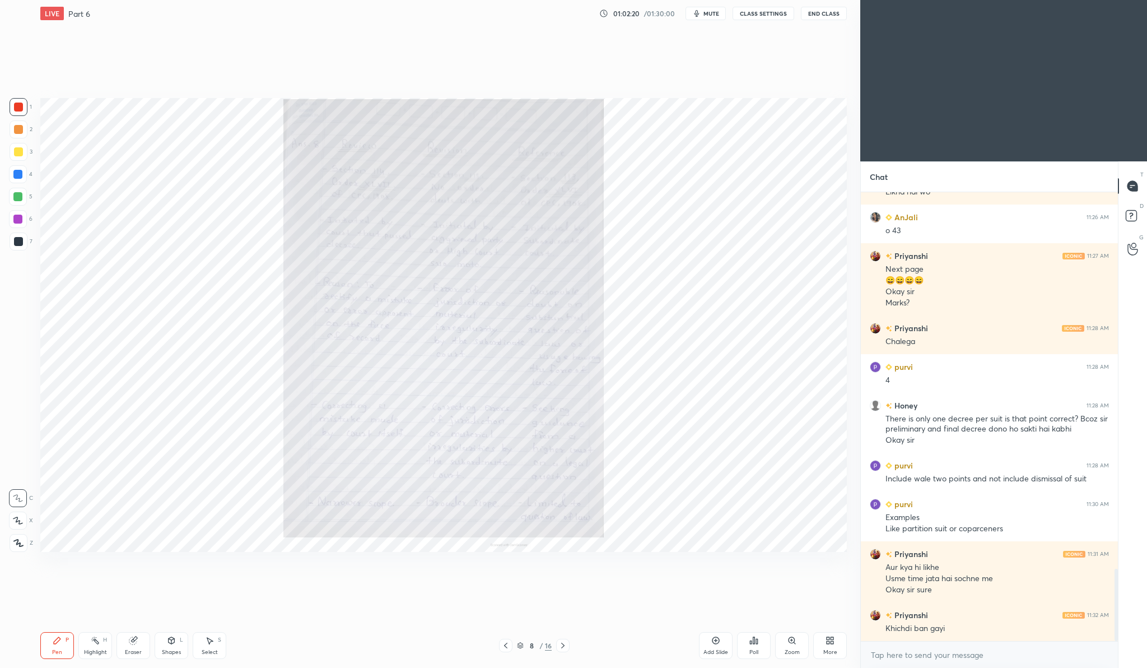
click at [795, 641] on icon at bounding box center [792, 640] width 9 height 9
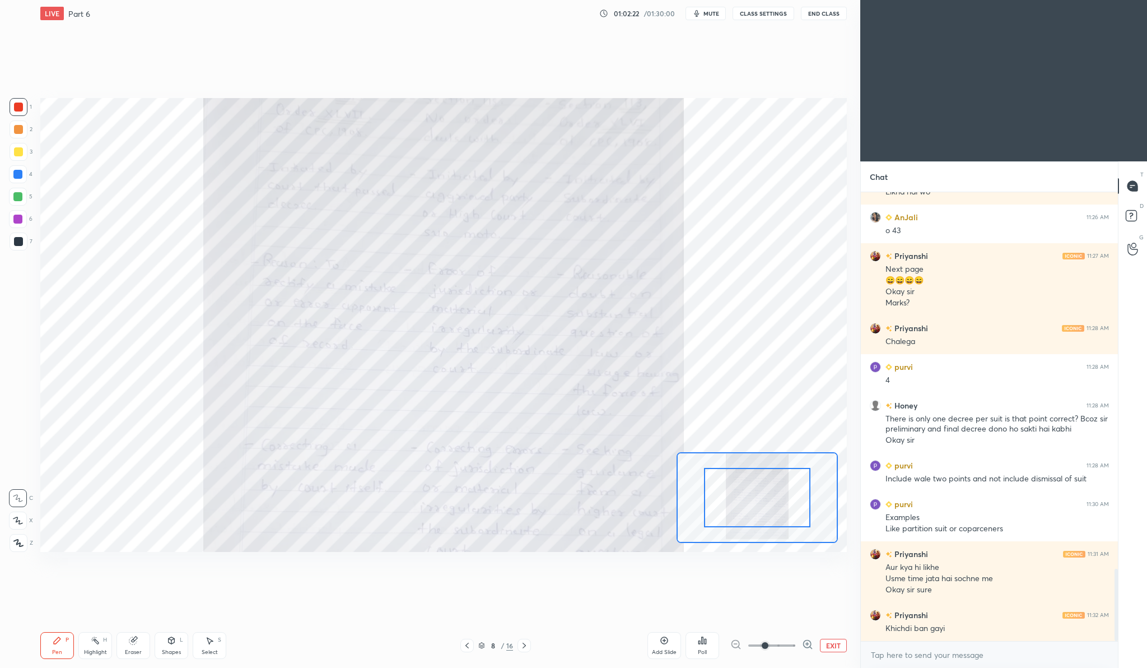
click at [807, 644] on icon at bounding box center [807, 644] width 3 height 0
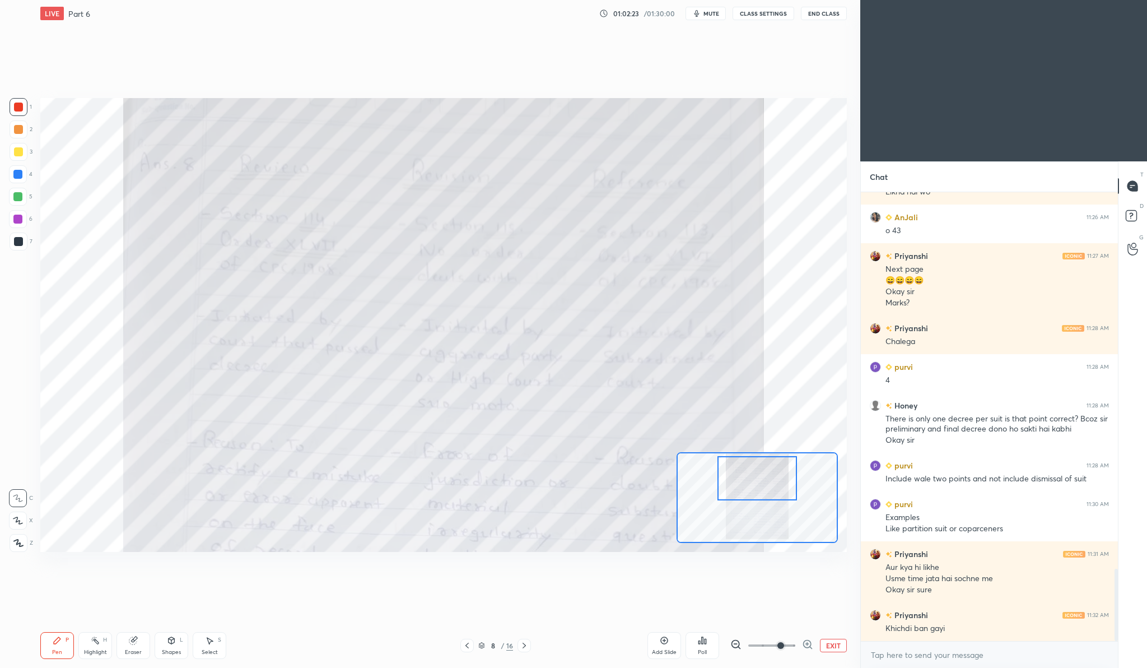
click at [761, 389] on div "Setting up your live class Poll for secs No correct answer Start poll" at bounding box center [443, 325] width 807 height 454
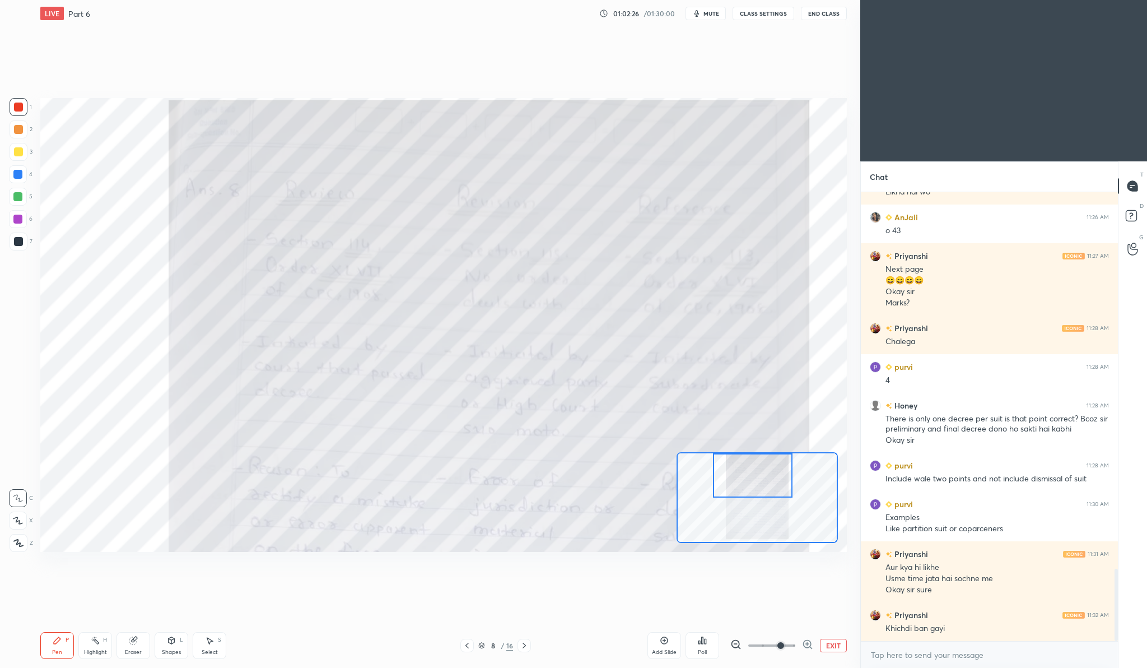
click at [734, 639] on icon at bounding box center [735, 644] width 11 height 11
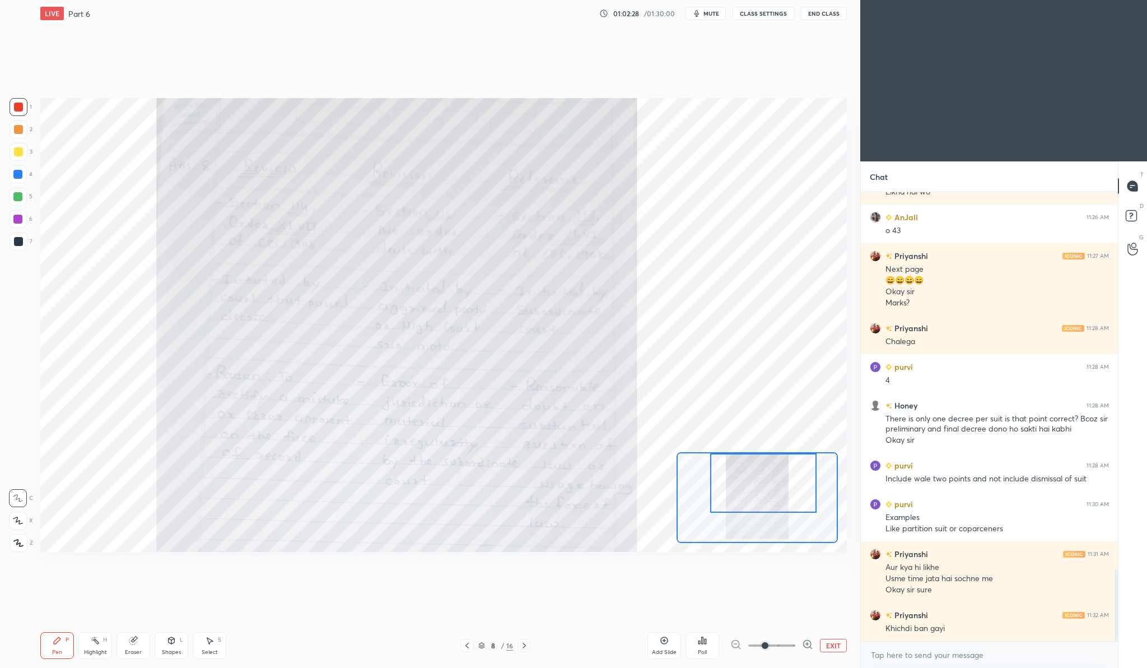
drag, startPoint x: 762, startPoint y: 496, endPoint x: 772, endPoint y: 468, distance: 30.0
click at [772, 468] on div at bounding box center [763, 482] width 106 height 59
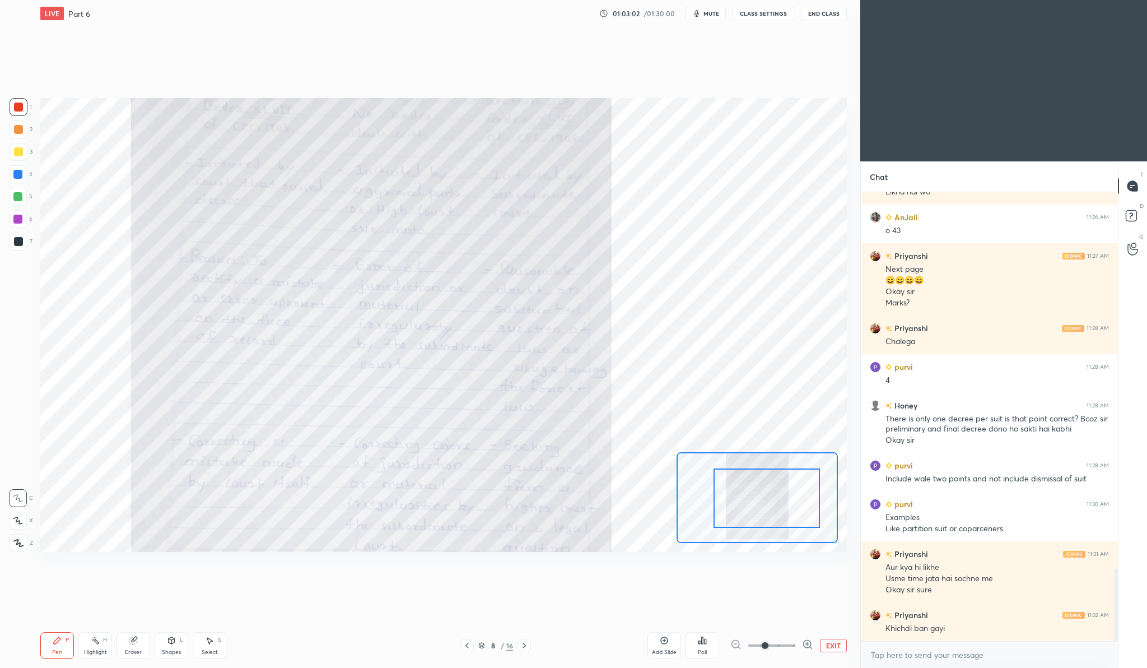
drag, startPoint x: 779, startPoint y: 492, endPoint x: 781, endPoint y: 507, distance: 14.7
click at [781, 507] on div at bounding box center [767, 497] width 106 height 59
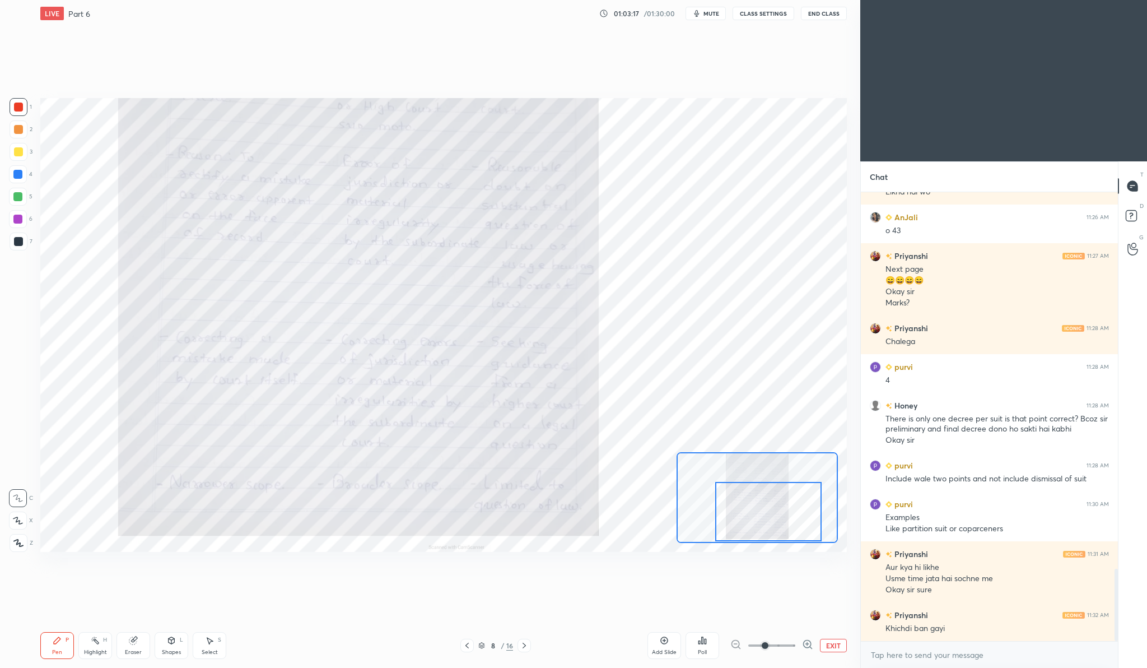
drag, startPoint x: 733, startPoint y: 500, endPoint x: 736, endPoint y: 513, distance: 13.7
click at [736, 513] on div at bounding box center [768, 511] width 106 height 59
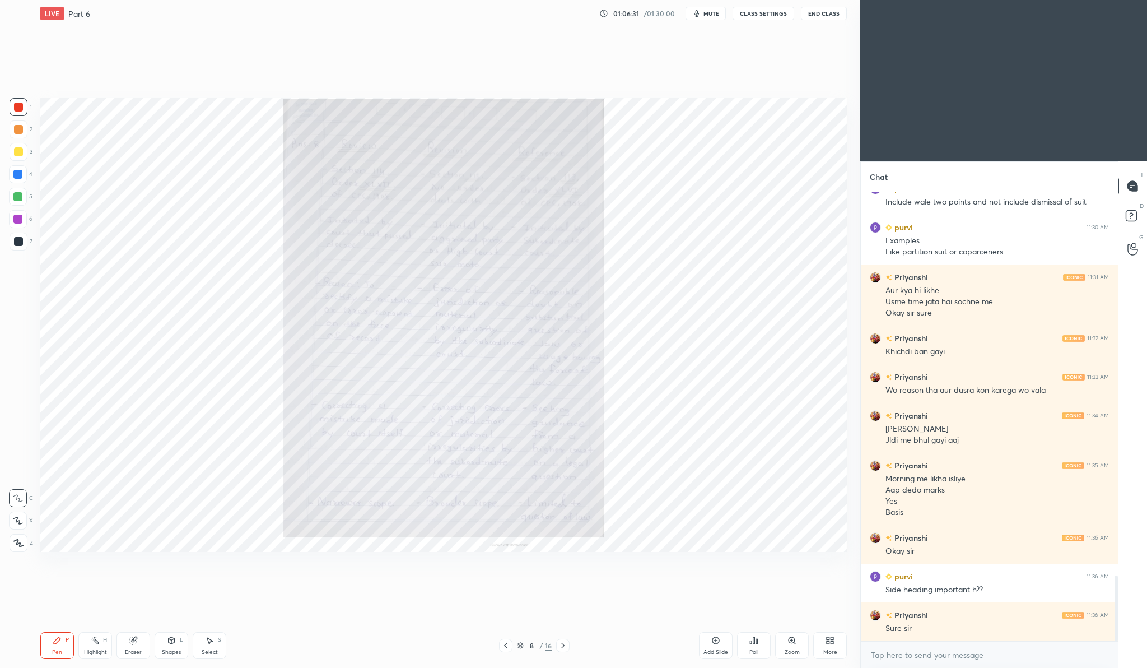
scroll to position [2622, 0]
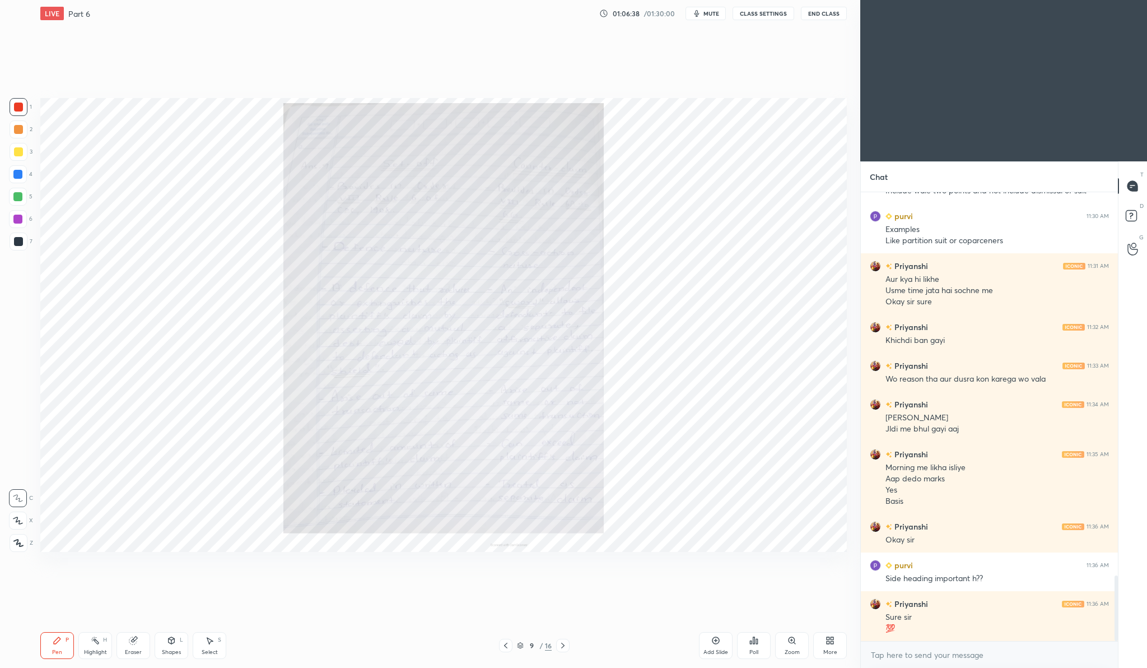
click at [798, 638] on div "Zoom" at bounding box center [792, 645] width 34 height 27
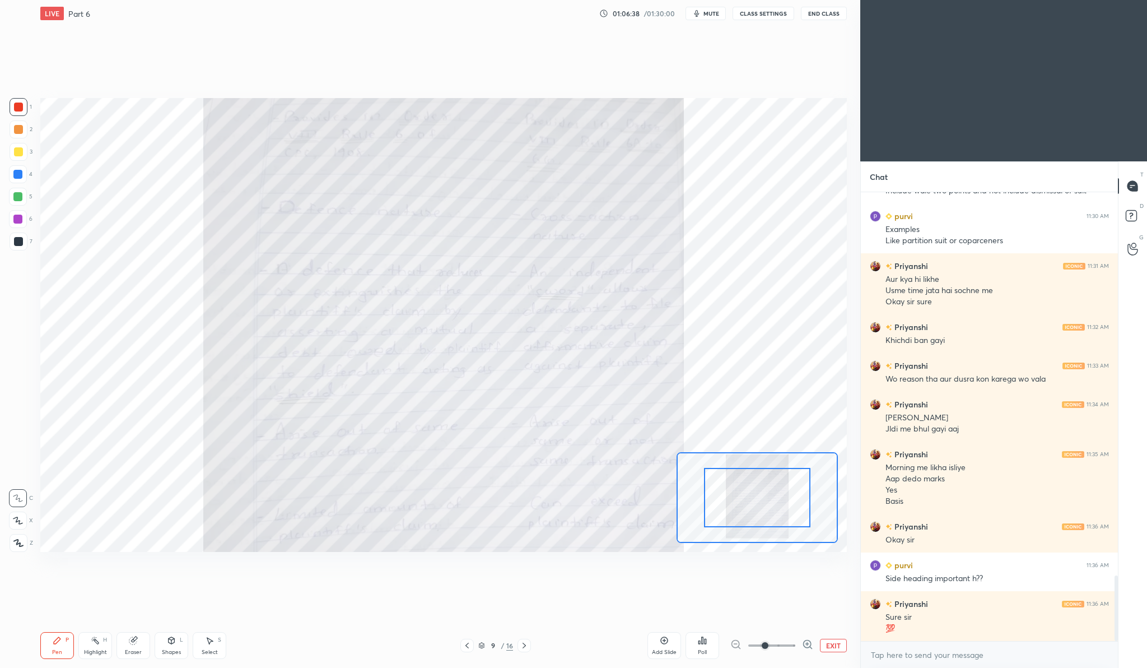
click at [798, 638] on div "Add Slide Poll EXIT" at bounding box center [747, 645] width 199 height 63
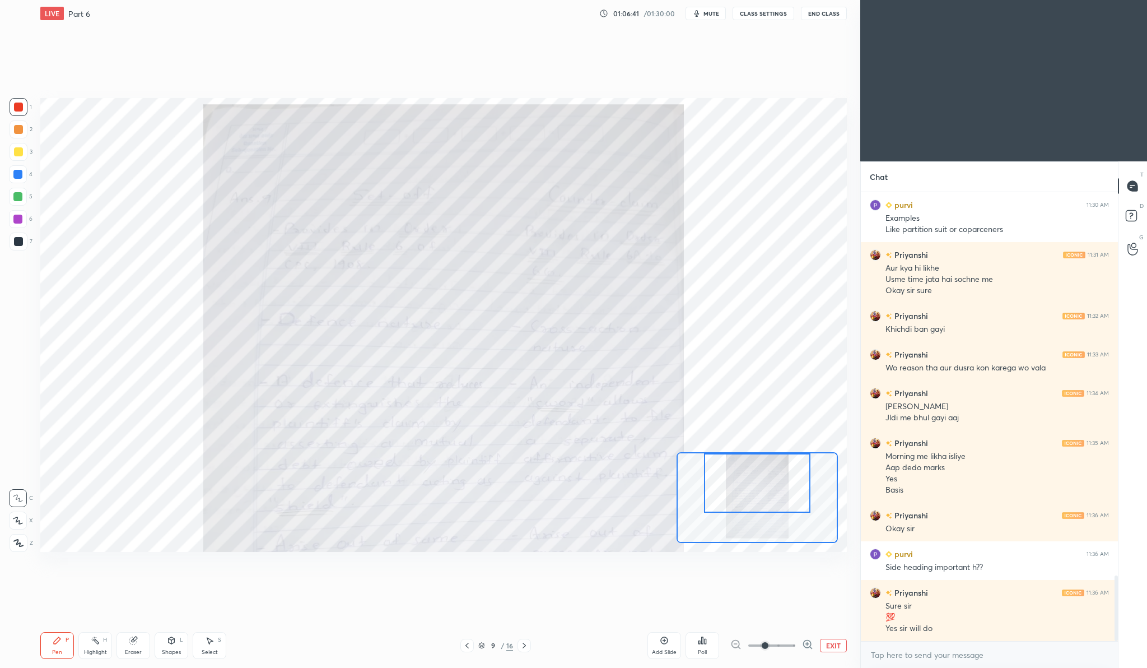
drag, startPoint x: 761, startPoint y: 500, endPoint x: 761, endPoint y: 484, distance: 16.2
click at [761, 484] on div at bounding box center [757, 482] width 106 height 59
click at [805, 646] on icon at bounding box center [807, 644] width 11 height 11
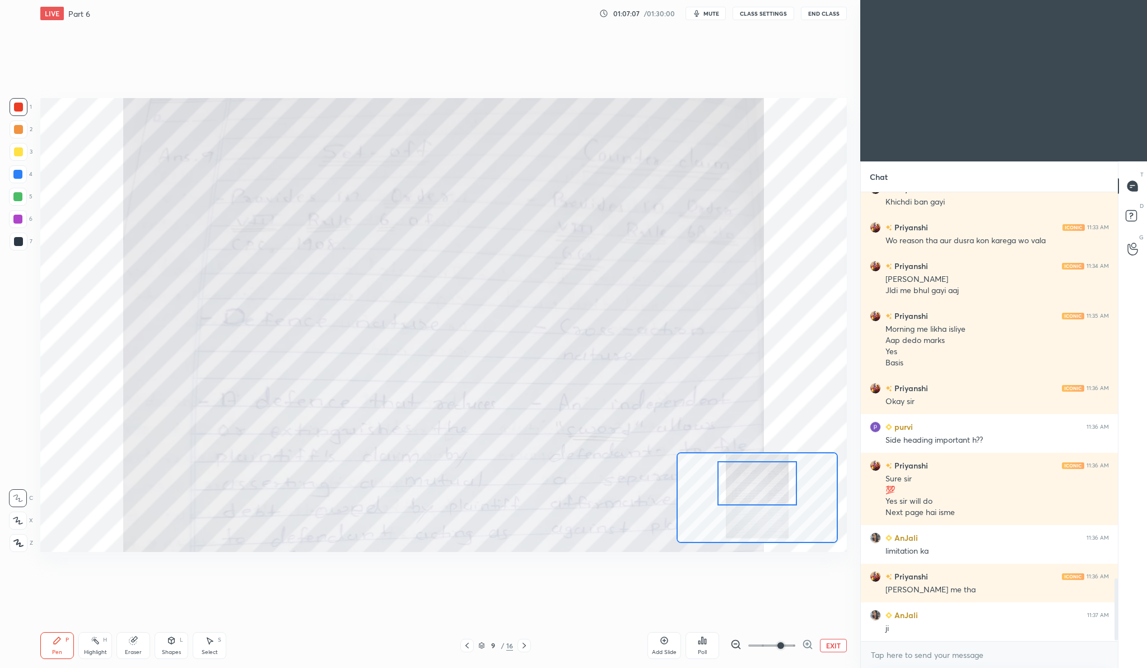
scroll to position [2799, 0]
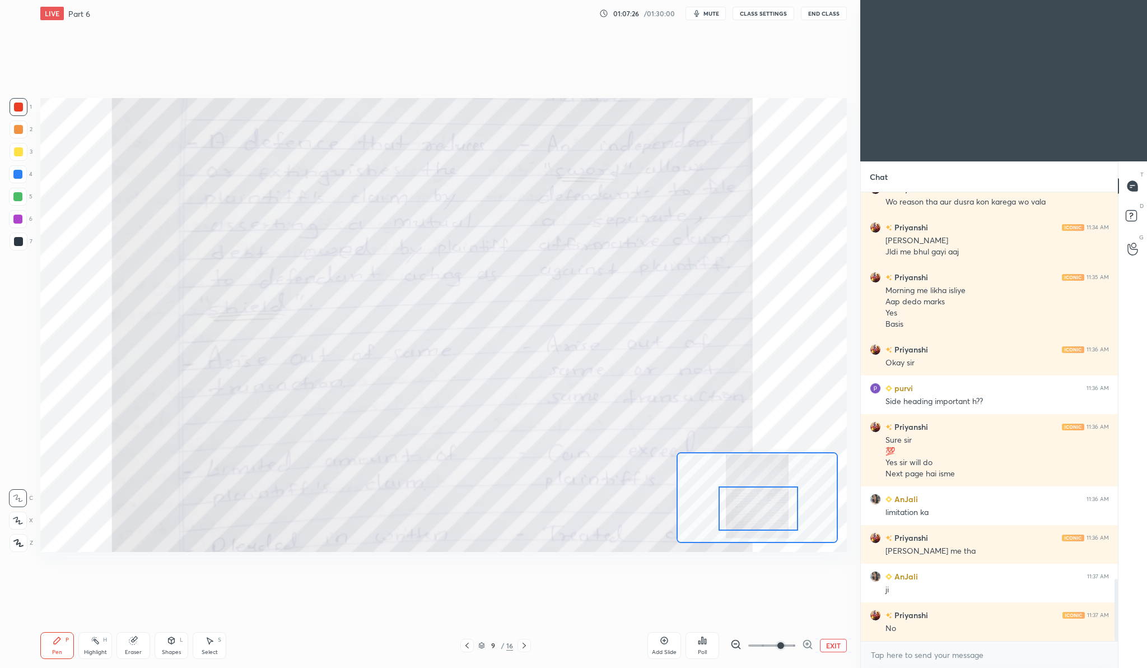
drag, startPoint x: 782, startPoint y: 475, endPoint x: 783, endPoint y: 500, distance: 25.2
click at [783, 500] on div at bounding box center [759, 508] width 80 height 44
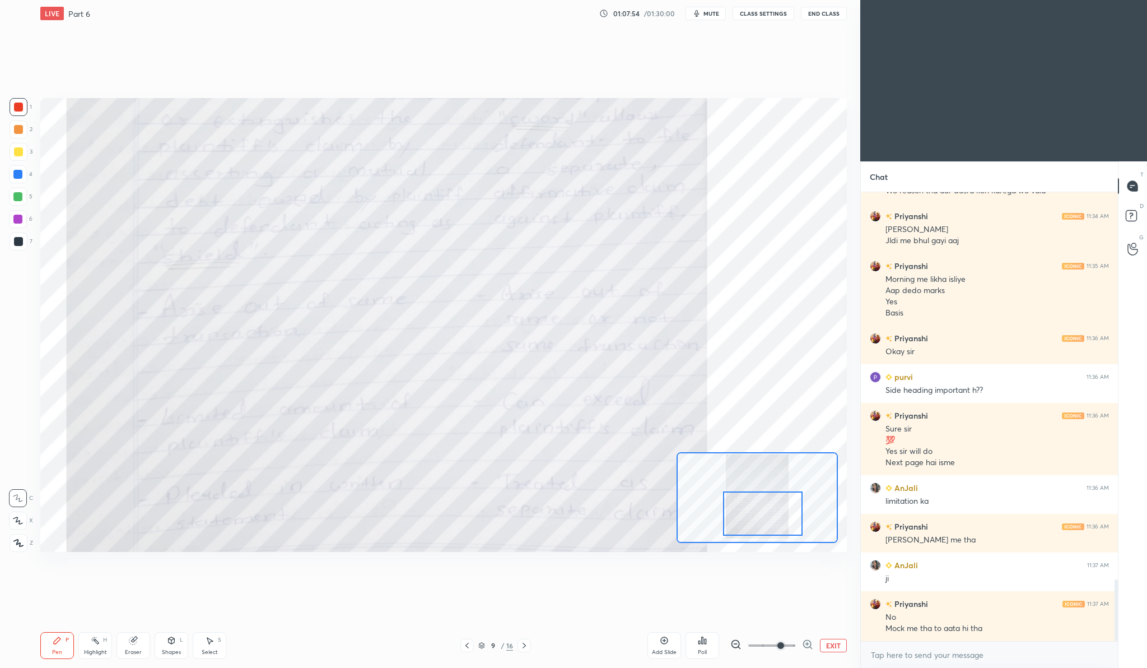
drag, startPoint x: 766, startPoint y: 504, endPoint x: 768, endPoint y: 510, distance: 6.4
click at [768, 510] on div at bounding box center [763, 513] width 80 height 44
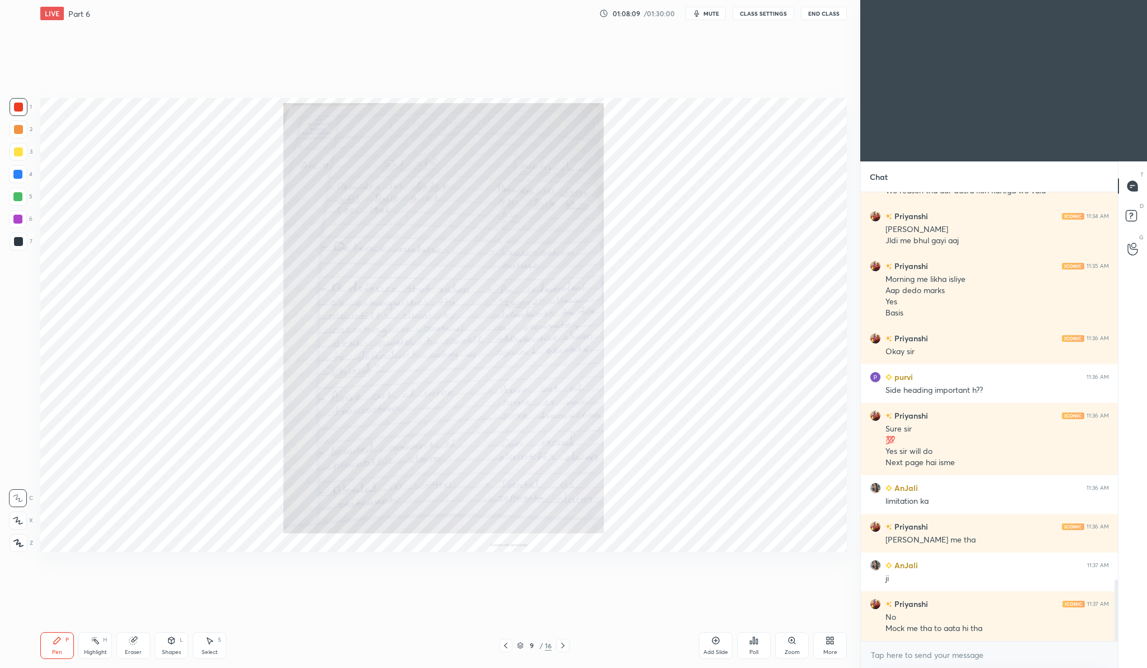
click at [797, 645] on div "Zoom" at bounding box center [792, 645] width 34 height 27
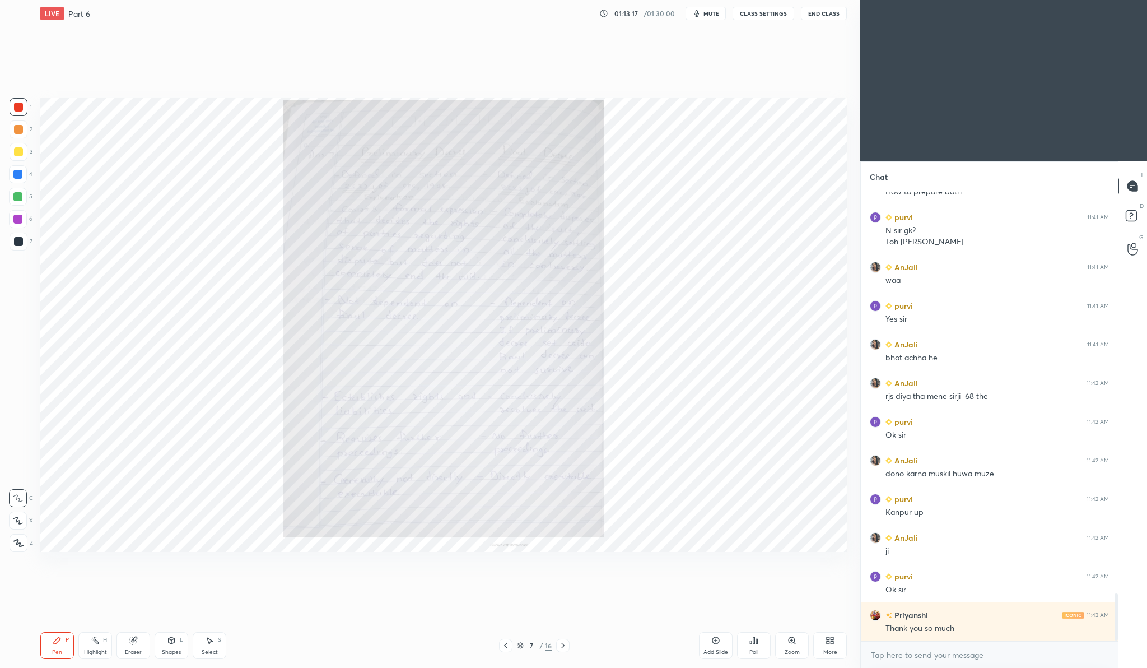
scroll to position [3795, 0]
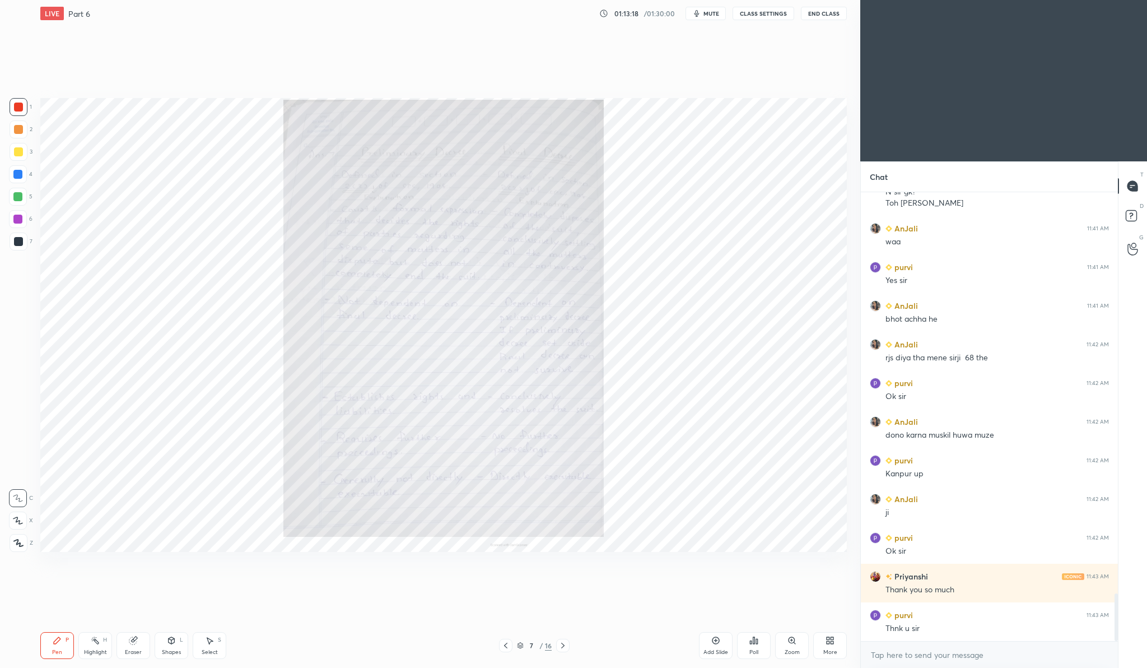
click at [836, 16] on button "End Class" at bounding box center [824, 13] width 46 height 13
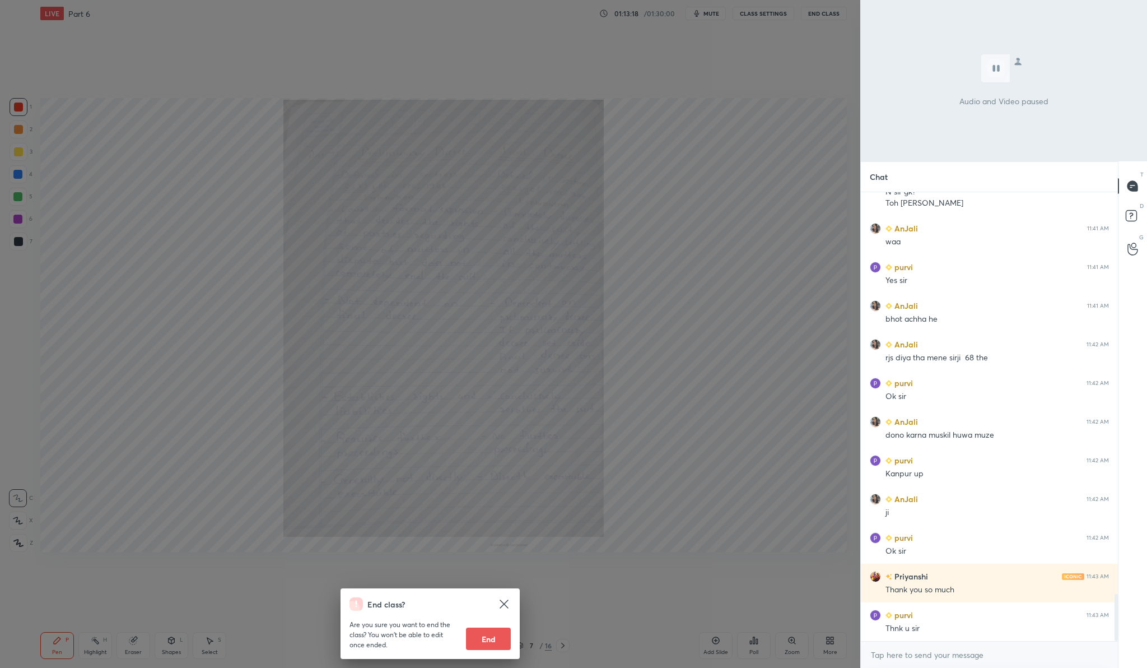
scroll to position [3834, 0]
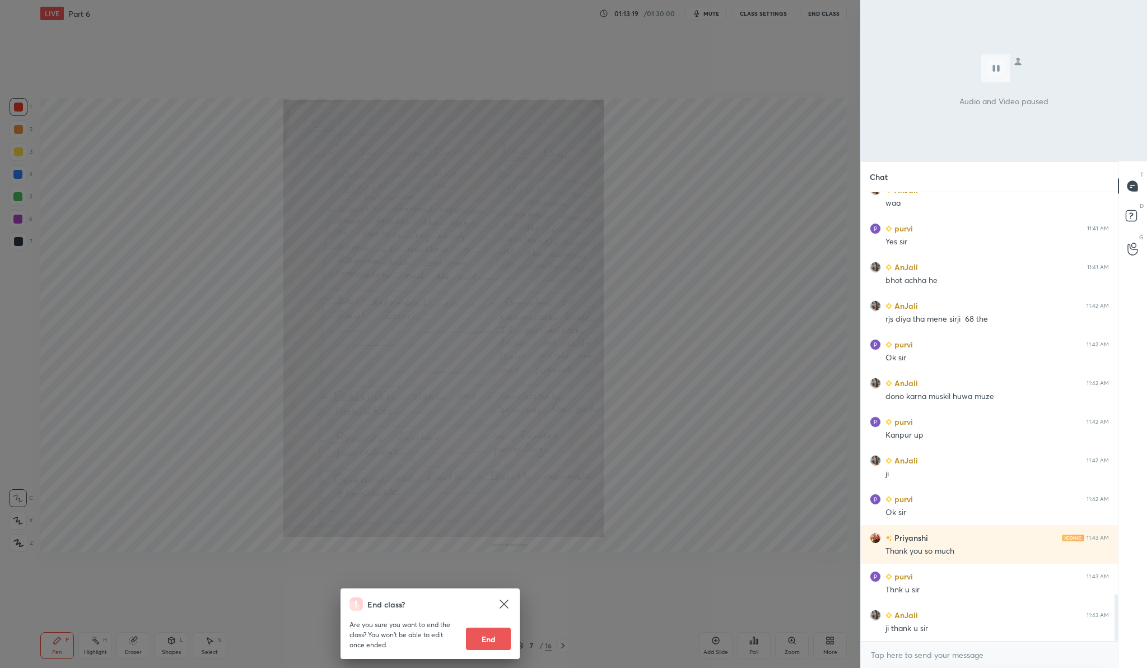
click at [499, 639] on button "End" at bounding box center [488, 638] width 45 height 22
type textarea "x"
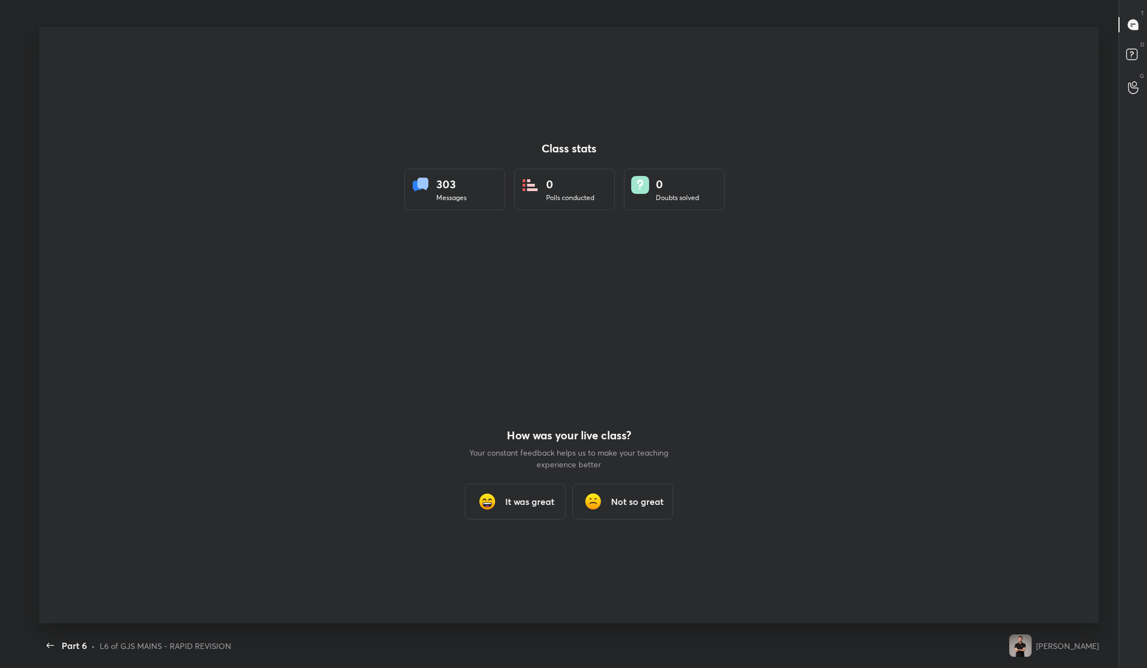
scroll to position [0, 0]
